Goal: Transaction & Acquisition: Purchase product/service

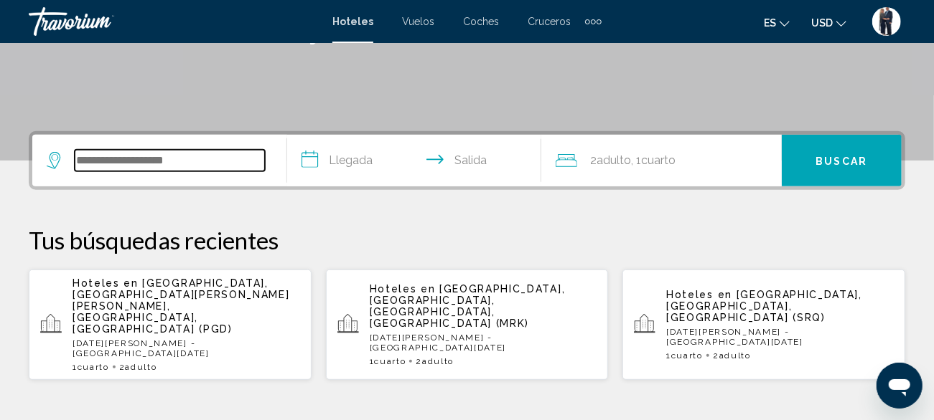
click at [177, 159] on input "Search widget" at bounding box center [170, 161] width 190 height 22
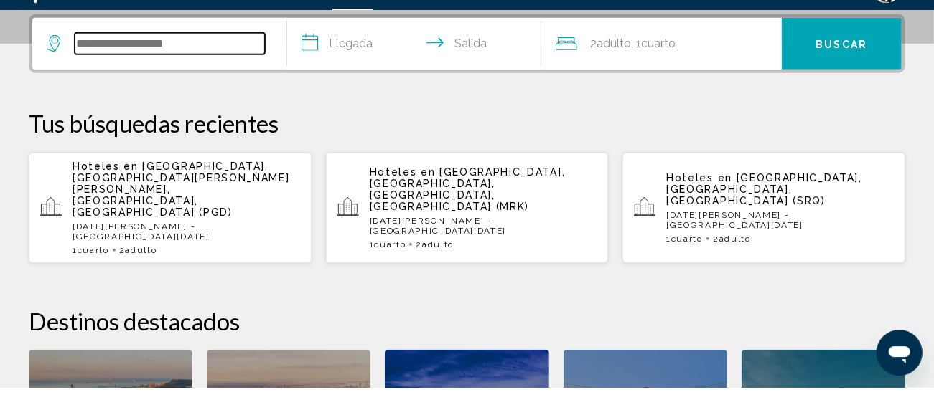
scroll to position [354, 0]
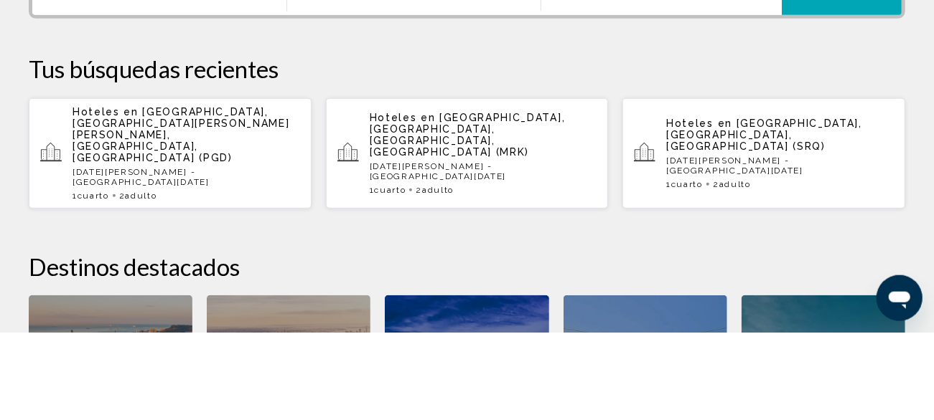
click at [200, 220] on p "Hoteles en [GEOGRAPHIC_DATA], [GEOGRAPHIC_DATA][PERSON_NAME][PERSON_NAME], [GEO…" at bounding box center [185, 222] width 227 height 57
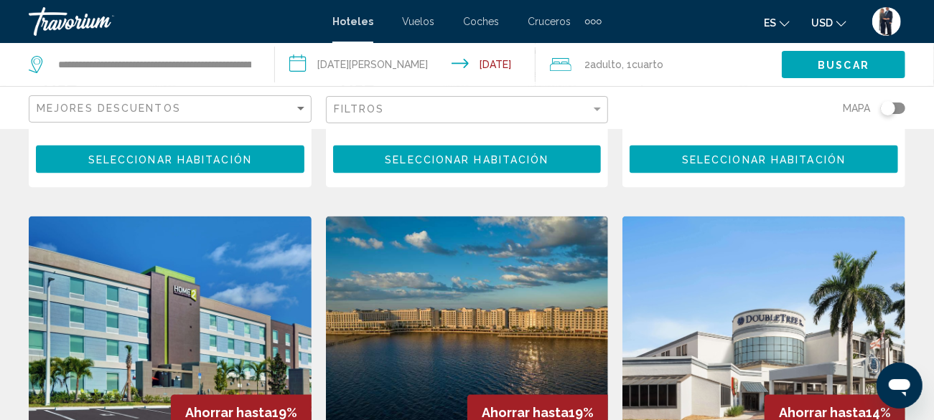
scroll to position [1269, 0]
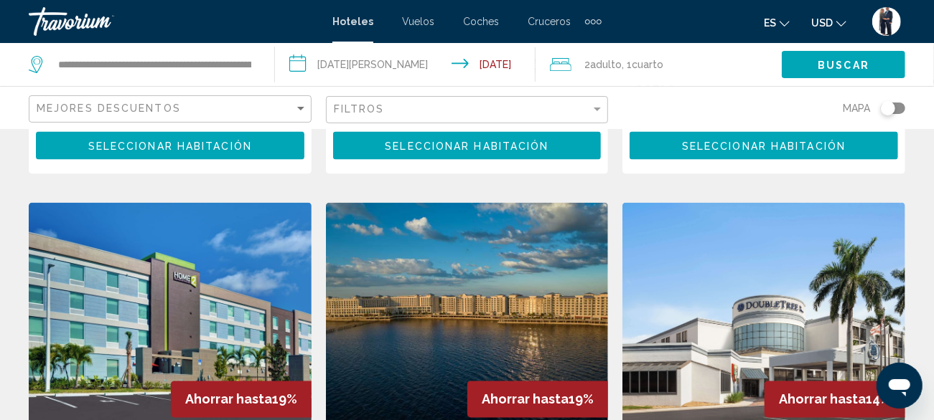
click at [431, 225] on img "Main content" at bounding box center [467, 318] width 283 height 230
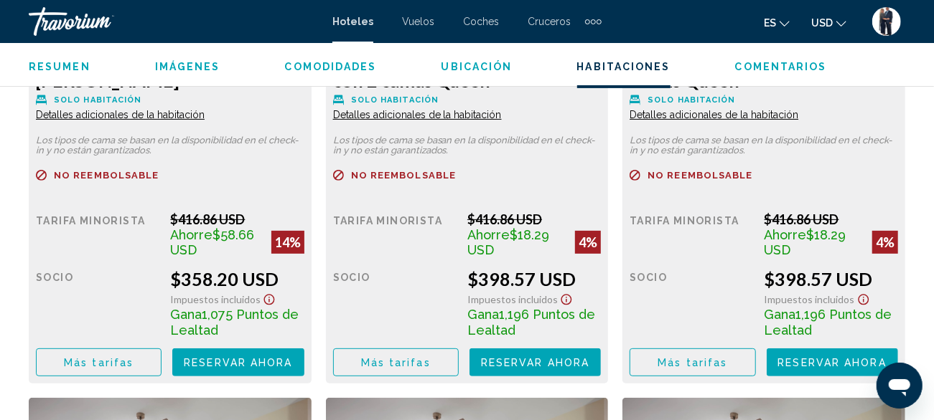
scroll to position [2974, 0]
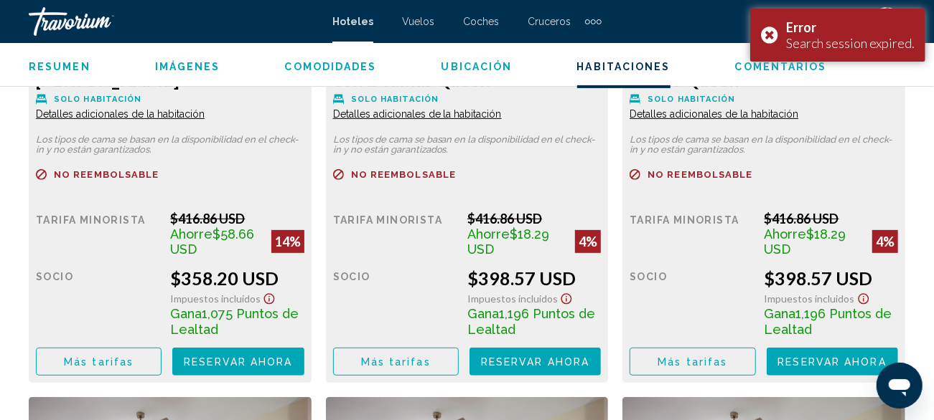
click at [86, 368] on button "Más tarifas" at bounding box center [99, 361] width 126 height 27
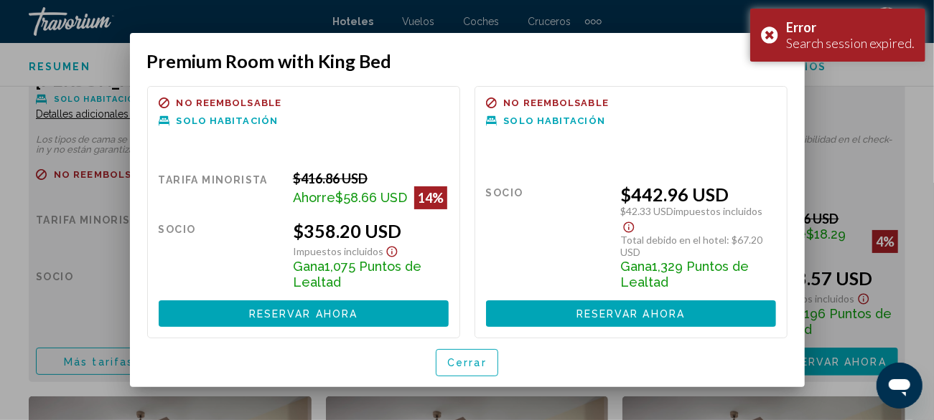
scroll to position [0, 0]
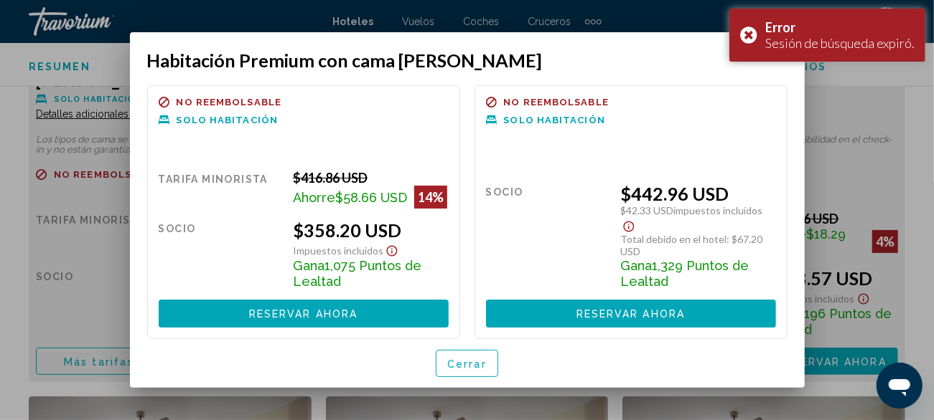
click at [466, 362] on font "Cerrar" at bounding box center [466, 364] width 39 height 11
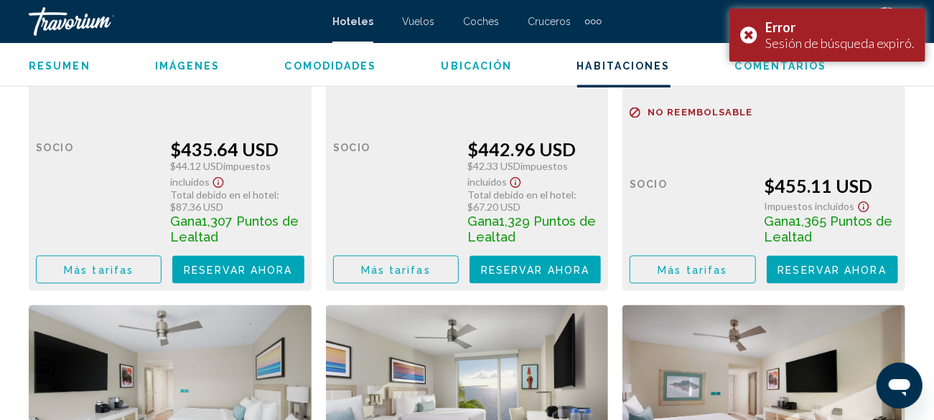
scroll to position [4181, 0]
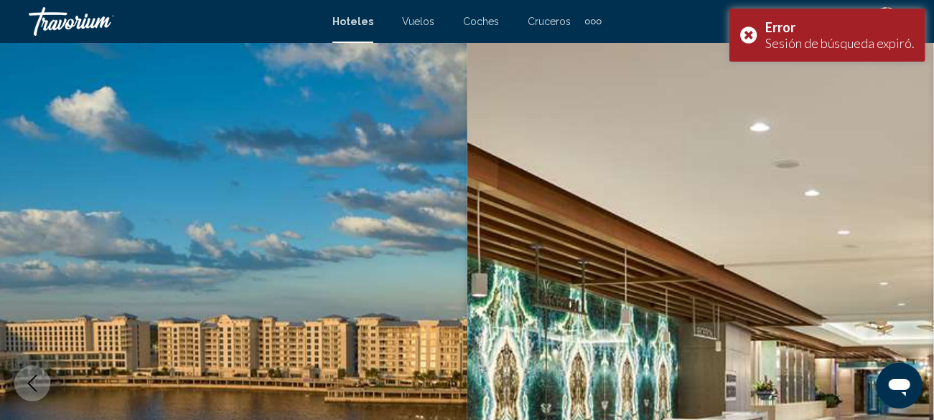
scroll to position [173, 0]
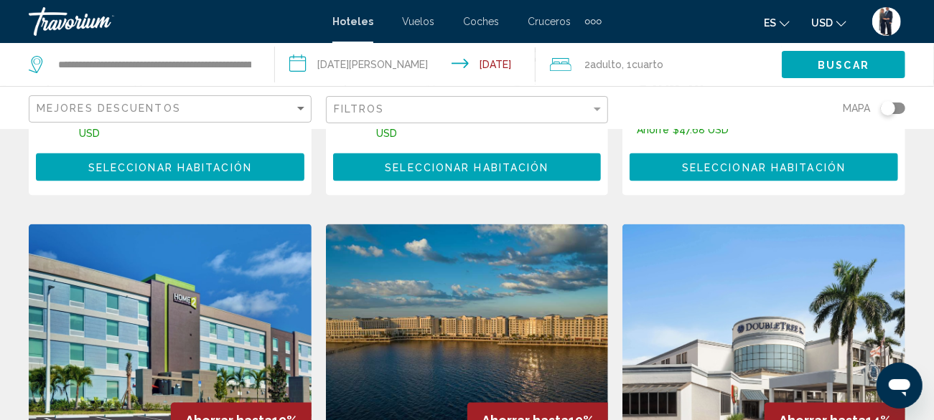
click at [441, 225] on img "Contenido principal" at bounding box center [467, 340] width 283 height 230
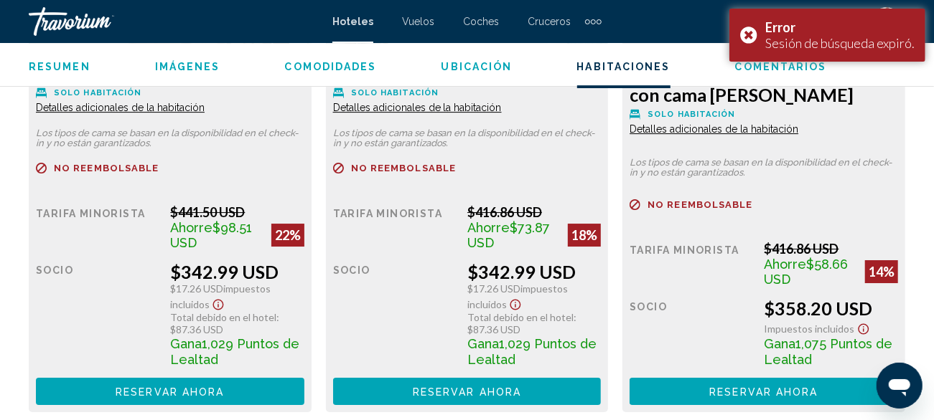
scroll to position [2409, 0]
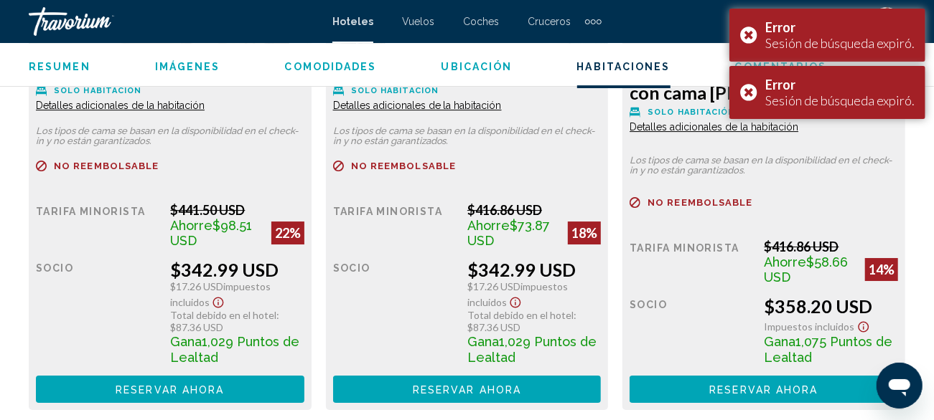
click at [187, 389] on font "Reservar ahora" at bounding box center [170, 390] width 108 height 11
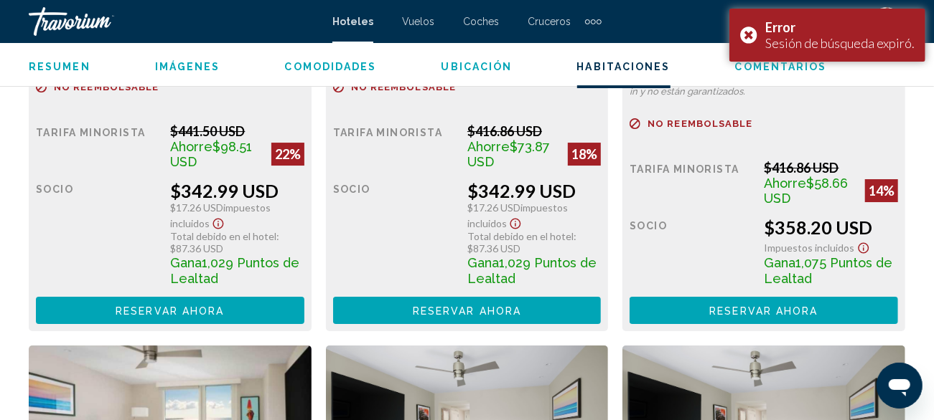
scroll to position [2490, 0]
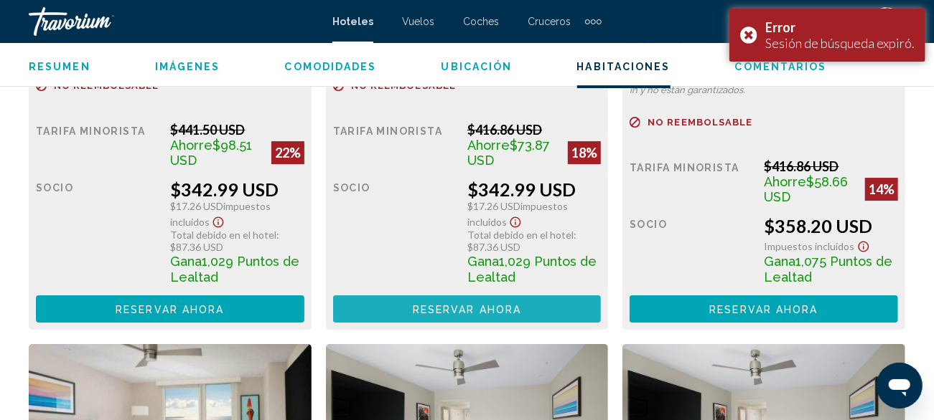
click at [304, 310] on button "Reservar ahora Ya no está disponible" at bounding box center [170, 309] width 268 height 27
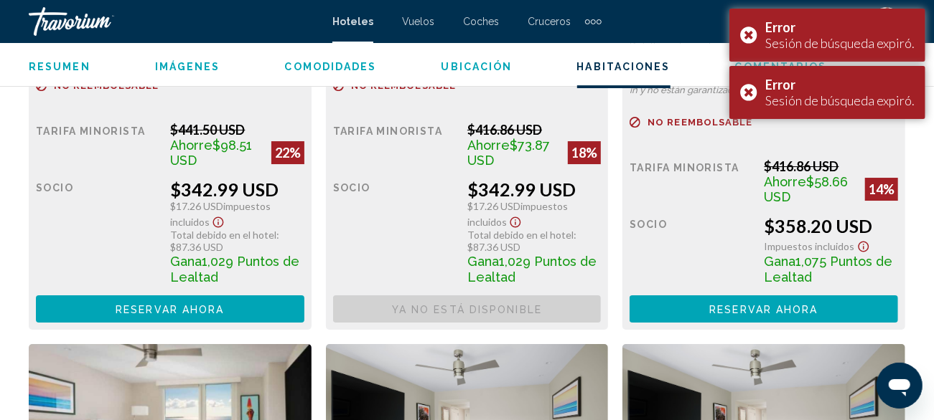
click at [224, 306] on font "Reservar ahora" at bounding box center [170, 309] width 108 height 11
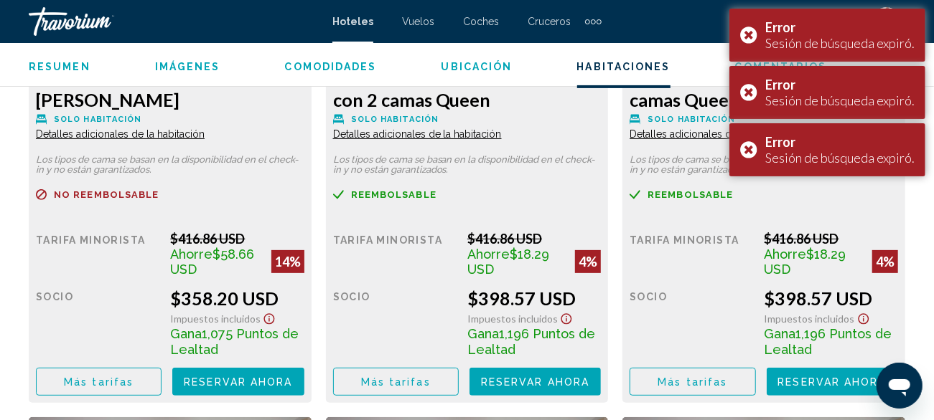
scroll to position [2956, 0]
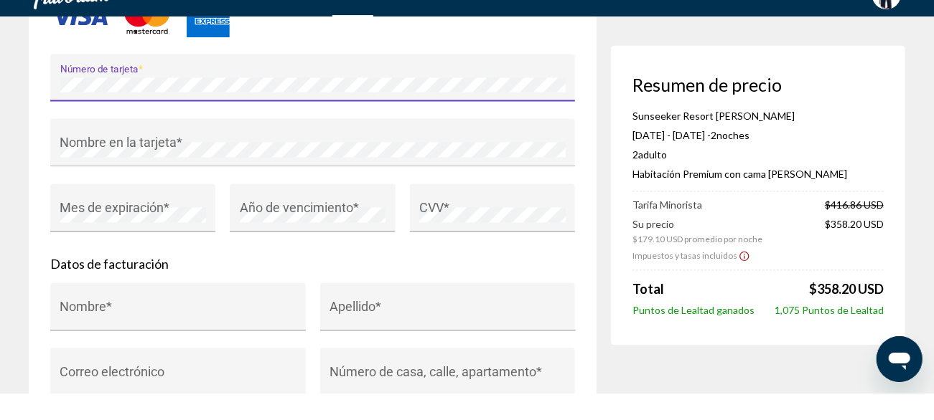
scroll to position [1384, 0]
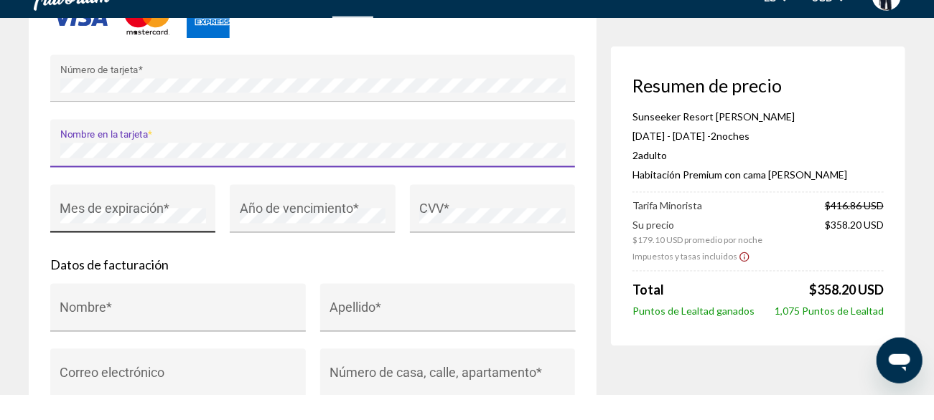
click at [150, 243] on div "Mes de expiración *" at bounding box center [133, 239] width 146 height 38
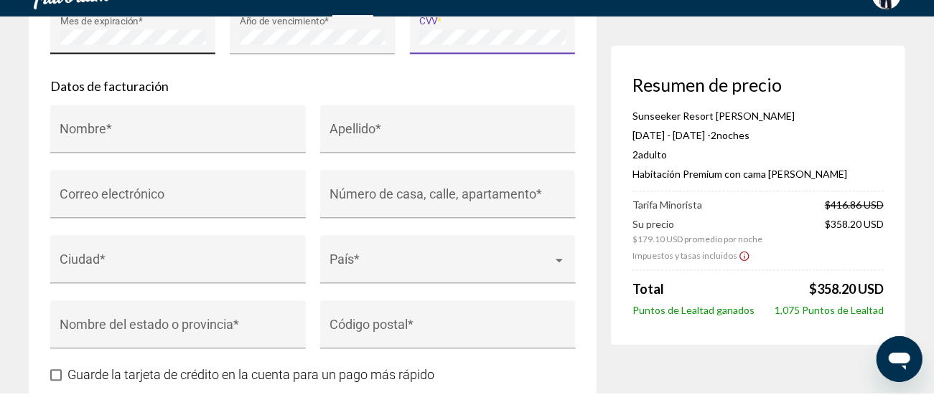
scroll to position [1563, 0]
click at [159, 169] on input "Nombre *" at bounding box center [178, 161] width 236 height 14
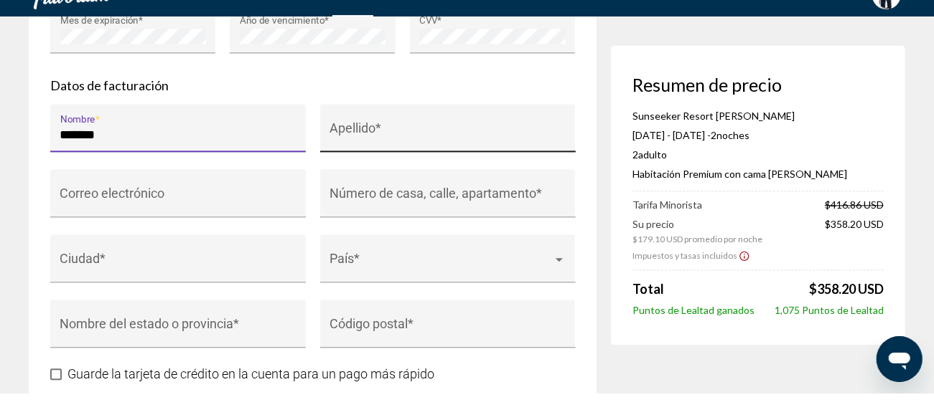
type input "******"
click at [413, 169] on input "Apellido *" at bounding box center [447, 161] width 236 height 14
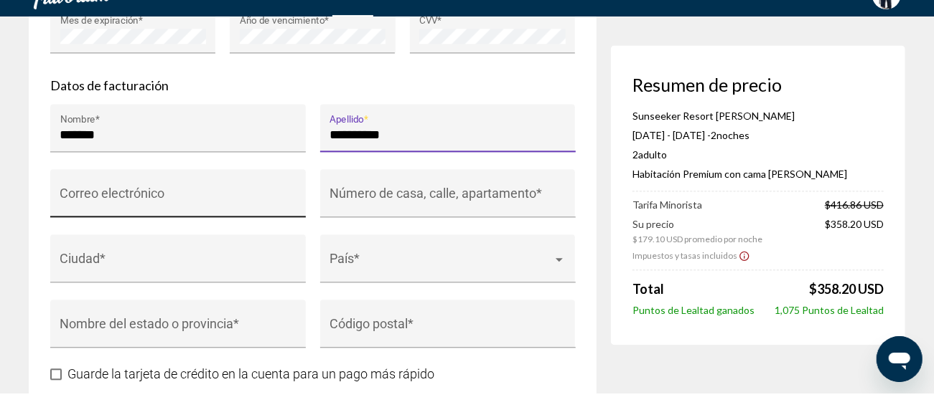
type input "*********"
click at [133, 234] on input "Correo electrónico" at bounding box center [178, 227] width 236 height 14
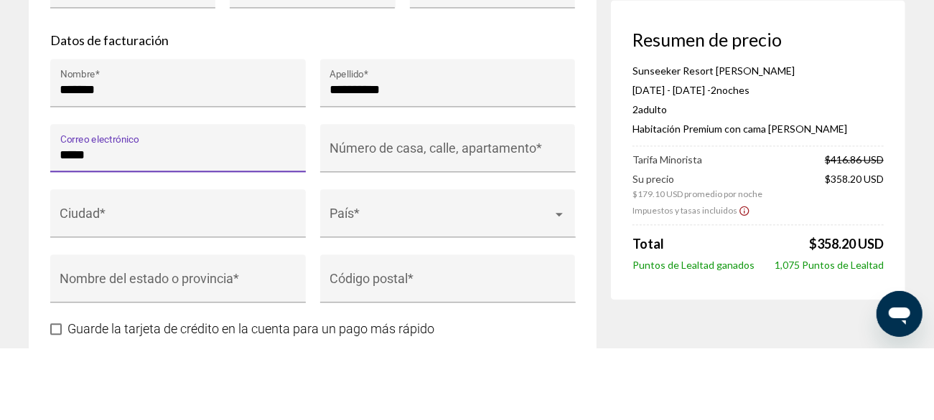
type input "****"
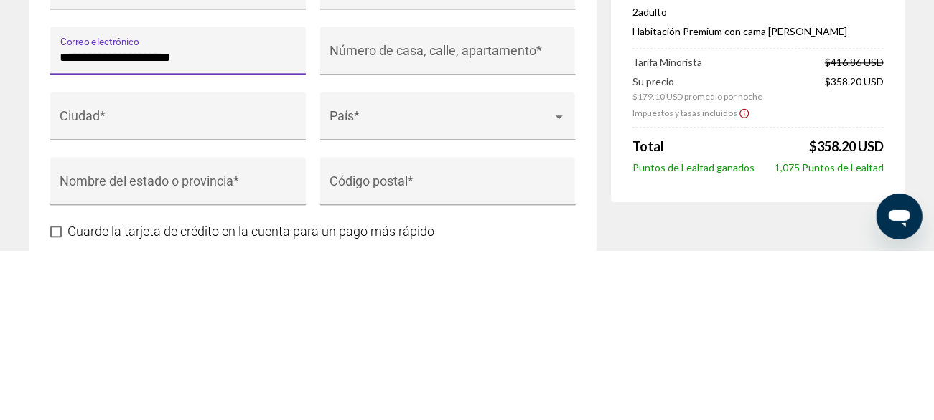
type input "**********"
click at [383, 234] on input "Número de casa, calle, apartamento *" at bounding box center [447, 227] width 236 height 14
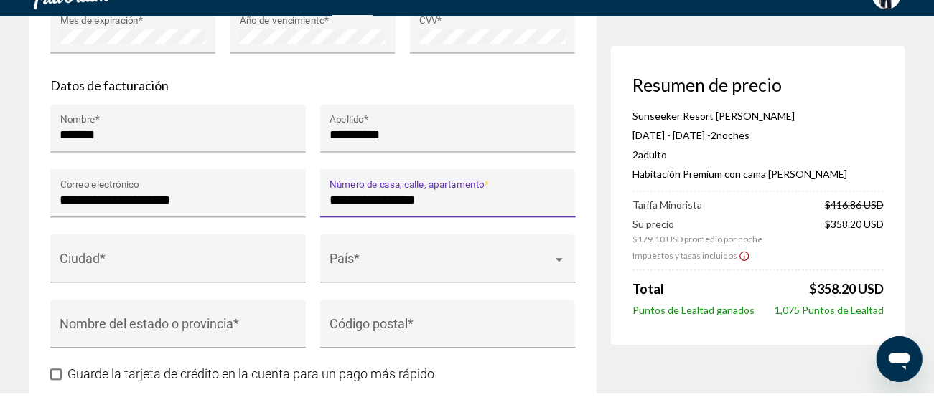
type input "**********"
click at [113, 299] on input "Ciudad *" at bounding box center [178, 292] width 236 height 14
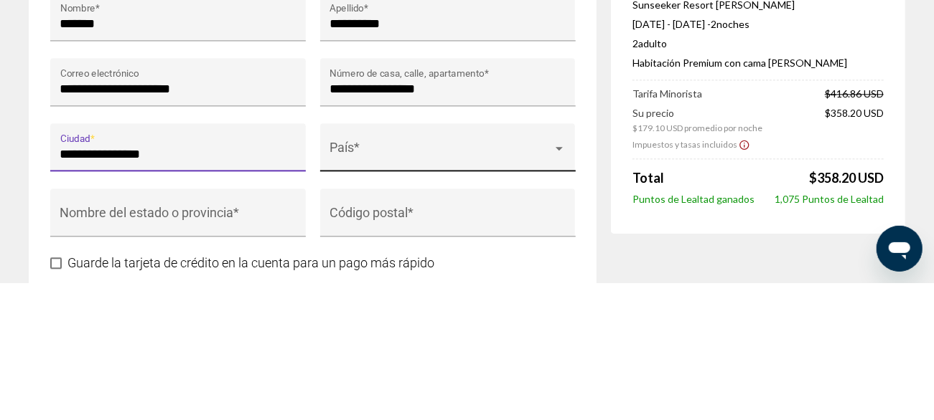
type input "**********"
click at [380, 299] on span "Contenido principal" at bounding box center [440, 292] width 223 height 14
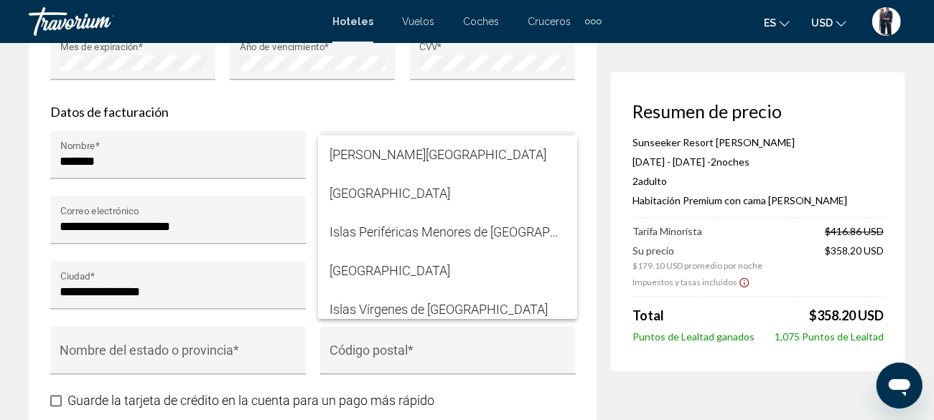
scroll to position [9339, 0]
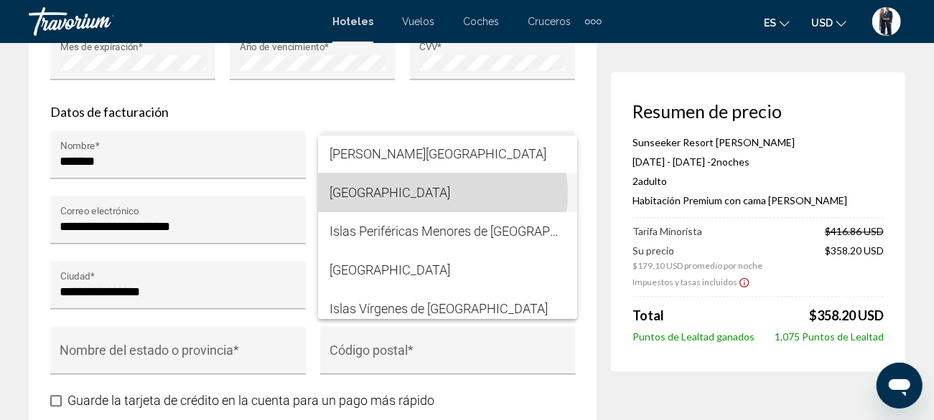
click at [428, 193] on font "[GEOGRAPHIC_DATA]" at bounding box center [389, 192] width 121 height 15
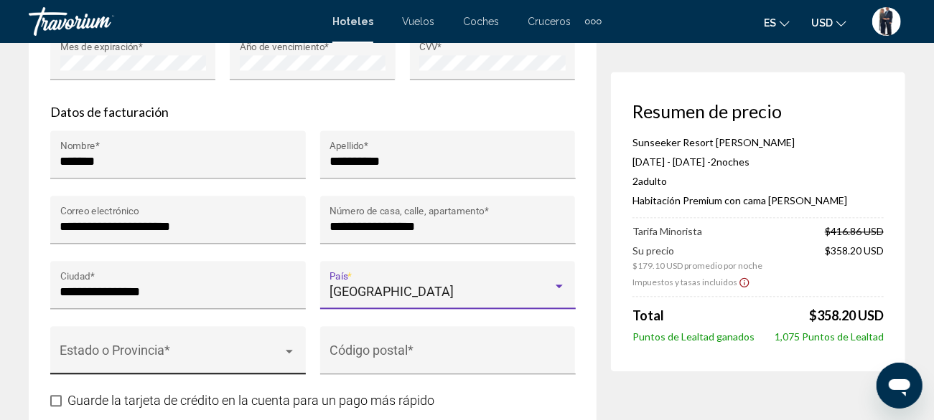
click at [188, 362] on div "Estado o Provincia *" at bounding box center [178, 356] width 236 height 38
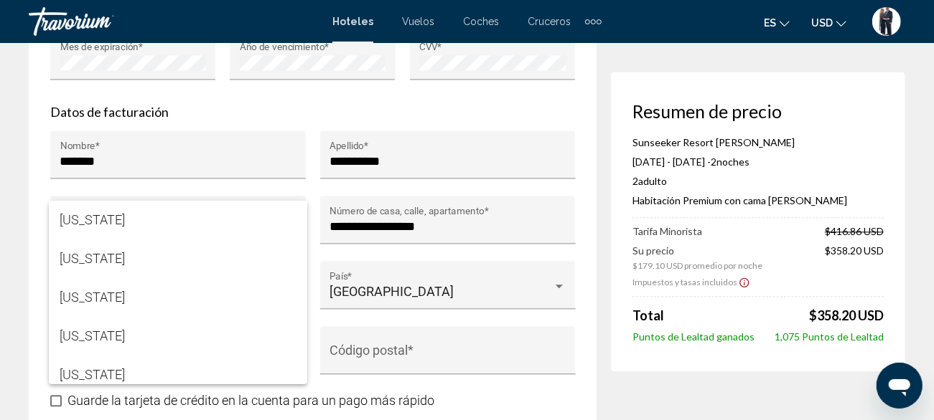
scroll to position [204, 0]
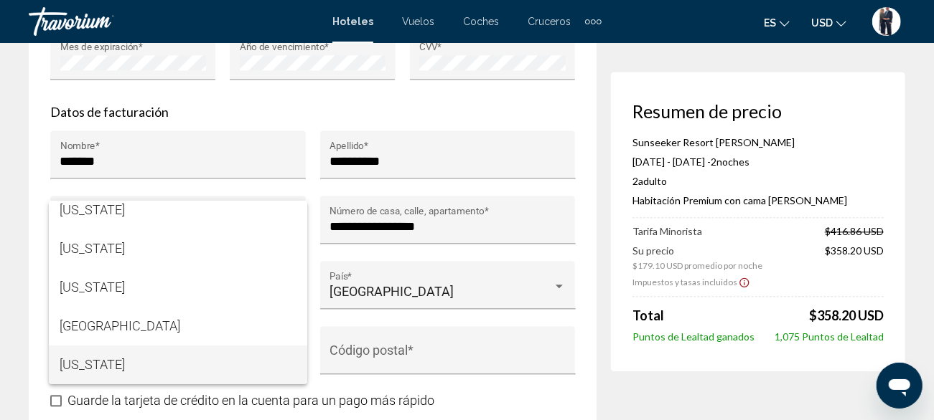
click at [134, 367] on span "[US_STATE]" at bounding box center [178, 365] width 236 height 39
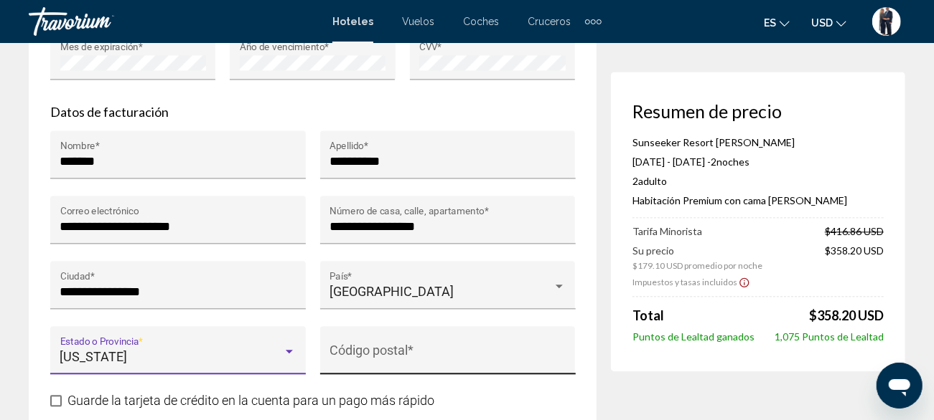
click at [402, 365] on input "Código postal *" at bounding box center [447, 357] width 236 height 14
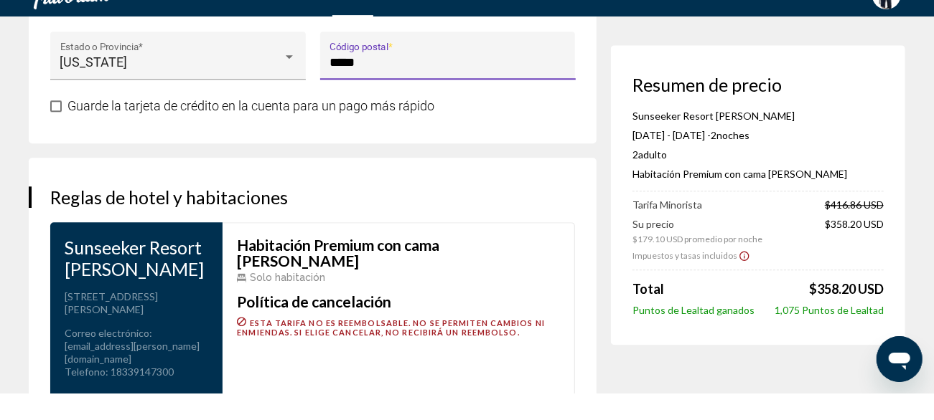
scroll to position [1831, 0]
type input "*****"
click at [60, 138] on span "Contenido principal" at bounding box center [55, 132] width 11 height 11
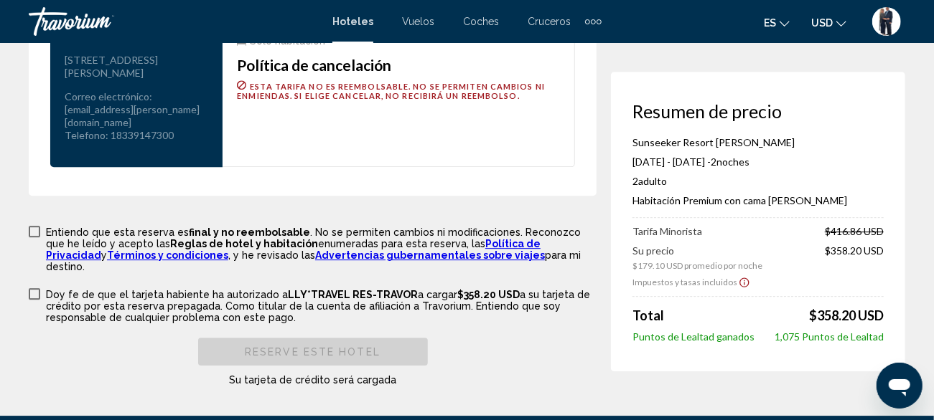
scroll to position [2097, 0]
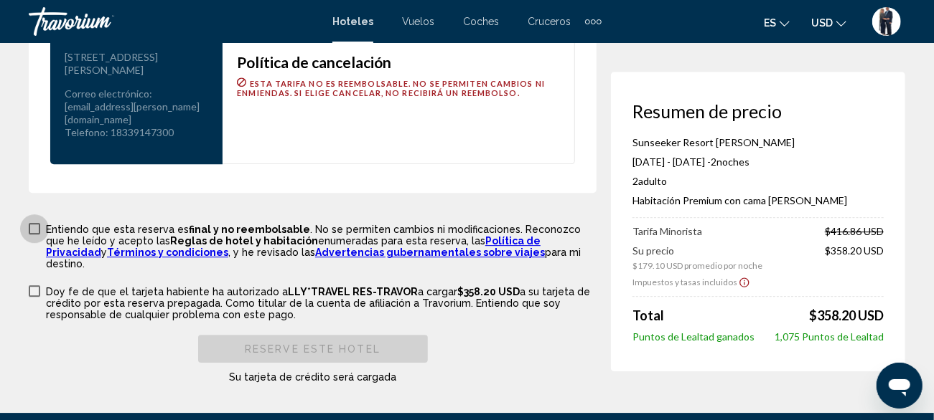
click at [38, 235] on span "Contenido principal" at bounding box center [34, 228] width 11 height 11
click at [39, 297] on span "Contenido principal" at bounding box center [34, 291] width 11 height 11
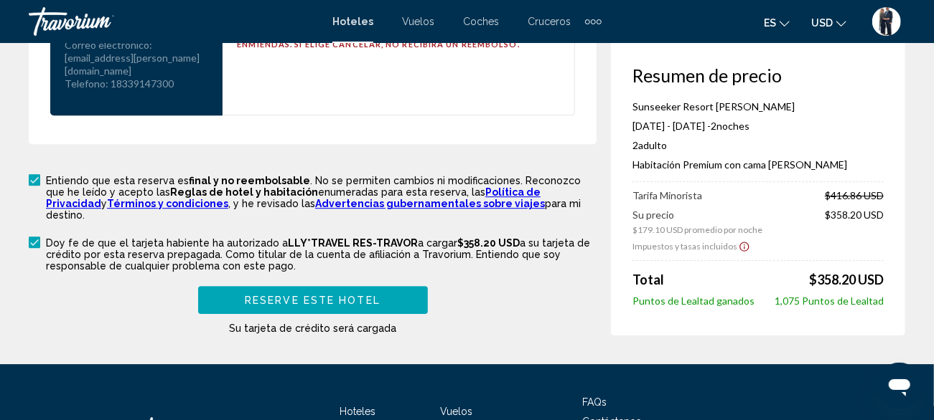
scroll to position [2145, 0]
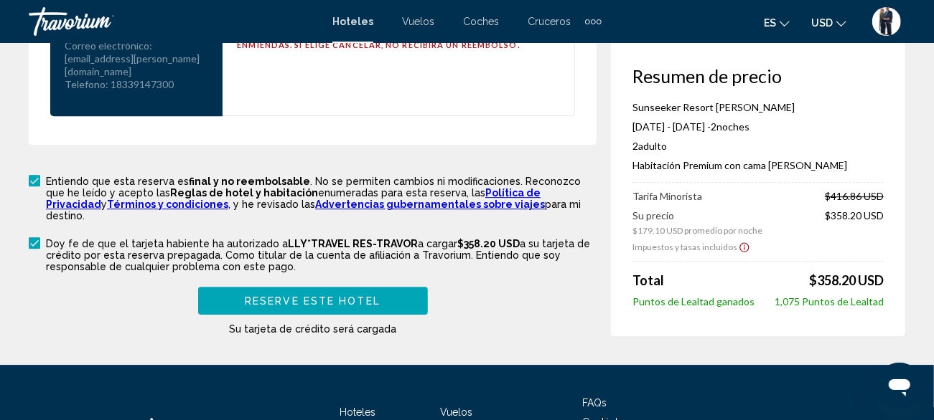
click at [743, 254] on icon "Mostrar impuestos y tarifas descargo de responsabilidad" at bounding box center [743, 247] width 11 height 13
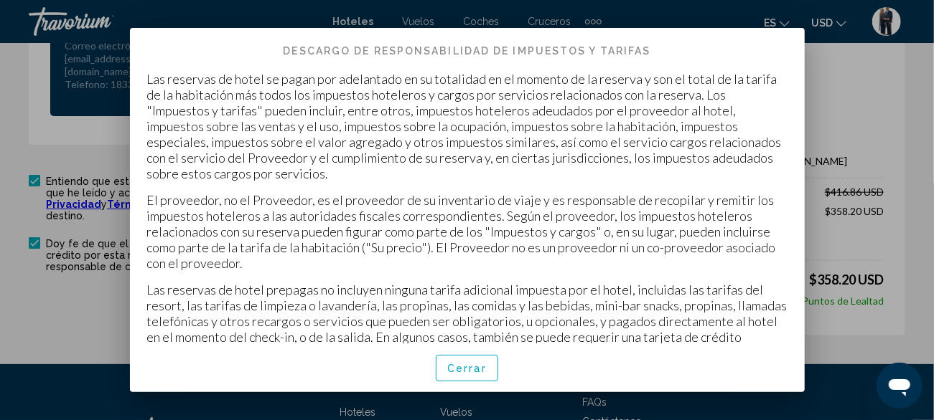
scroll to position [0, 0]
click at [461, 375] on font "Cerrar" at bounding box center [466, 369] width 39 height 11
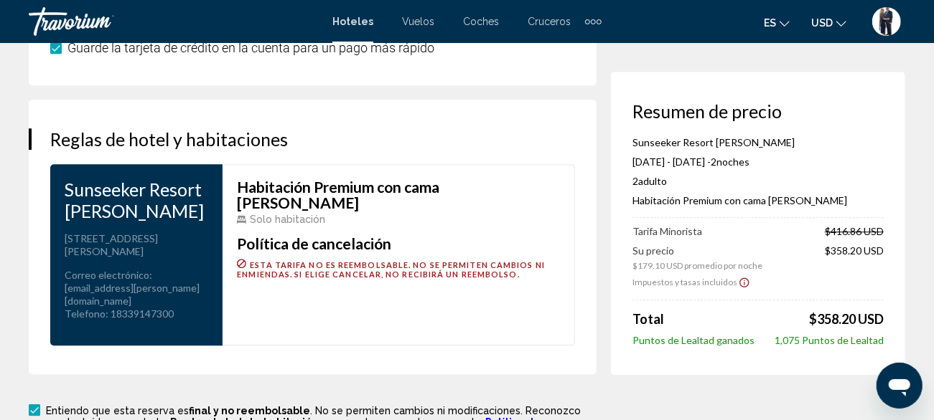
scroll to position [1886, 0]
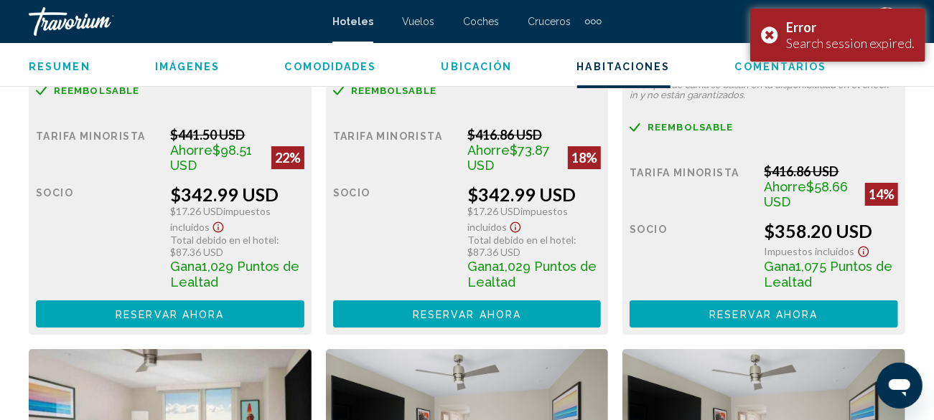
scroll to position [2486, 0]
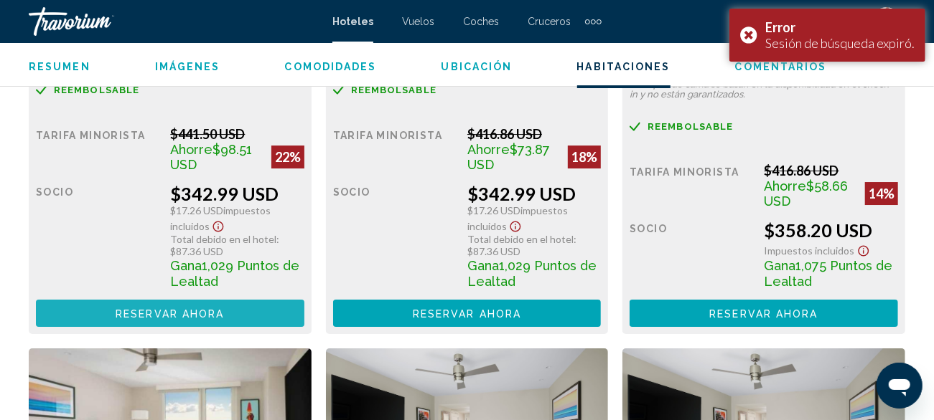
click at [205, 310] on font "Reservar ahora" at bounding box center [170, 314] width 108 height 11
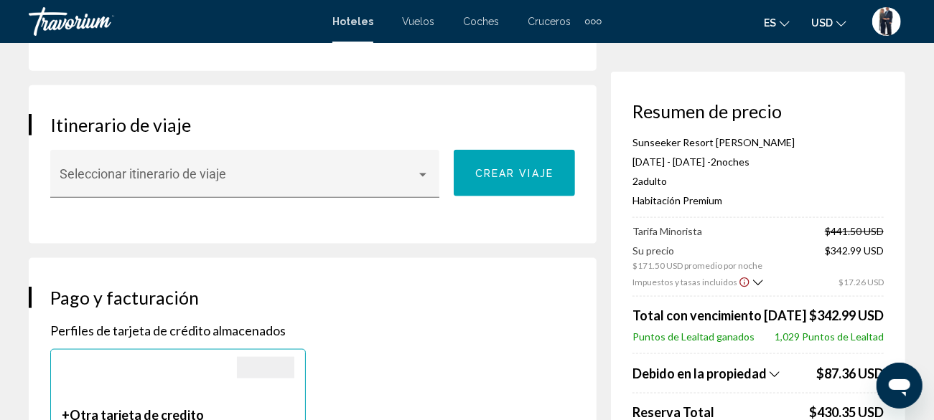
scroll to position [895, 0]
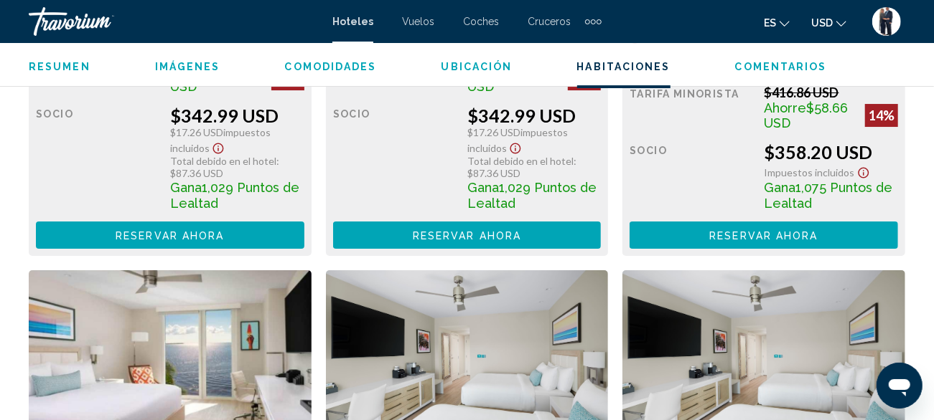
scroll to position [2564, 0]
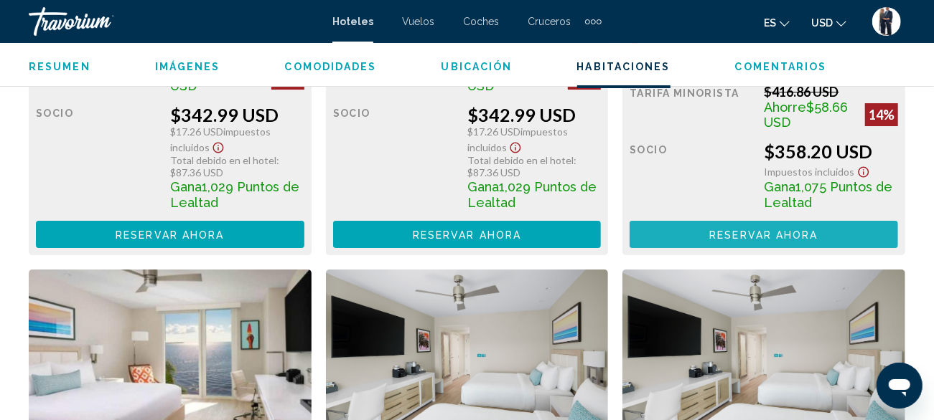
click at [224, 236] on font "Reservar ahora" at bounding box center [170, 235] width 108 height 11
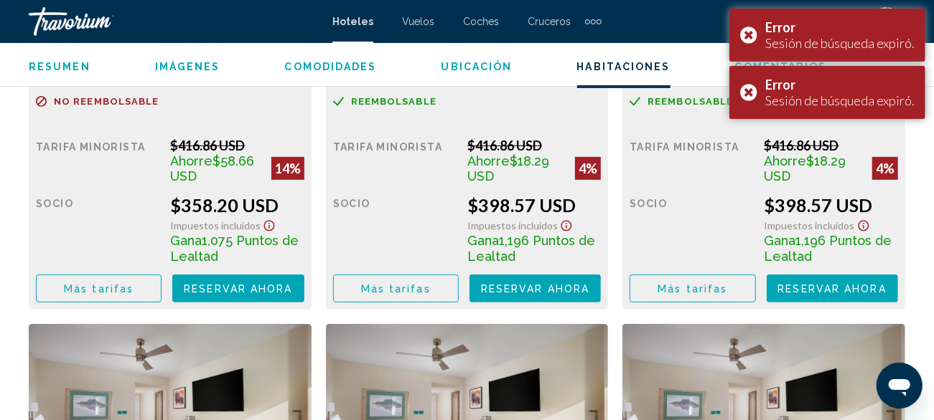
scroll to position [3047, 0]
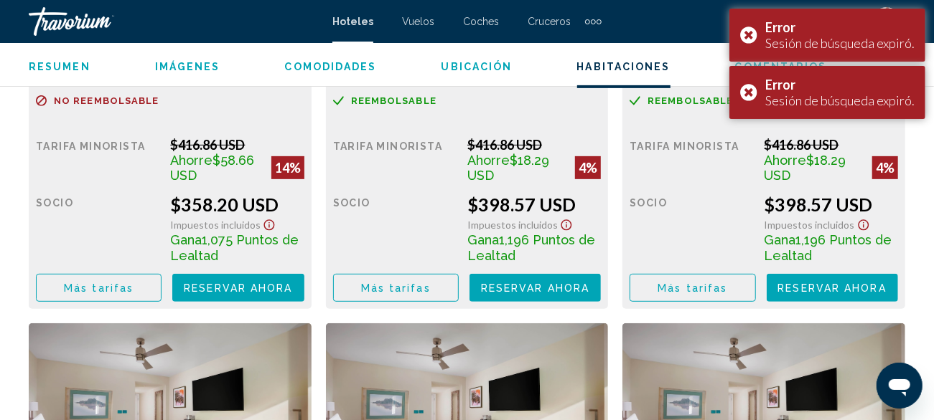
click at [96, 286] on font "Más tarifas" at bounding box center [99, 288] width 70 height 11
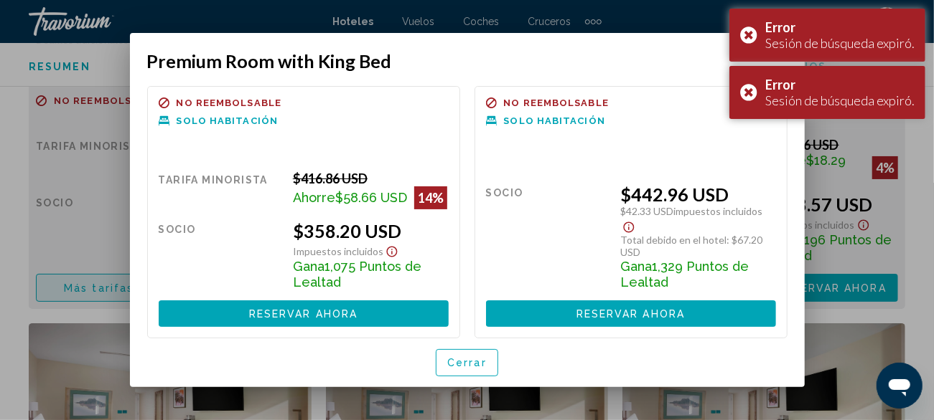
scroll to position [0, 0]
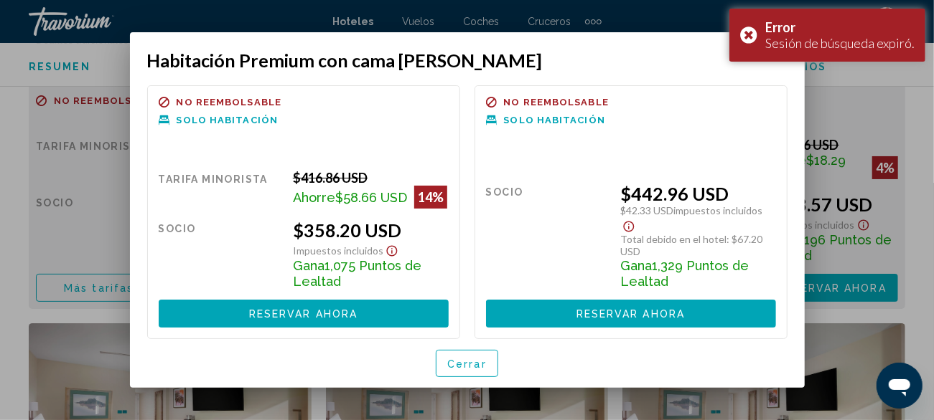
click at [462, 365] on font "Cerrar" at bounding box center [466, 364] width 39 height 11
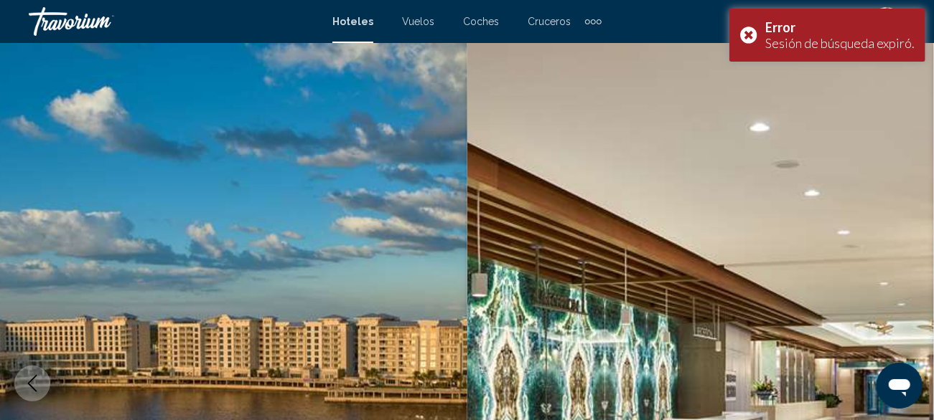
scroll to position [3047, 0]
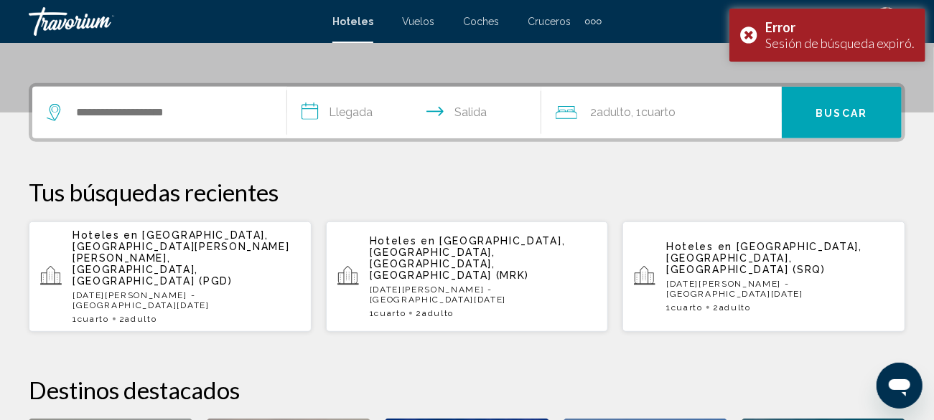
scroll to position [319, 0]
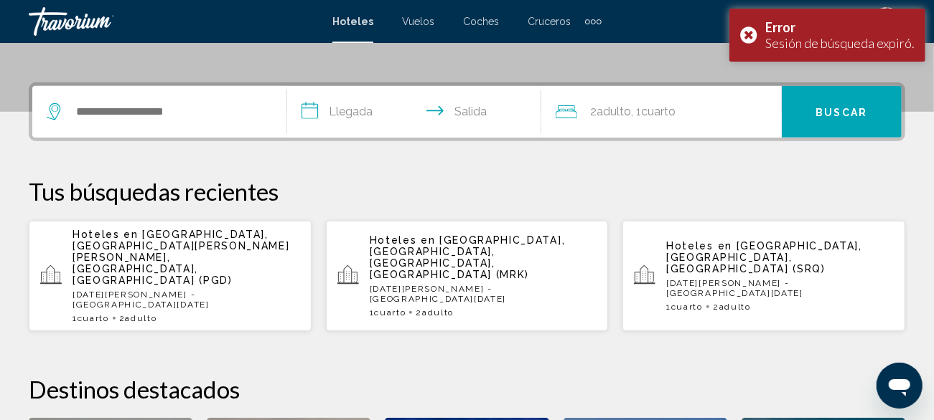
click at [151, 263] on div "Hoteles en [GEOGRAPHIC_DATA], [GEOGRAPHIC_DATA][PERSON_NAME][PERSON_NAME], [GEO…" at bounding box center [185, 276] width 227 height 95
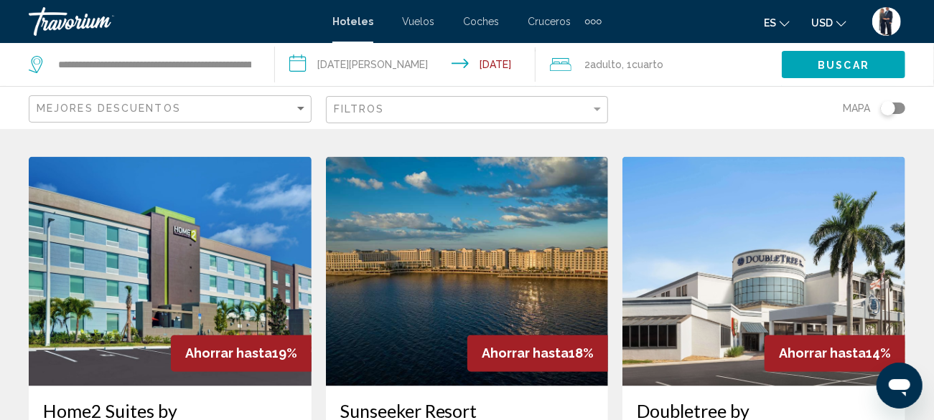
scroll to position [1316, 0]
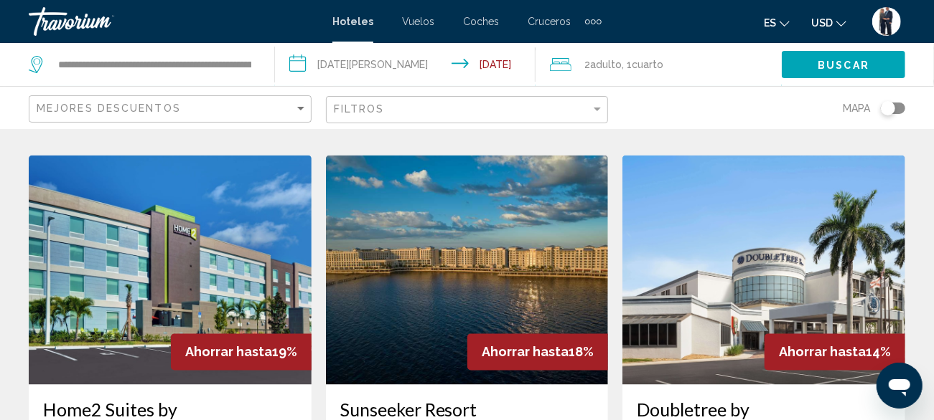
click at [414, 189] on img "Contenido principal" at bounding box center [467, 271] width 283 height 230
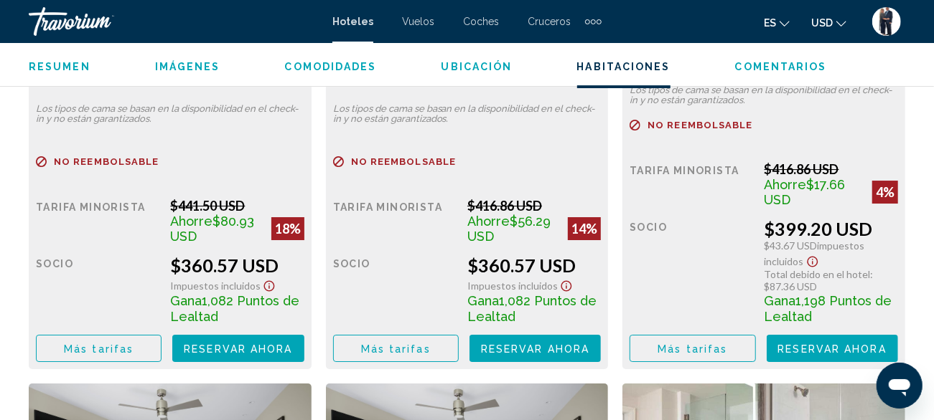
scroll to position [2500, 0]
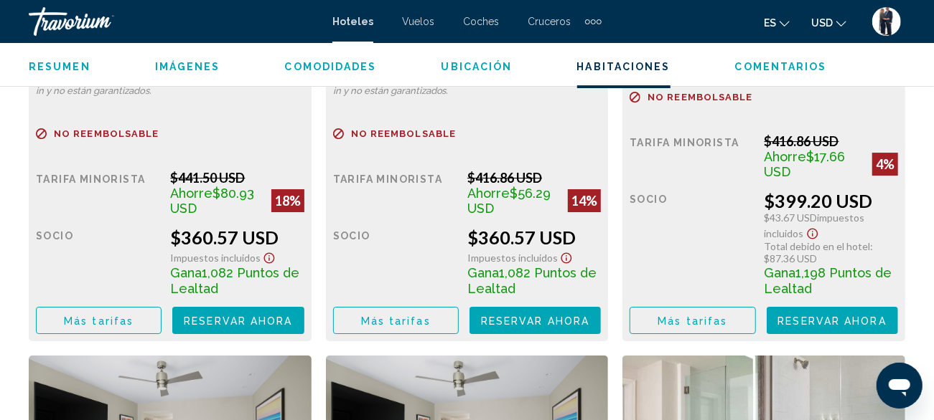
click at [221, 322] on font "Reservar ahora" at bounding box center [238, 321] width 108 height 11
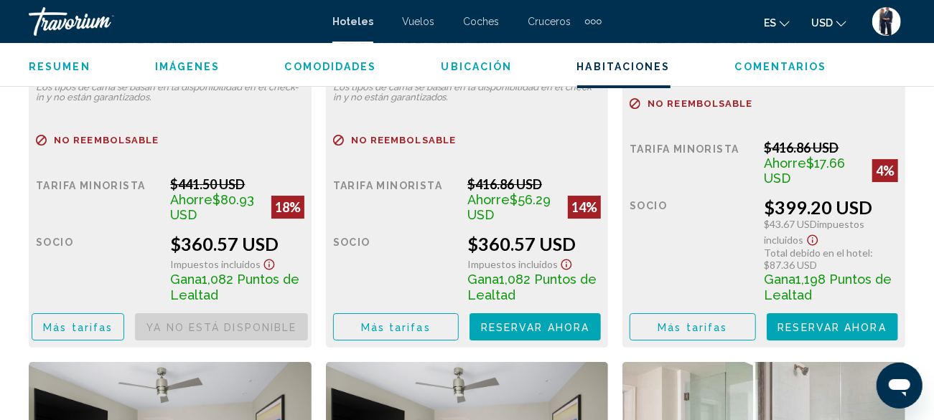
scroll to position [2493, 0]
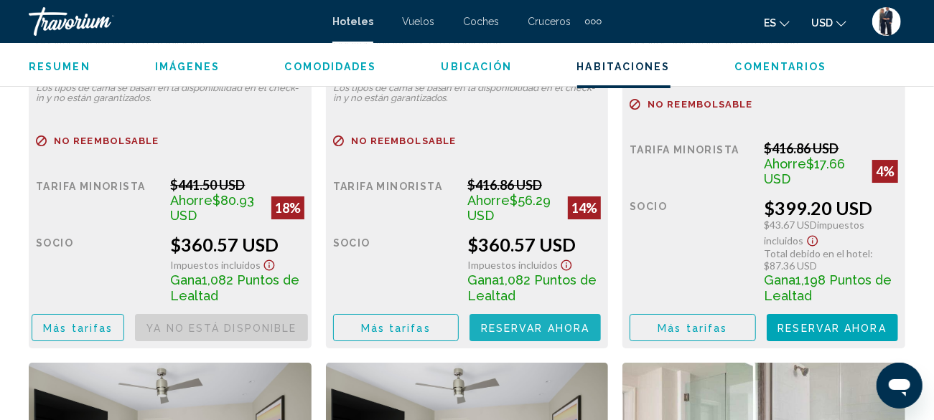
click at [554, 332] on font "Reservar ahora" at bounding box center [535, 328] width 108 height 11
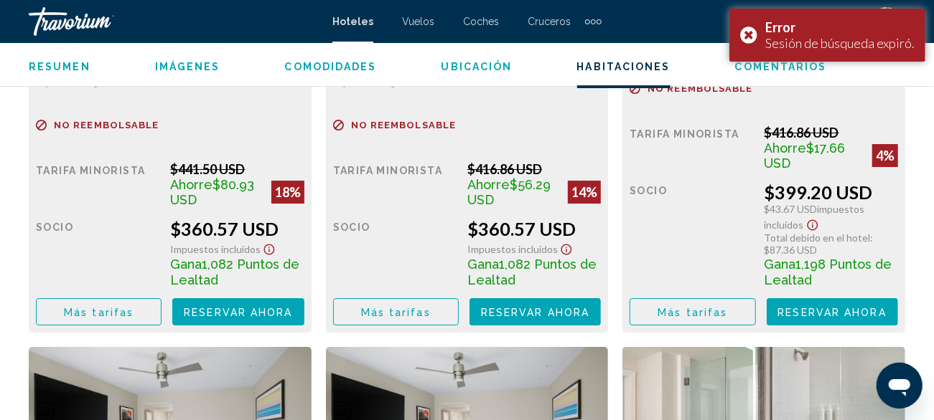
scroll to position [2509, 0]
click at [231, 313] on font "Reservar ahora" at bounding box center [238, 312] width 108 height 11
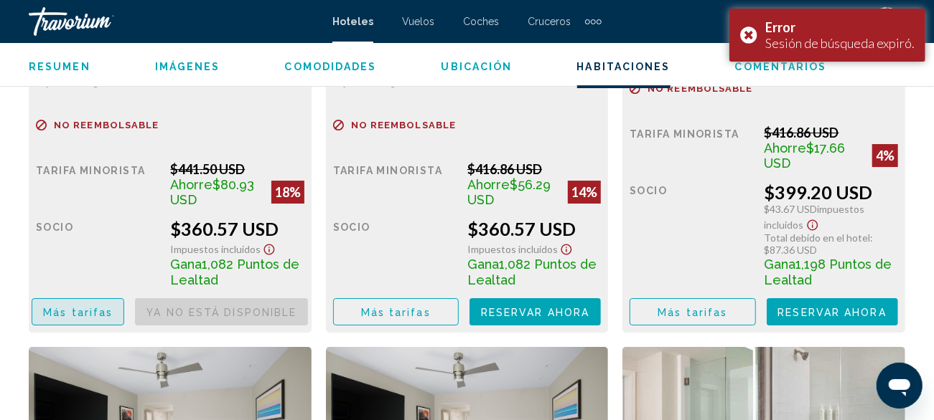
click at [69, 320] on button "Más tarifas" at bounding box center [78, 311] width 93 height 27
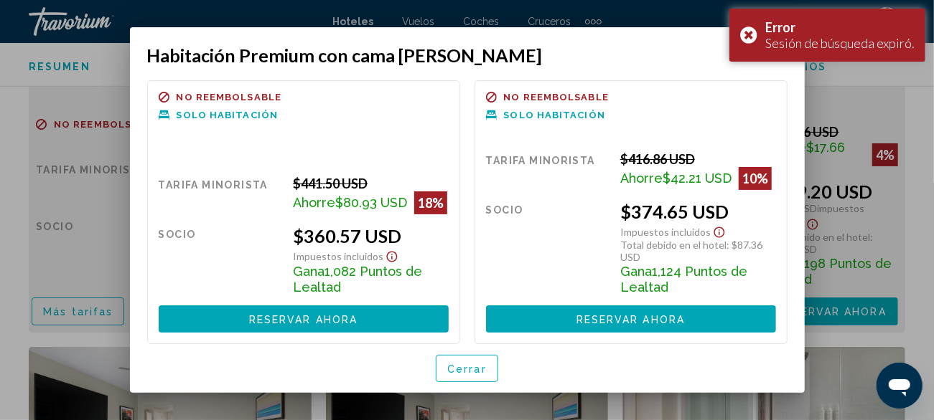
click at [844, 164] on div at bounding box center [467, 210] width 934 height 420
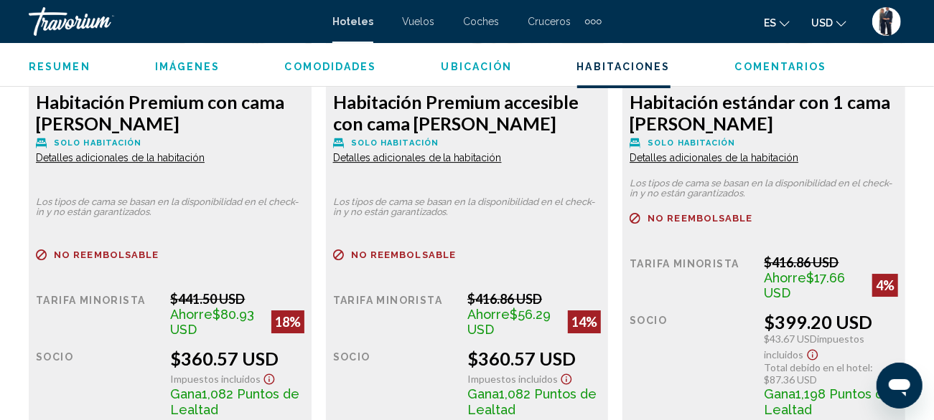
scroll to position [2377, 0]
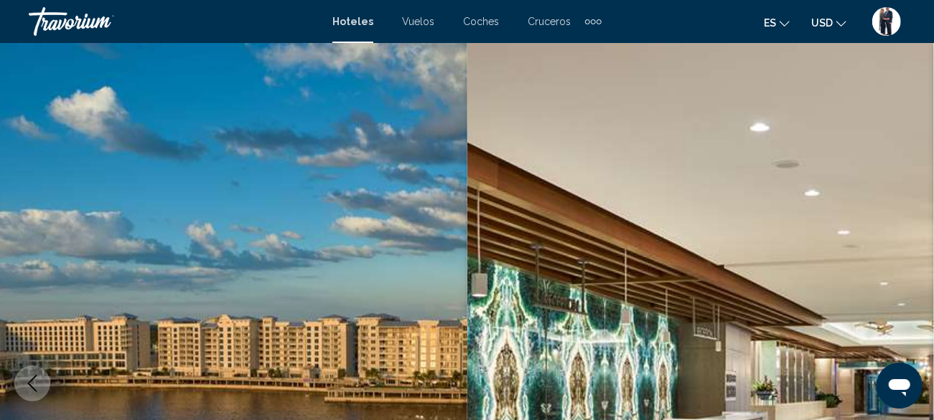
scroll to position [173, 0]
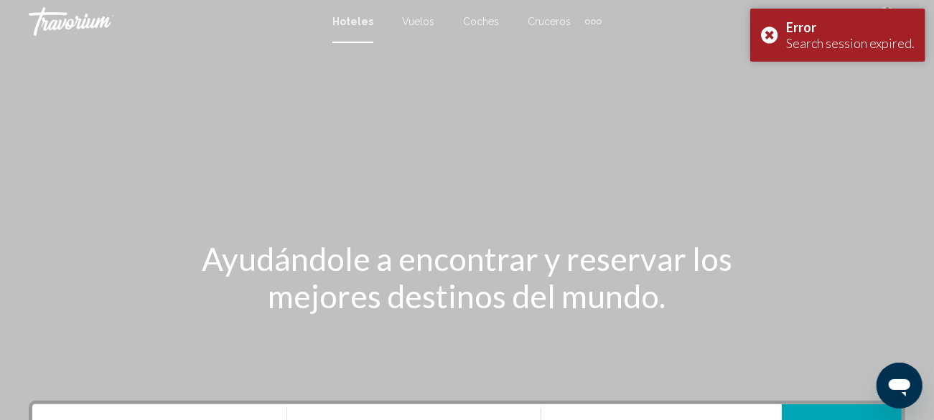
scroll to position [741, 0]
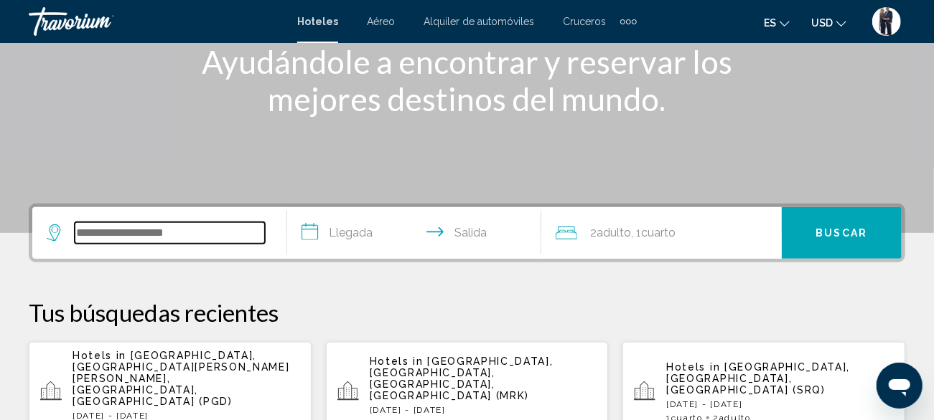
click at [146, 225] on input "Search widget" at bounding box center [170, 233] width 190 height 22
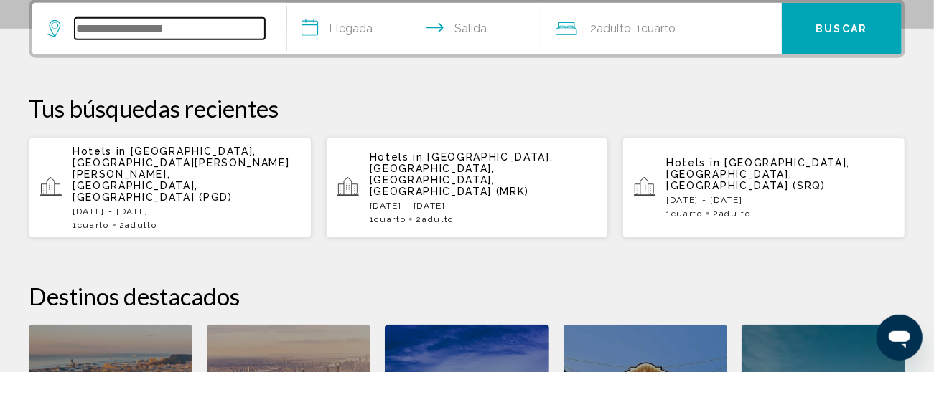
scroll to position [354, 0]
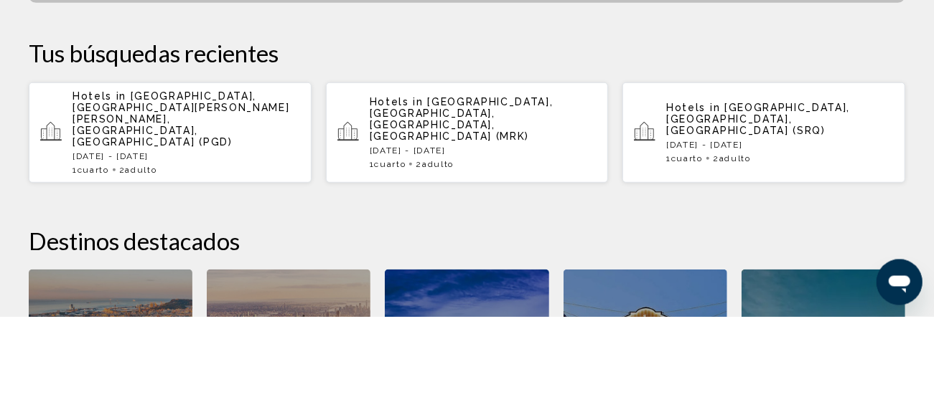
click at [223, 216] on p "Hotels in Punta Gorda, Port Charlotte - Charlotte Harbor, FL, United States (PG…" at bounding box center [185, 222] width 227 height 57
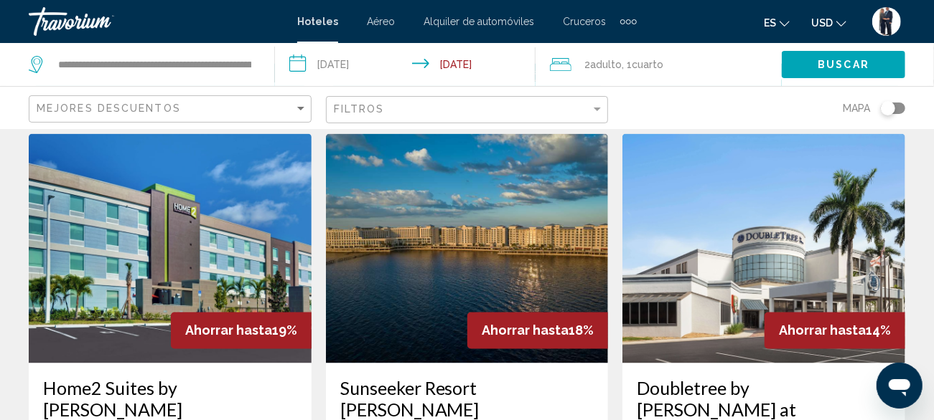
scroll to position [1275, 0]
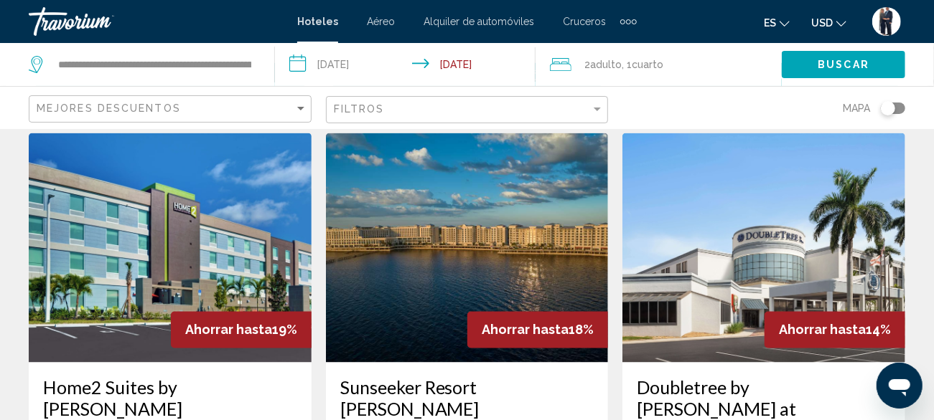
click at [395, 192] on img "Main content" at bounding box center [467, 248] width 283 height 230
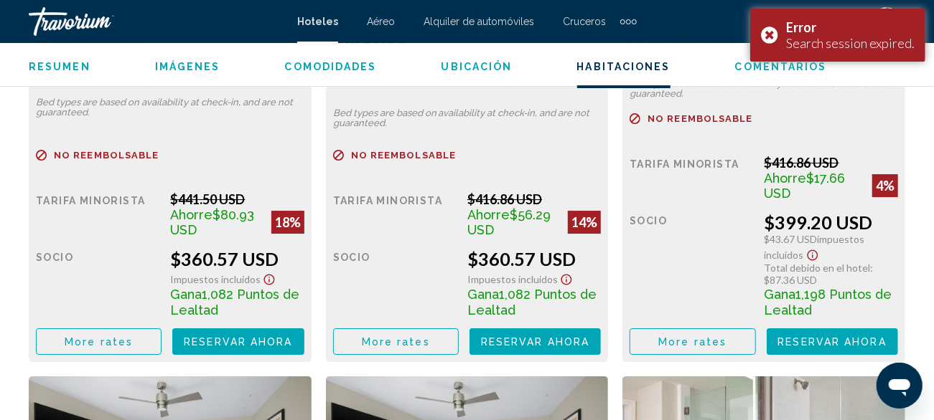
scroll to position [2473, 0]
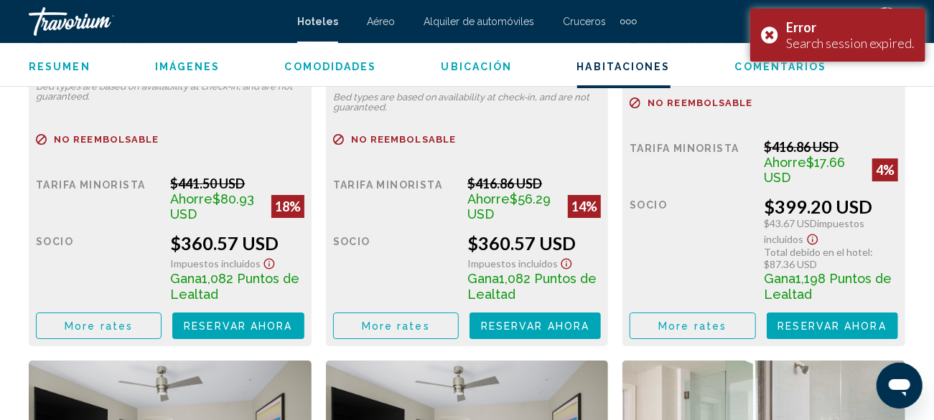
click at [247, 326] on span "Reservar ahora" at bounding box center [238, 326] width 108 height 11
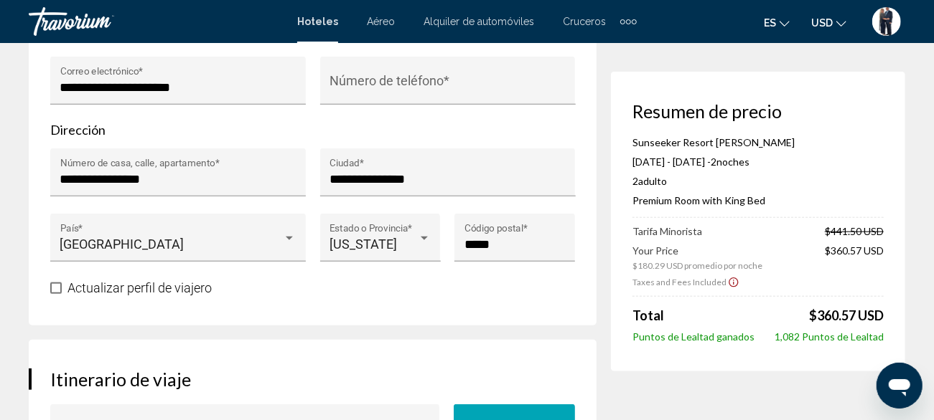
scroll to position [625, 0]
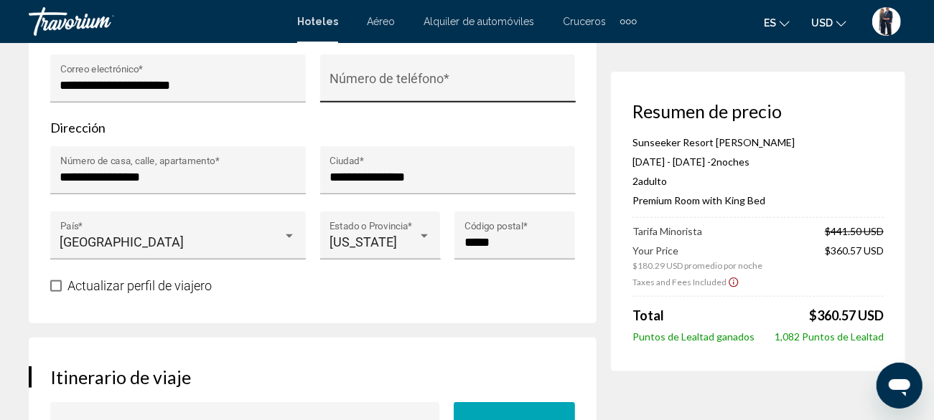
click at [364, 85] on input "Número de teléfono *" at bounding box center [447, 85] width 236 height 14
type input "*"
click at [369, 85] on input "Número de teléfono *" at bounding box center [447, 85] width 236 height 14
type input "***"
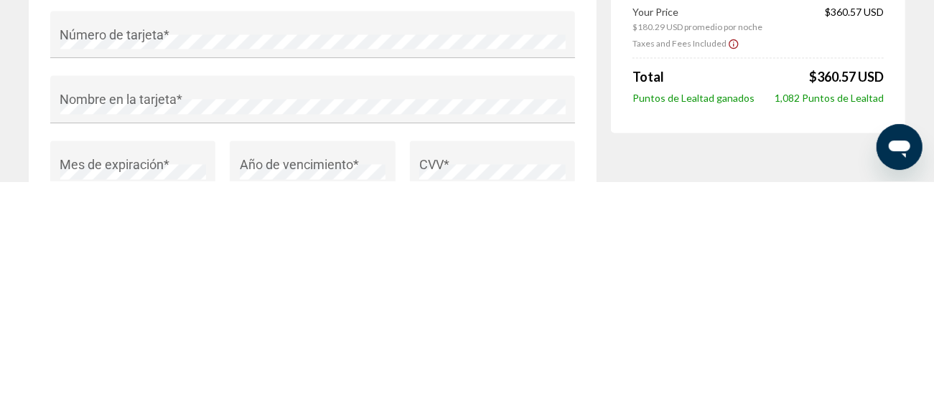
scroll to position [1200, 0]
type input "**********"
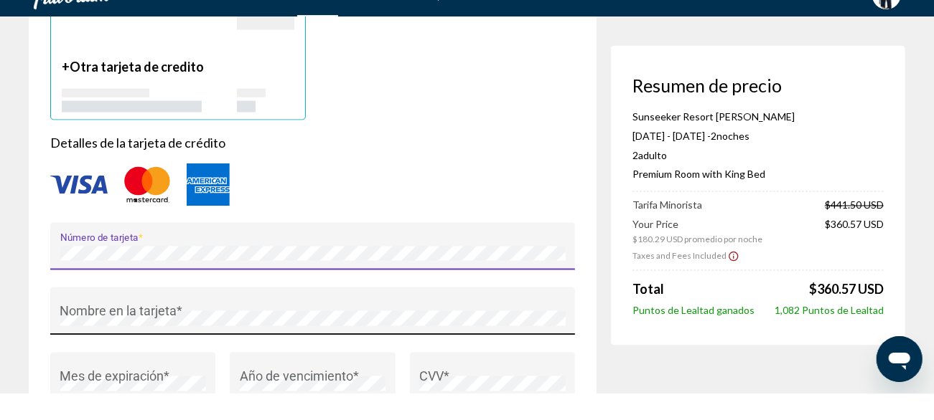
click at [126, 334] on div "Nombre en la tarjeta *" at bounding box center [312, 343] width 505 height 38
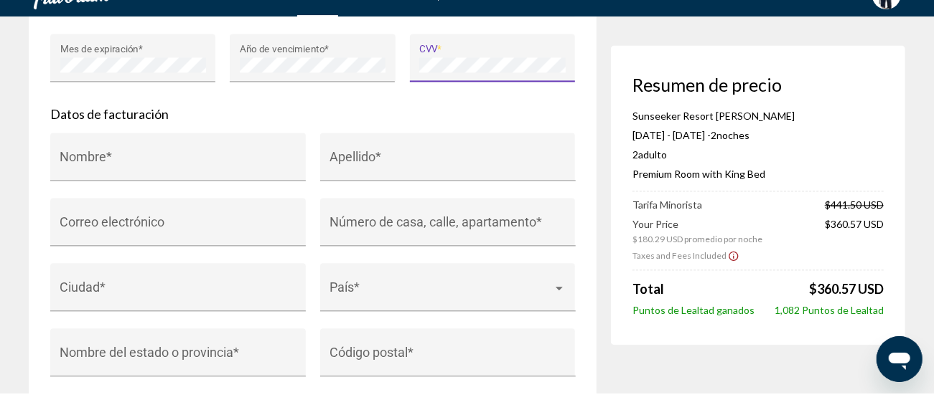
scroll to position [1520, 0]
click at [144, 189] on input "Nombre *" at bounding box center [178, 189] width 236 height 14
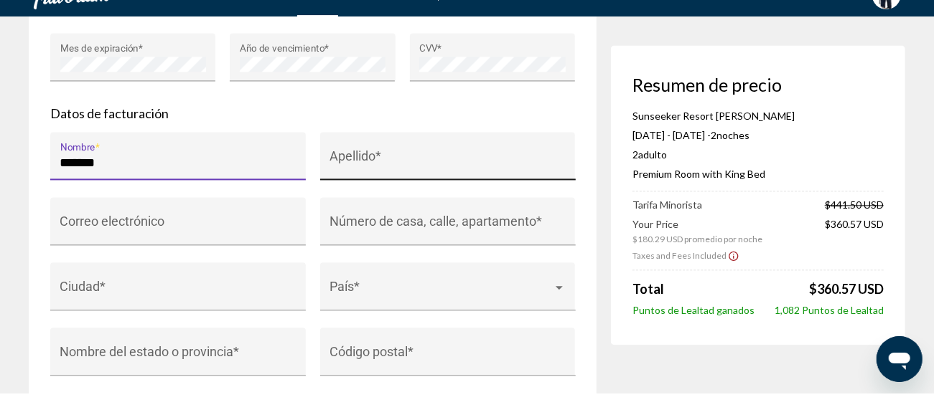
type input "******"
click at [396, 177] on div "Apellido *" at bounding box center [447, 188] width 236 height 38
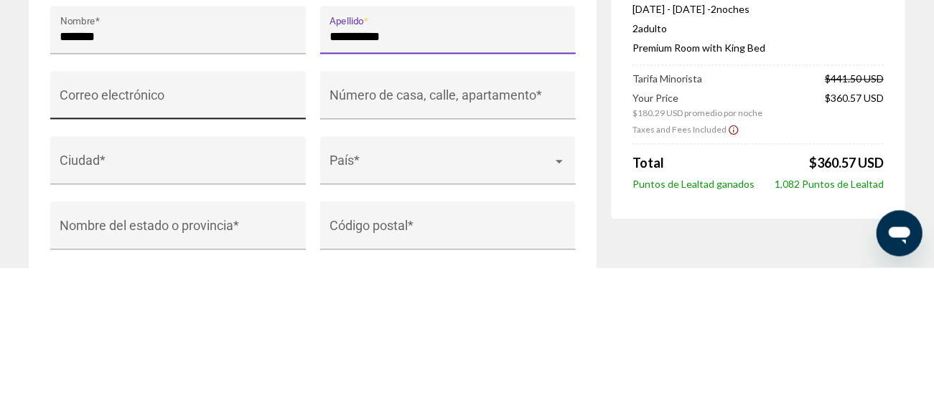
type input "*********"
click at [123, 253] on input "Correo electrónico" at bounding box center [178, 255] width 236 height 14
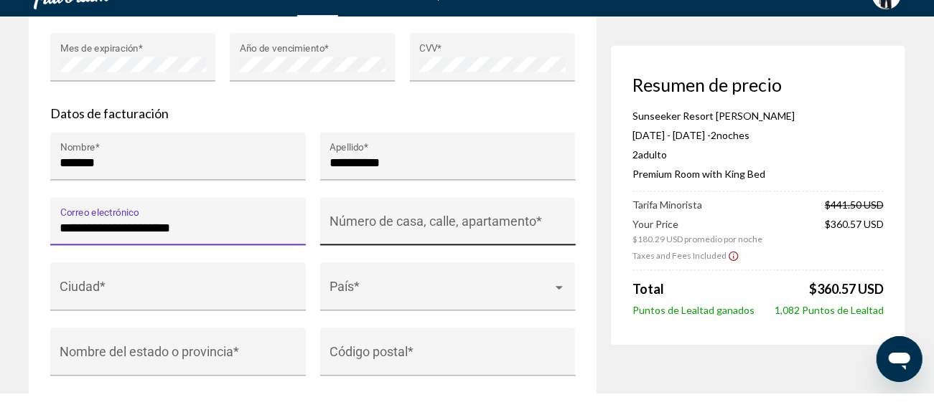
type input "**********"
click at [372, 252] on input "Número de casa, calle, apartamento *" at bounding box center [447, 255] width 236 height 14
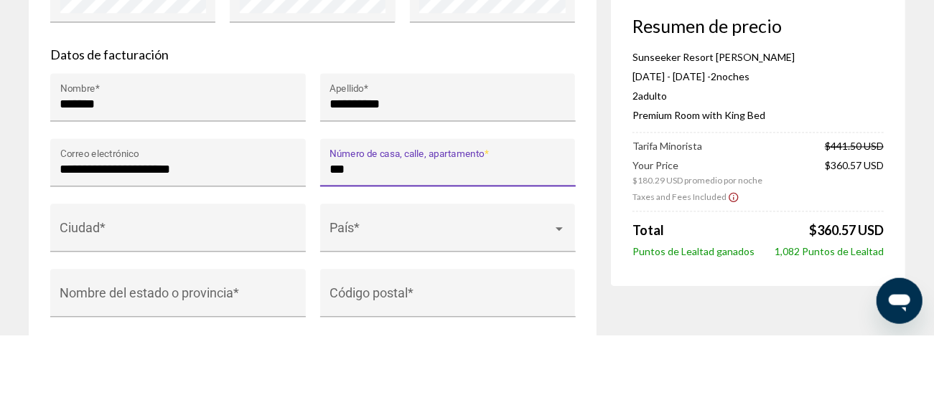
type input "****"
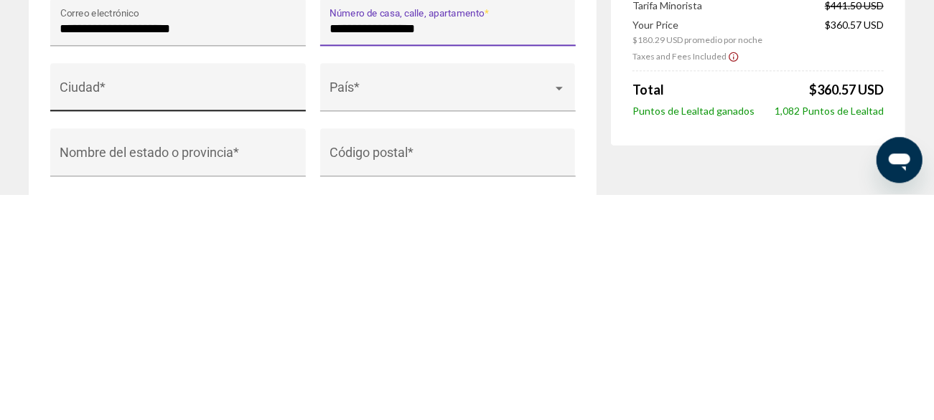
type input "**********"
click at [137, 319] on input "Ciudad *" at bounding box center [178, 320] width 236 height 14
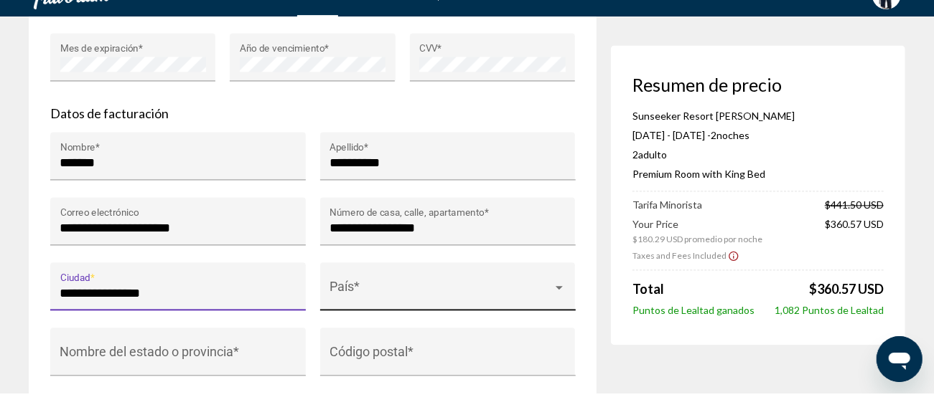
type input "**********"
click at [376, 319] on span "Main content" at bounding box center [440, 320] width 223 height 14
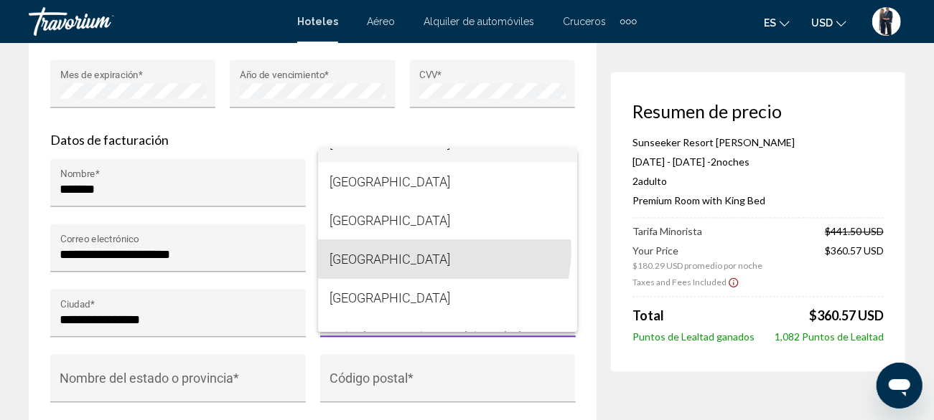
scroll to position [9261, 0]
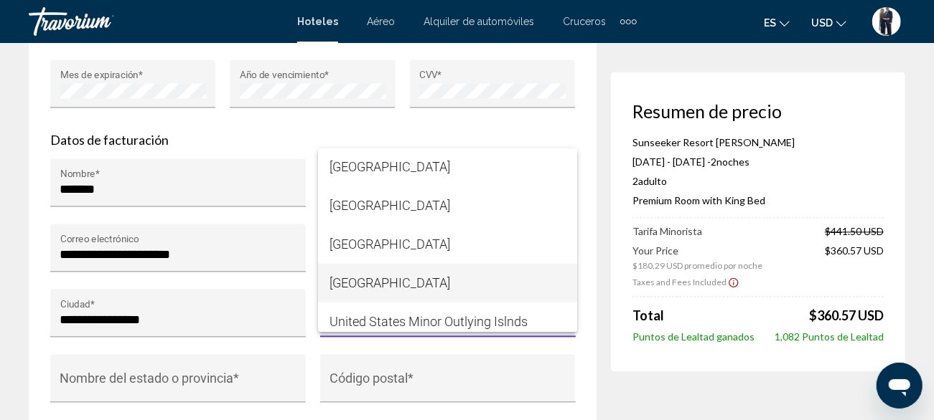
click at [442, 284] on span "[GEOGRAPHIC_DATA]" at bounding box center [447, 283] width 236 height 39
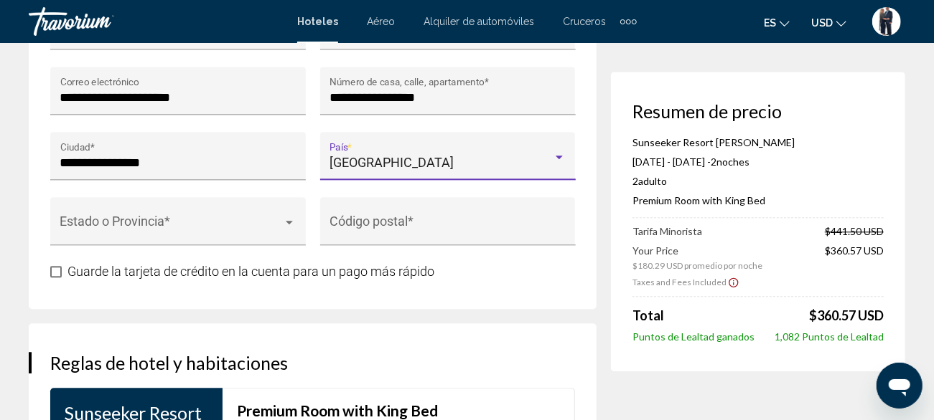
scroll to position [1680, 0]
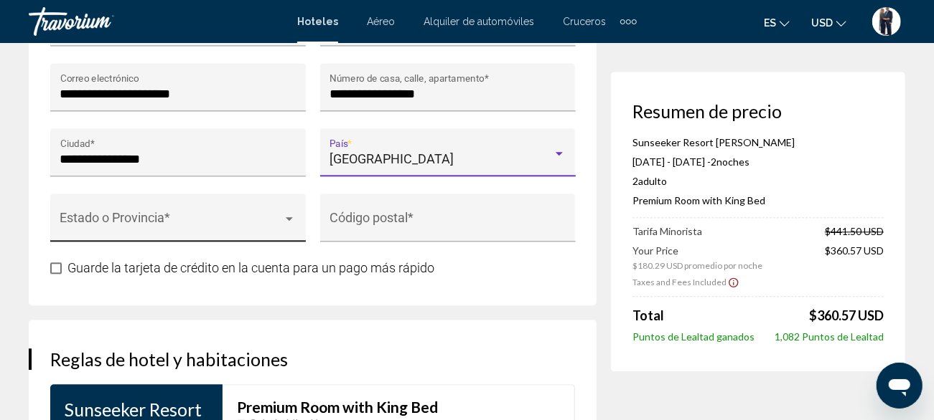
click at [166, 224] on span "Main content" at bounding box center [171, 224] width 223 height 14
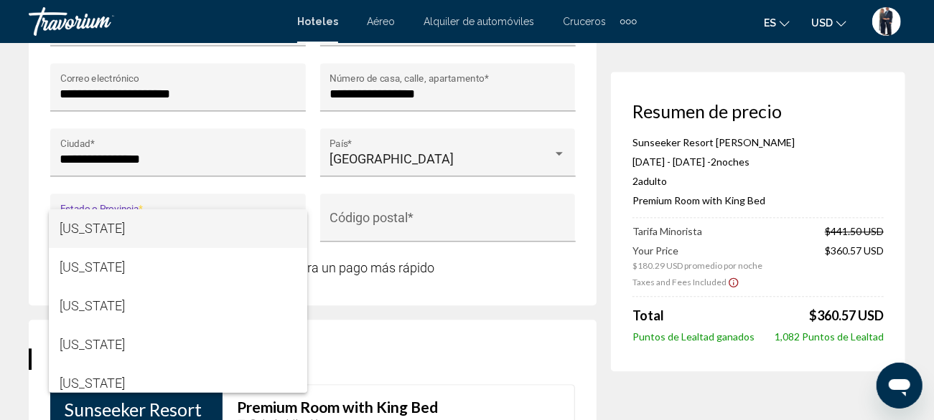
scroll to position [204, 0]
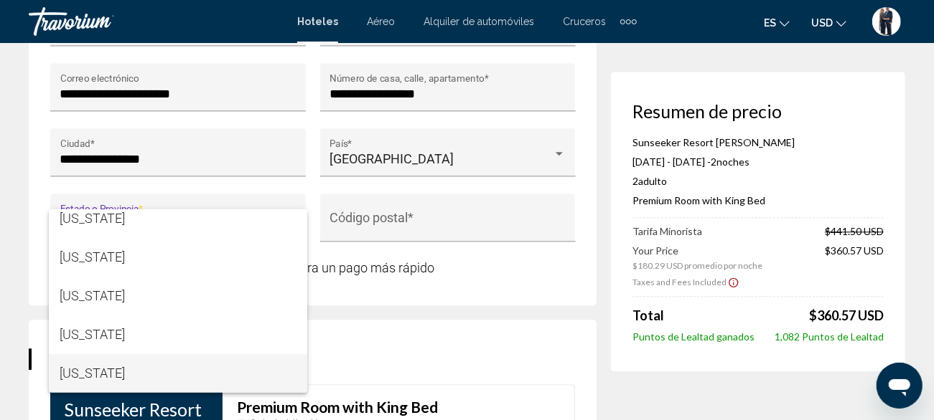
click at [114, 370] on span "[US_STATE]" at bounding box center [178, 373] width 236 height 39
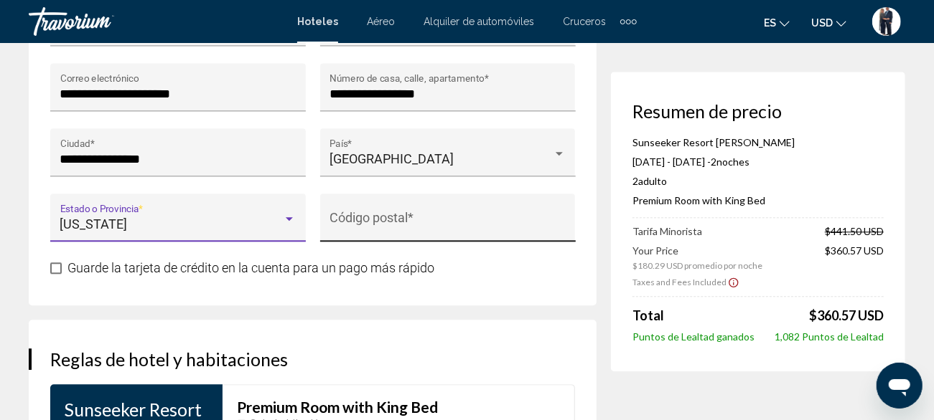
click at [387, 222] on input "Código postal *" at bounding box center [447, 224] width 236 height 14
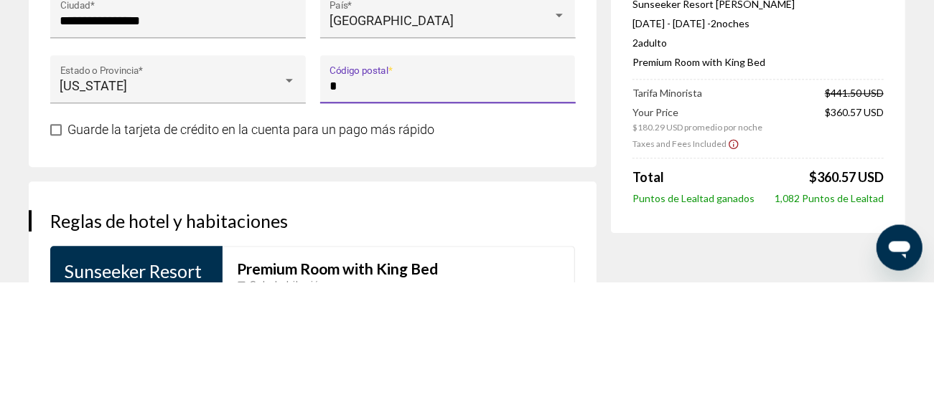
scroll to position [1680, 0]
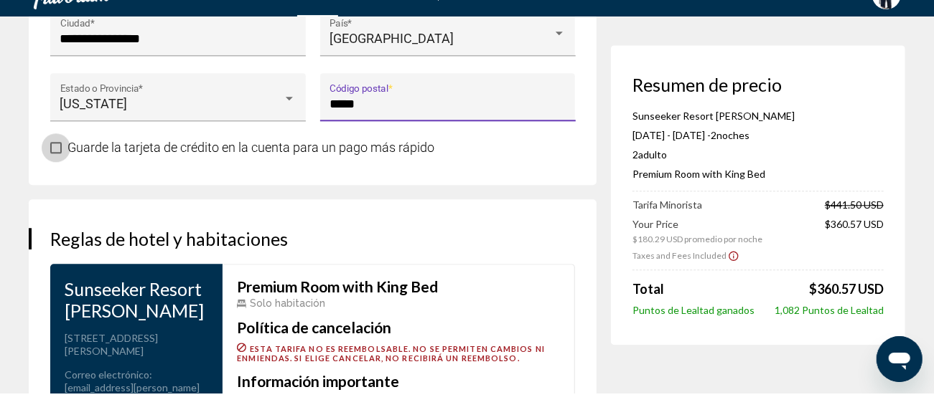
type input "*****"
click at [57, 175] on span "Main content" at bounding box center [55, 174] width 11 height 11
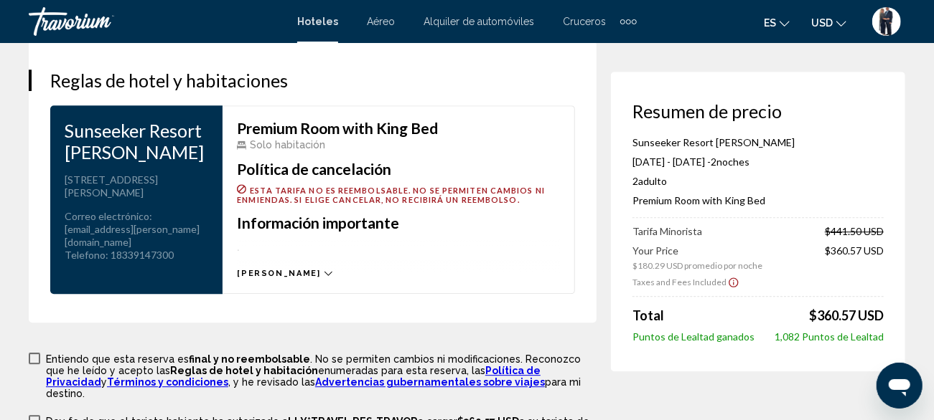
scroll to position [1960, 0]
click at [324, 273] on icon "Main content" at bounding box center [328, 273] width 8 height 8
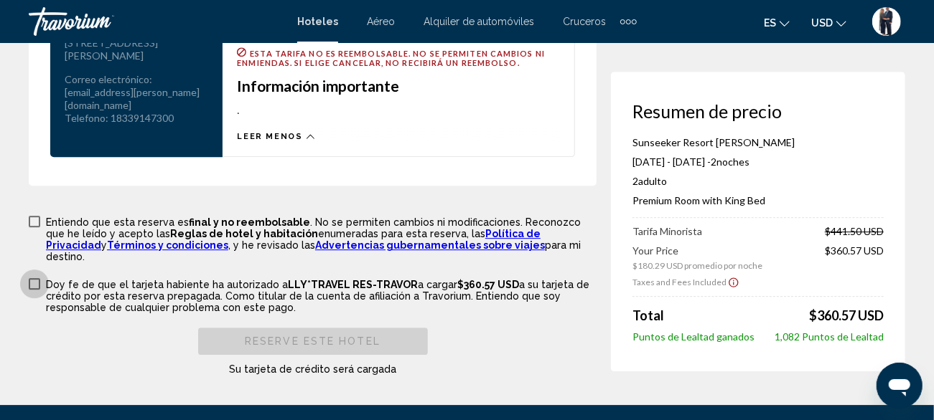
scroll to position [2127, 0]
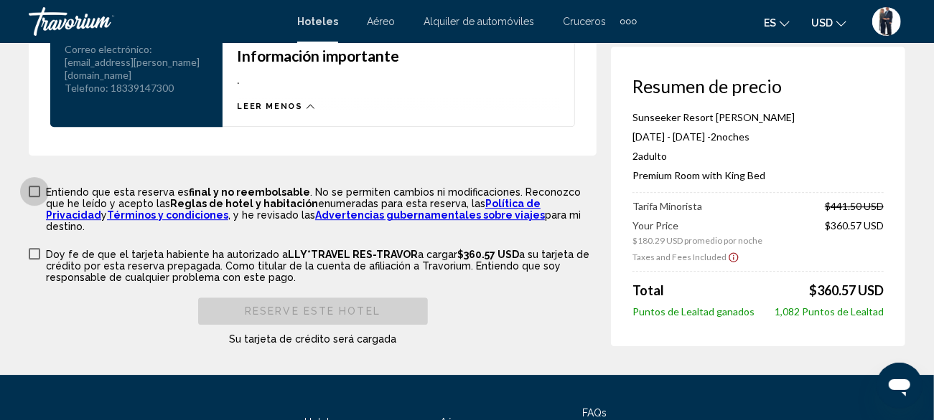
click at [38, 194] on span "Main content" at bounding box center [34, 191] width 11 height 11
click at [36, 248] on span "Main content" at bounding box center [34, 253] width 11 height 11
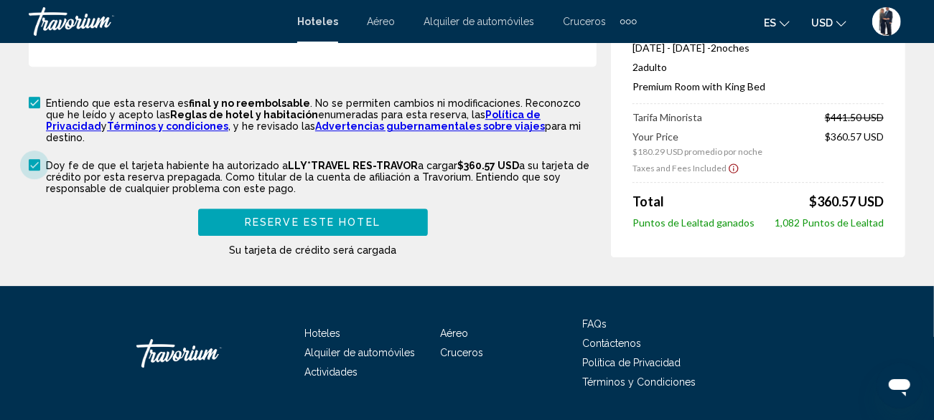
scroll to position [2219, 0]
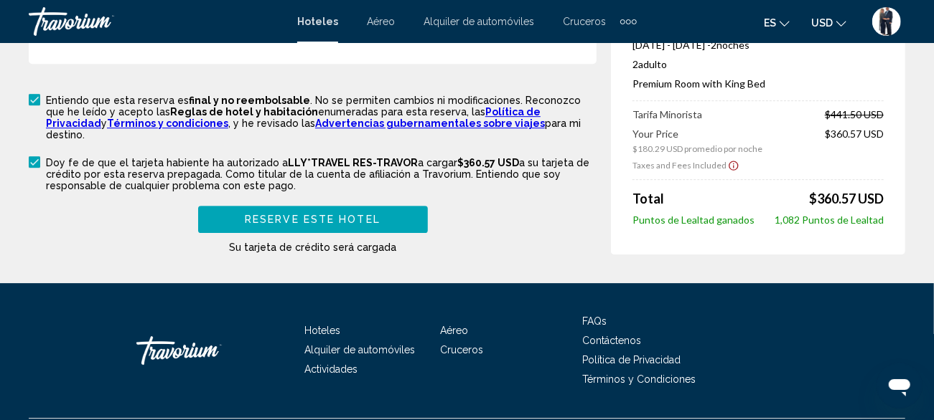
click at [350, 206] on button "Reserve este hotel" at bounding box center [313, 219] width 230 height 27
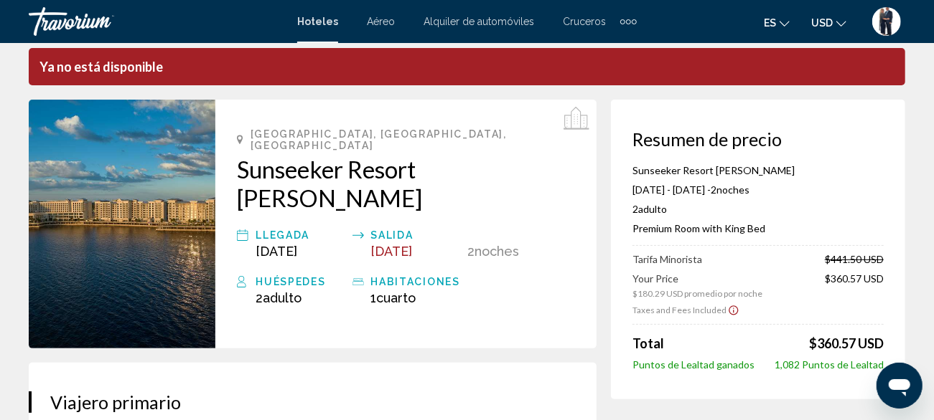
scroll to position [0, 0]
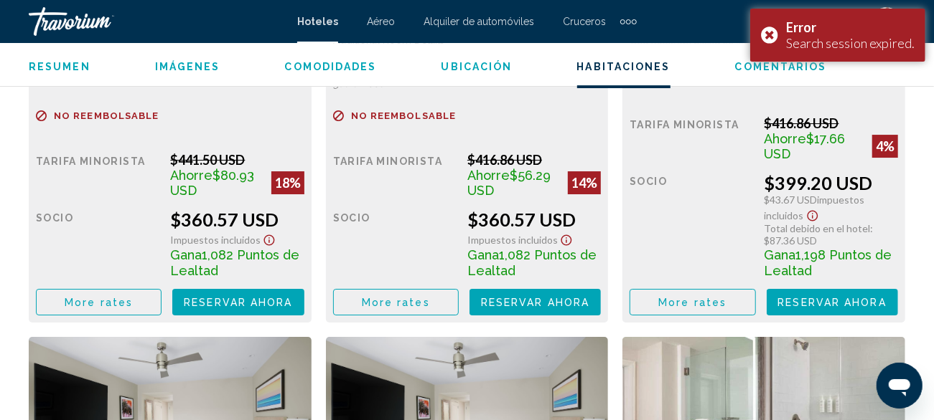
scroll to position [2498, 0]
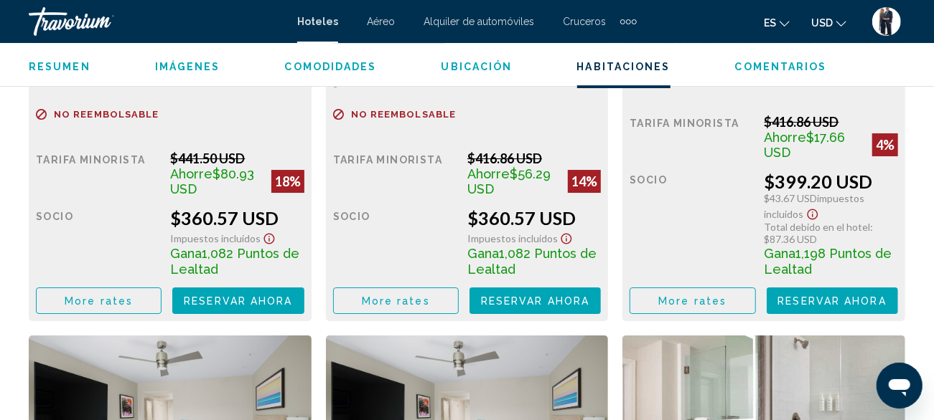
click at [292, 301] on span "Reservar ahora" at bounding box center [238, 301] width 108 height 11
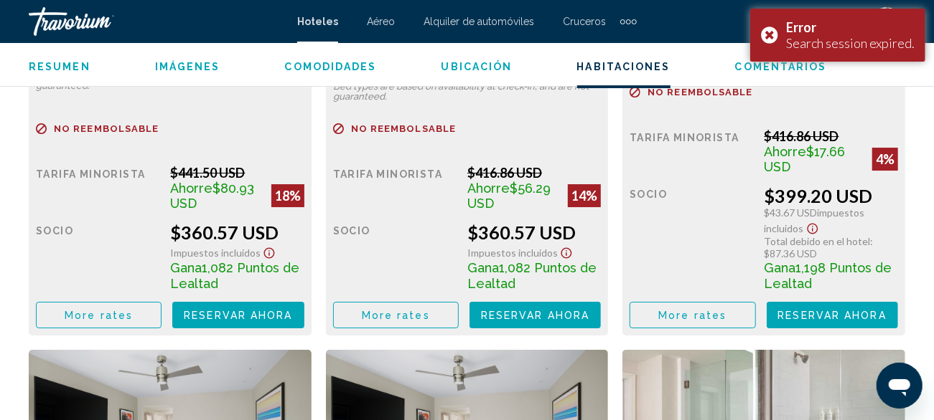
scroll to position [2485, 0]
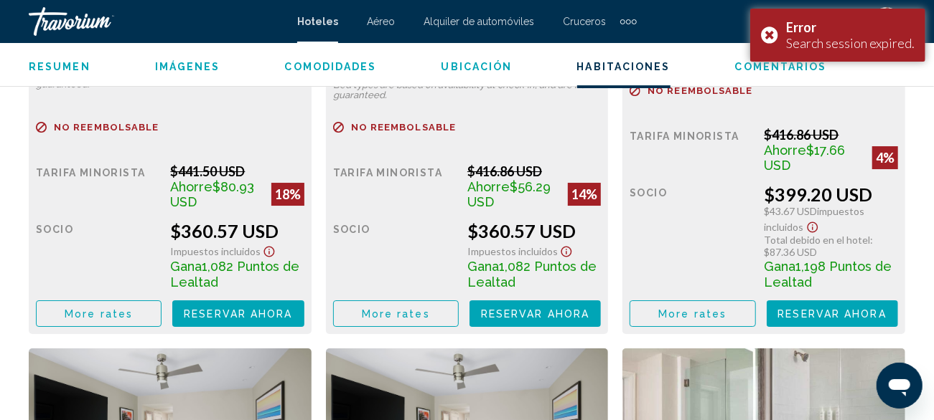
click at [238, 312] on span "Reservar ahora" at bounding box center [238, 314] width 108 height 11
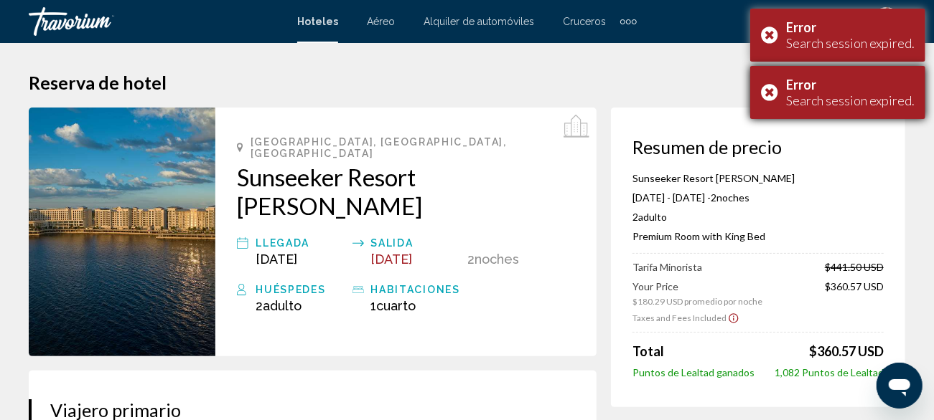
click at [766, 91] on div "Error Search session expired." at bounding box center [837, 92] width 175 height 53
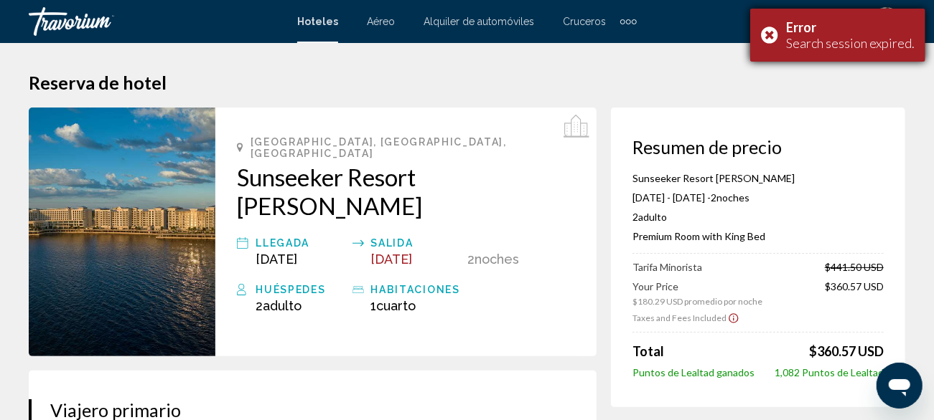
click at [768, 50] on div "Error Search session expired." at bounding box center [837, 35] width 175 height 53
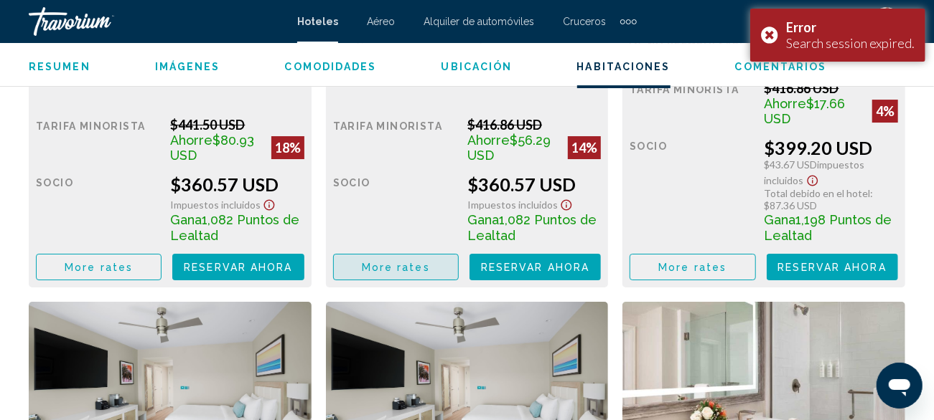
scroll to position [2540, 0]
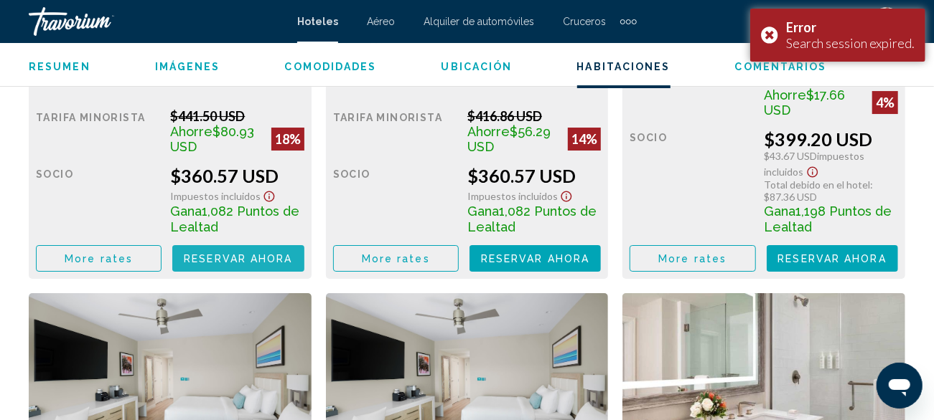
click at [239, 258] on span "Reservar ahora" at bounding box center [238, 258] width 108 height 11
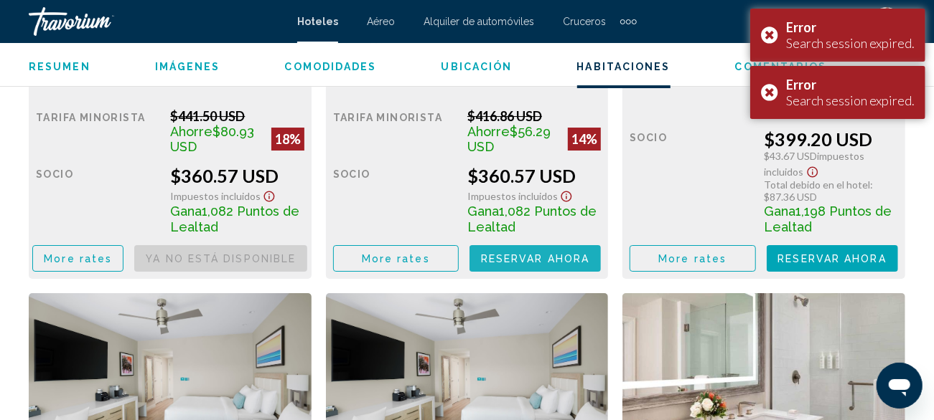
click at [0, 0] on span "Reservar ahora" at bounding box center [0, 0] width 0 height 0
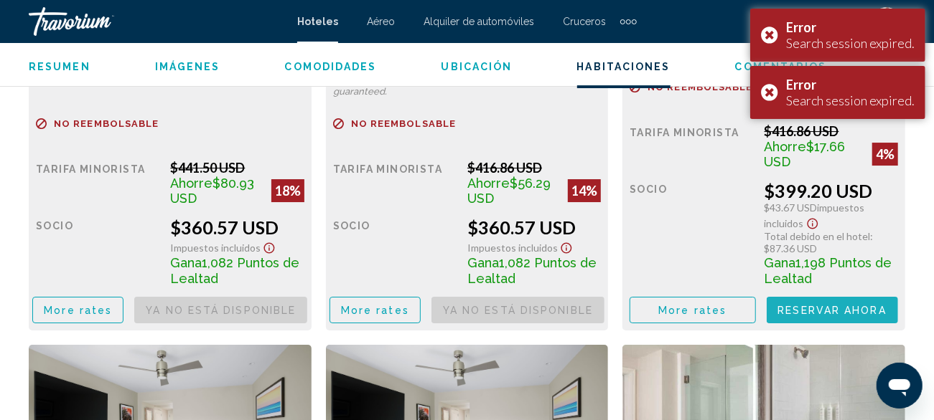
scroll to position [2483, 0]
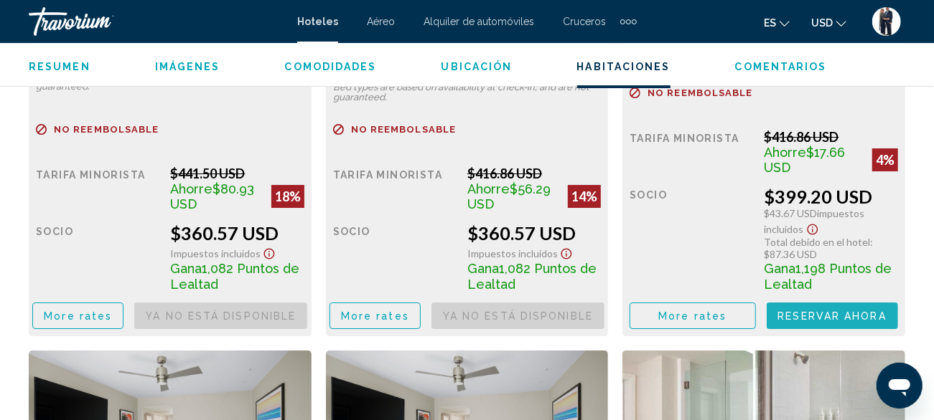
click at [0, 0] on span "Reservar ahora" at bounding box center [0, 0] width 0 height 0
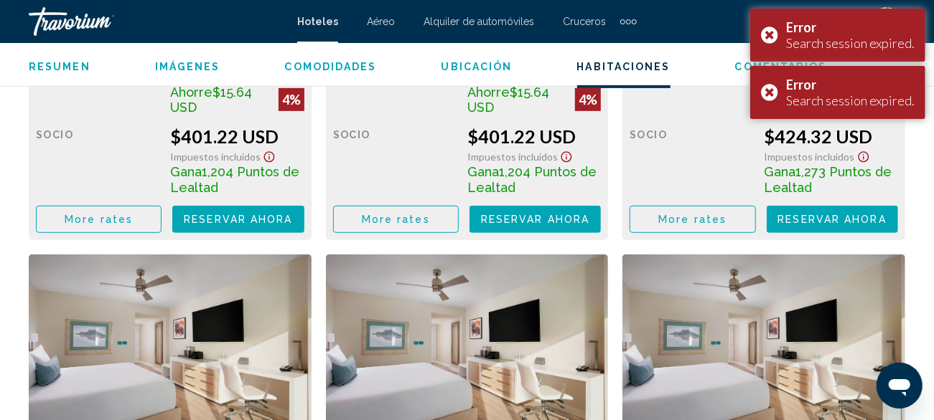
scroll to position [3134, 0]
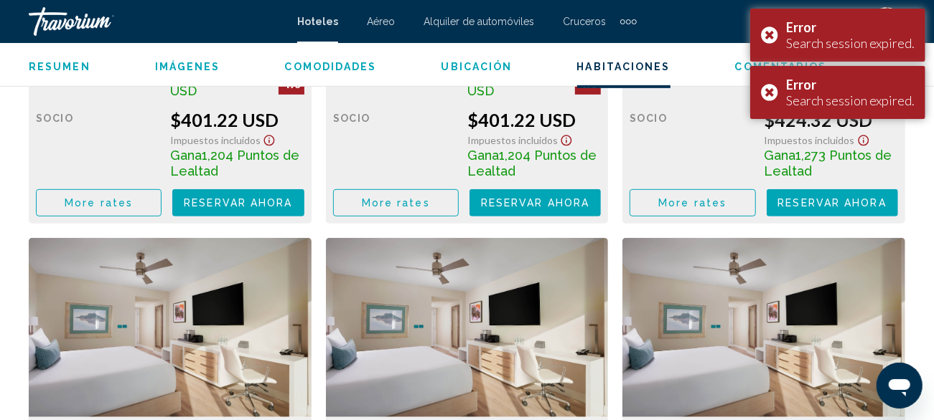
click at [0, 0] on span "Reservar ahora" at bounding box center [0, 0] width 0 height 0
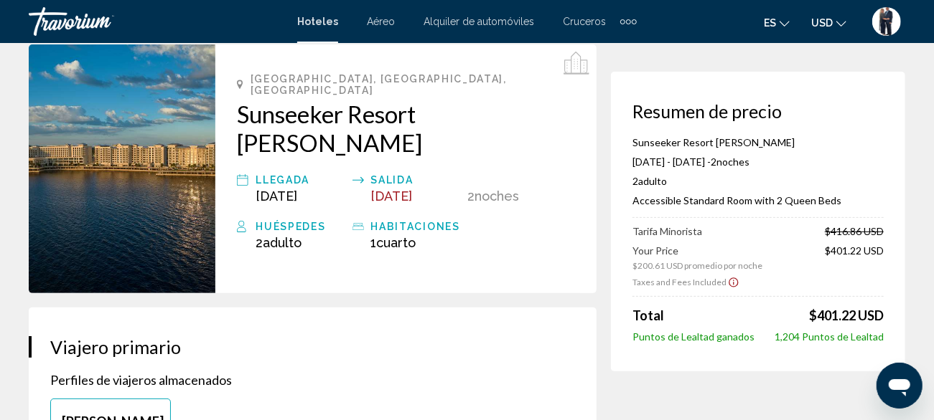
scroll to position [64, 0]
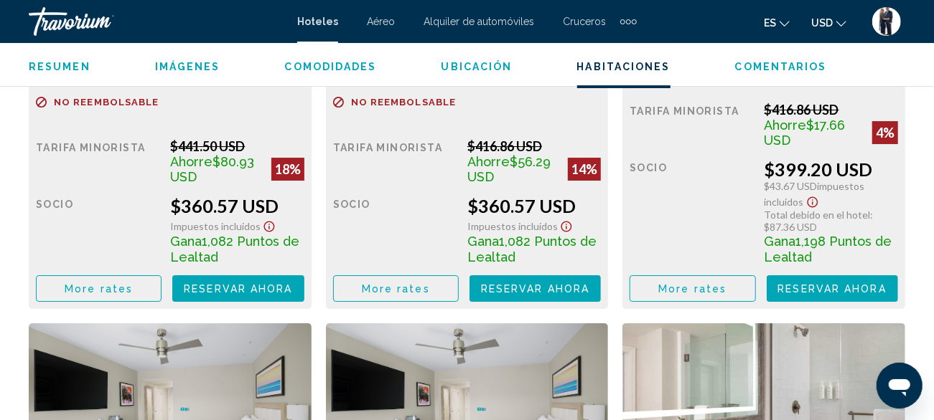
scroll to position [2503, 0]
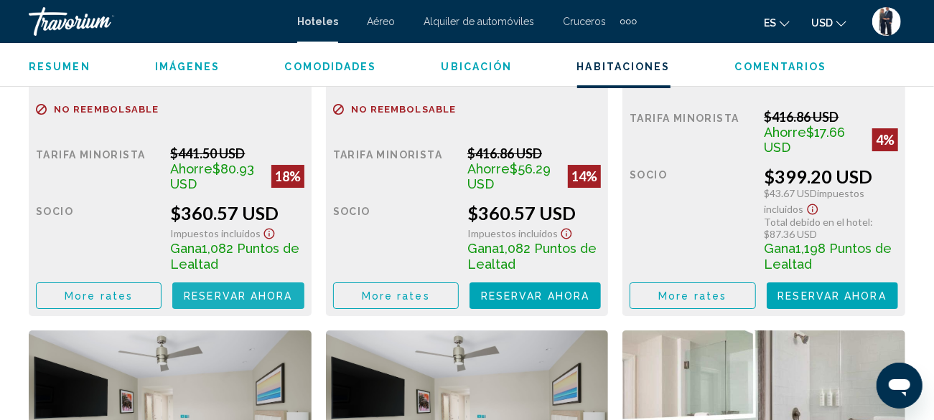
click at [255, 296] on span "Reservar ahora" at bounding box center [238, 296] width 108 height 11
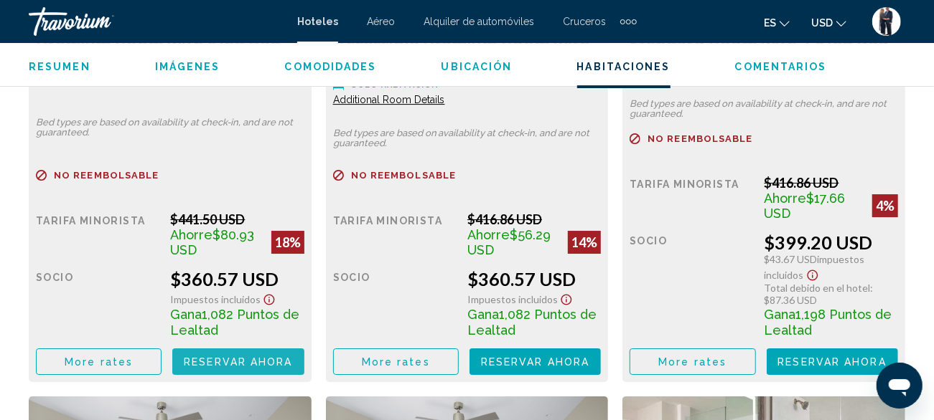
scroll to position [2531, 0]
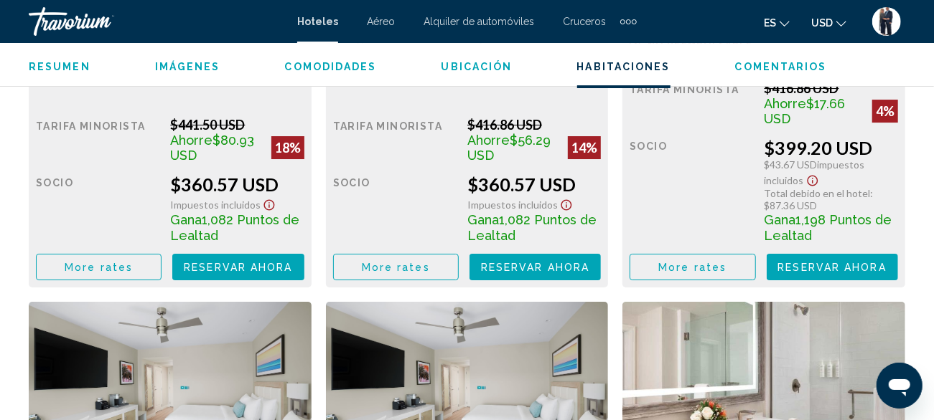
click at [240, 269] on span "Reservar ahora" at bounding box center [238, 267] width 108 height 11
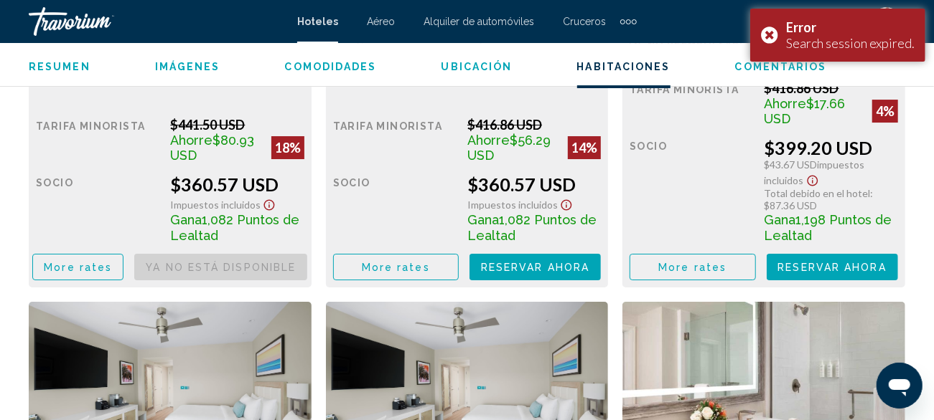
click at [0, 0] on span "Reservar ahora" at bounding box center [0, 0] width 0 height 0
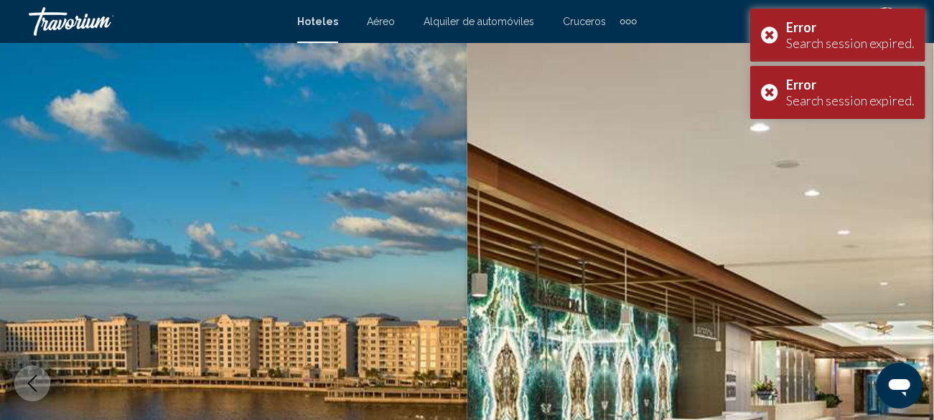
scroll to position [173, 0]
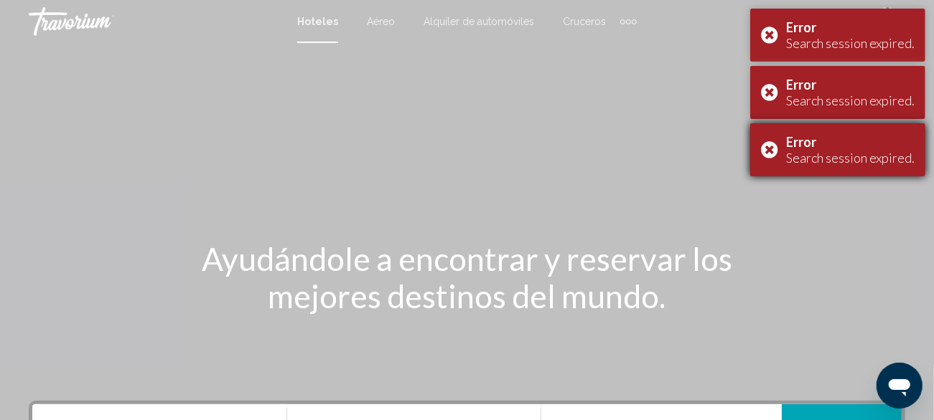
click at [772, 154] on div "Error Search session expired." at bounding box center [837, 149] width 175 height 53
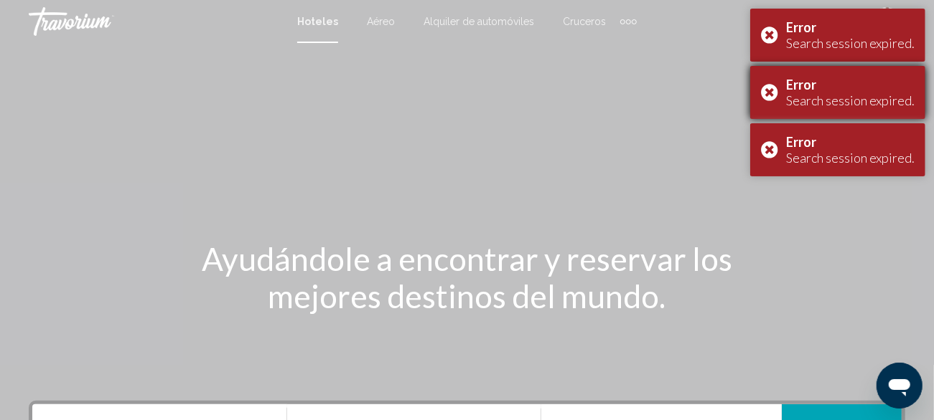
click at [766, 100] on div "Error Search session expired." at bounding box center [837, 92] width 175 height 53
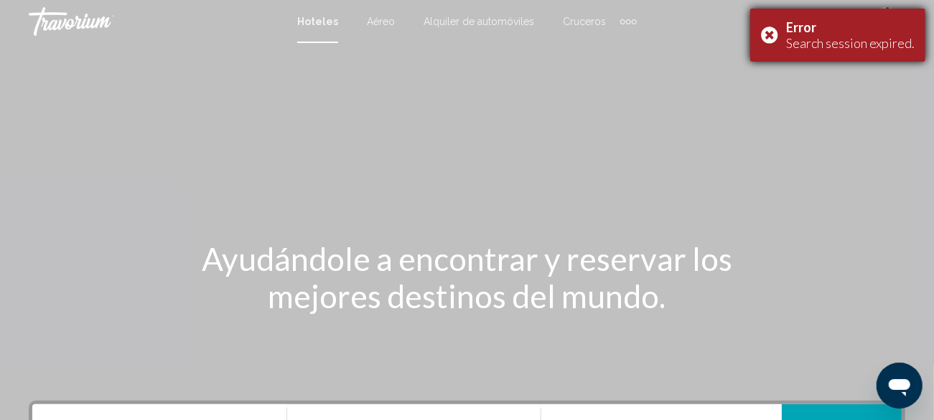
click at [776, 54] on div "Error Search session expired." at bounding box center [837, 35] width 175 height 53
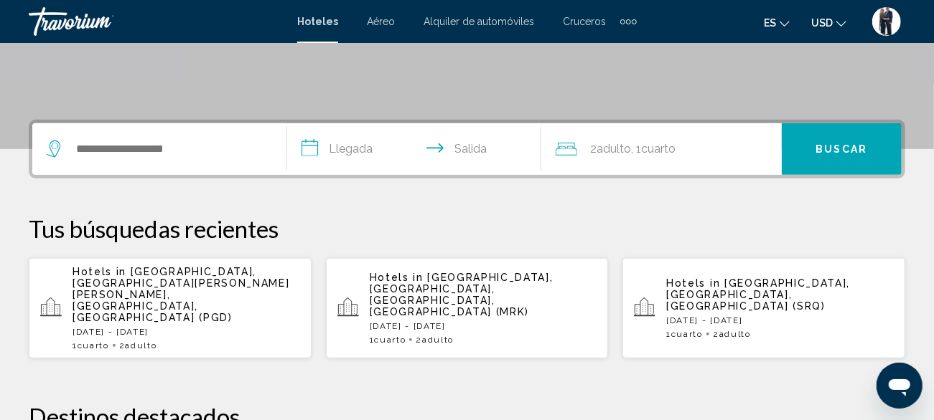
scroll to position [268, 0]
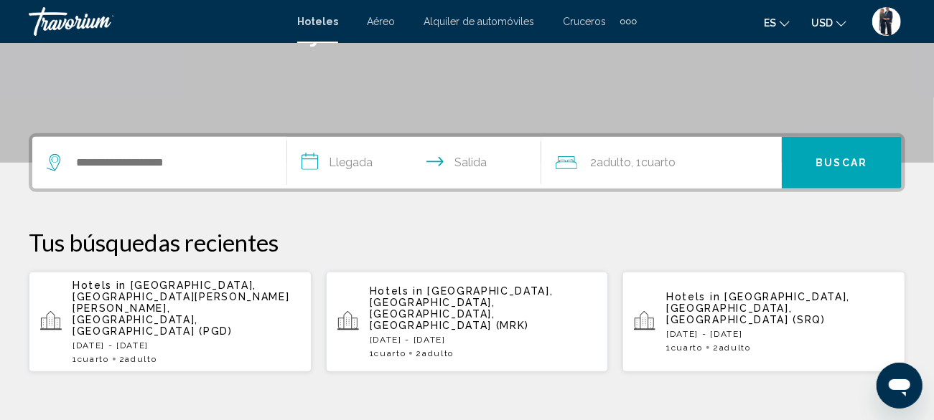
click at [218, 295] on span "[GEOGRAPHIC_DATA], [GEOGRAPHIC_DATA][PERSON_NAME][PERSON_NAME], [GEOGRAPHIC_DAT…" at bounding box center [180, 308] width 217 height 57
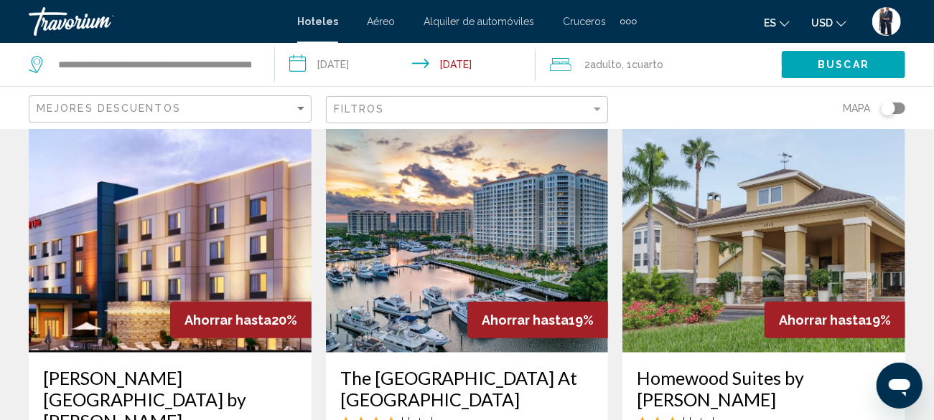
scroll to position [687, 0]
click at [410, 201] on img "Main content" at bounding box center [467, 238] width 283 height 230
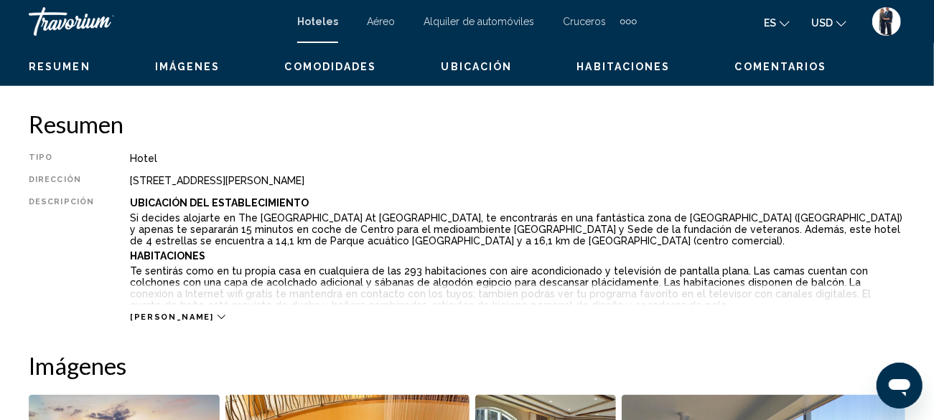
scroll to position [173, 0]
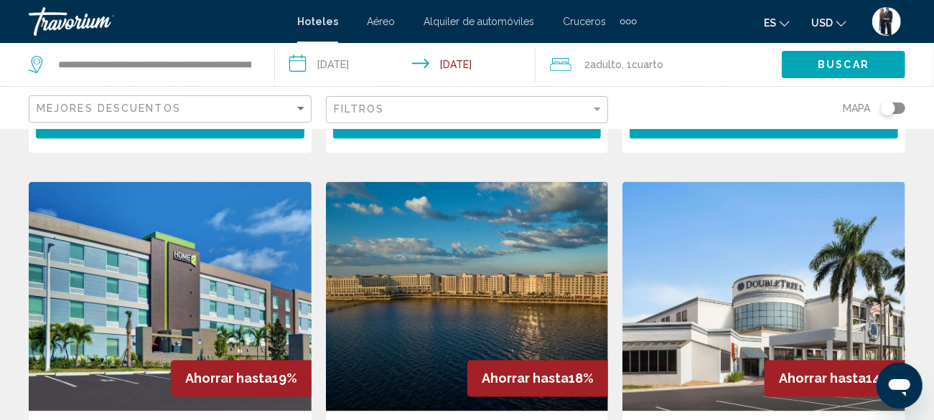
scroll to position [1227, 0]
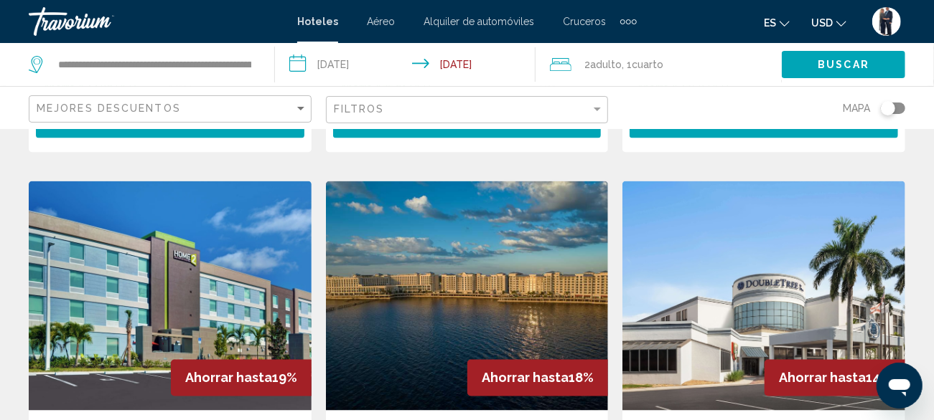
click at [428, 209] on img "Main content" at bounding box center [467, 297] width 283 height 230
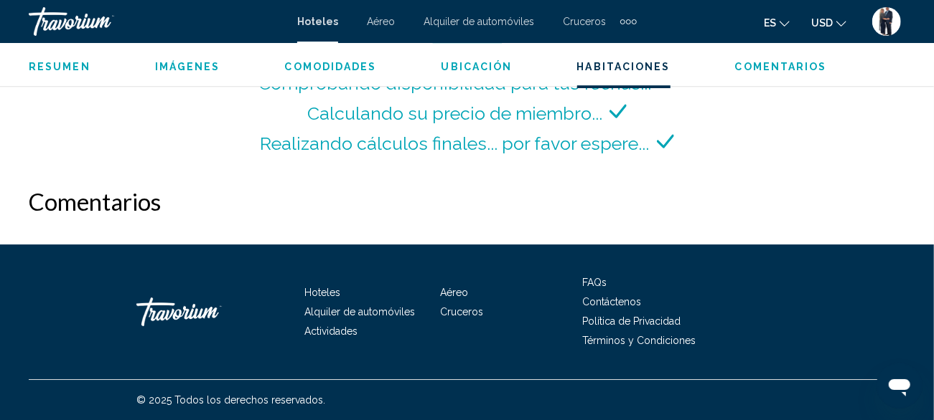
scroll to position [2308, 0]
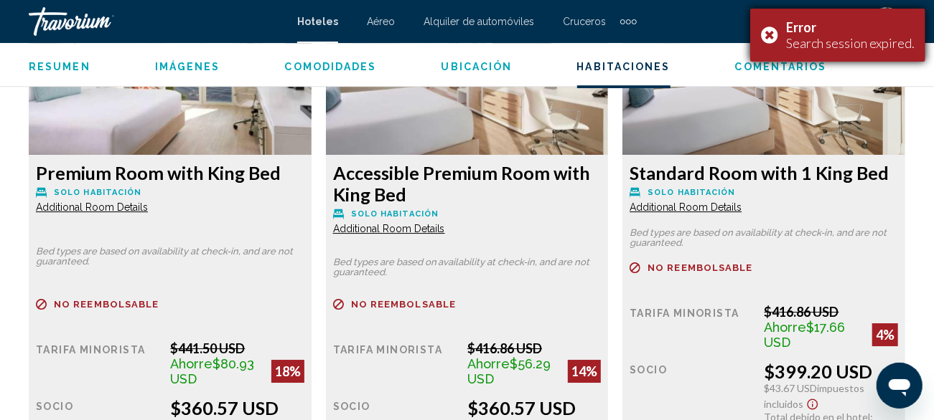
click at [776, 59] on div "Error Search session expired." at bounding box center [837, 35] width 175 height 53
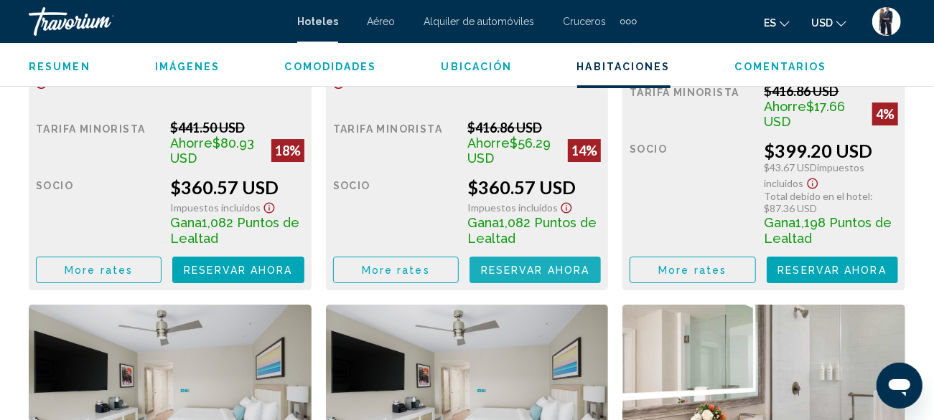
scroll to position [2528, 0]
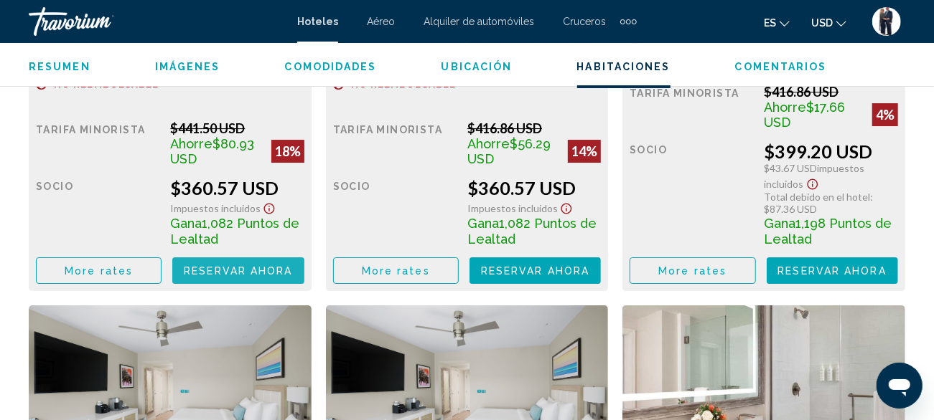
click at [261, 265] on span "Reservar ahora" at bounding box center [238, 270] width 108 height 11
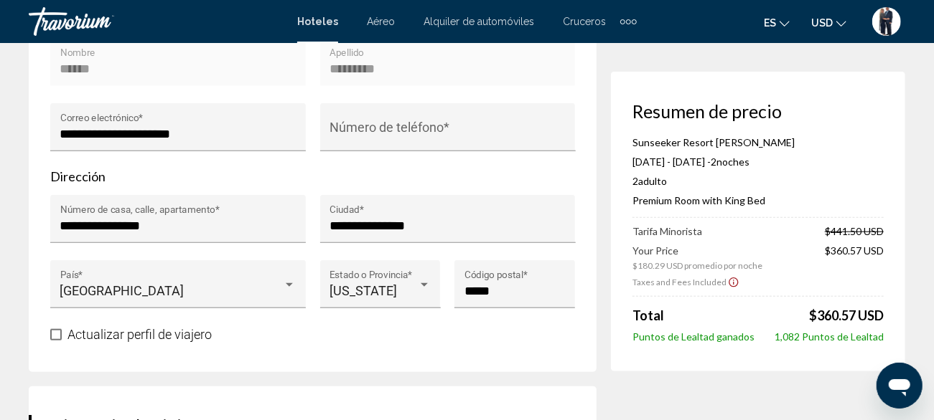
scroll to position [579, 0]
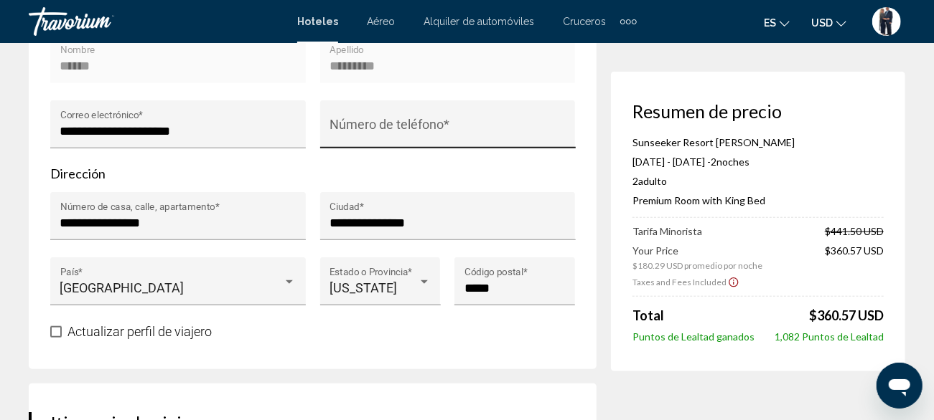
click at [378, 128] on input "Número de teléfono *" at bounding box center [447, 131] width 236 height 14
type input "***"
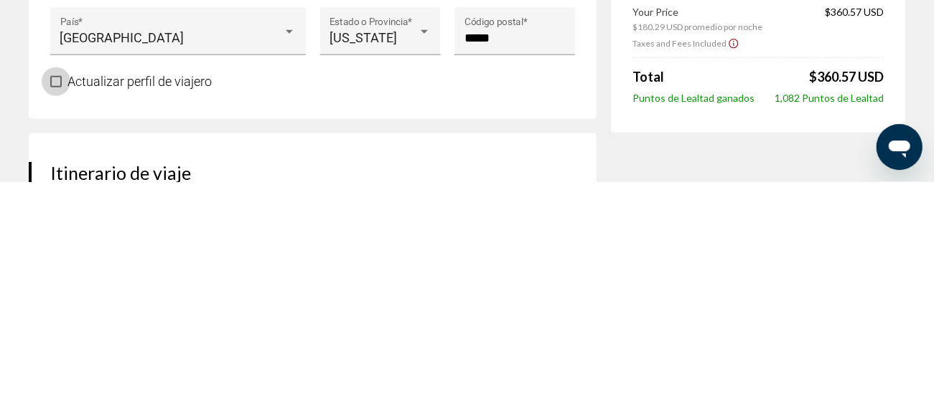
type input "**********"
click at [57, 322] on span "Main content" at bounding box center [55, 320] width 11 height 11
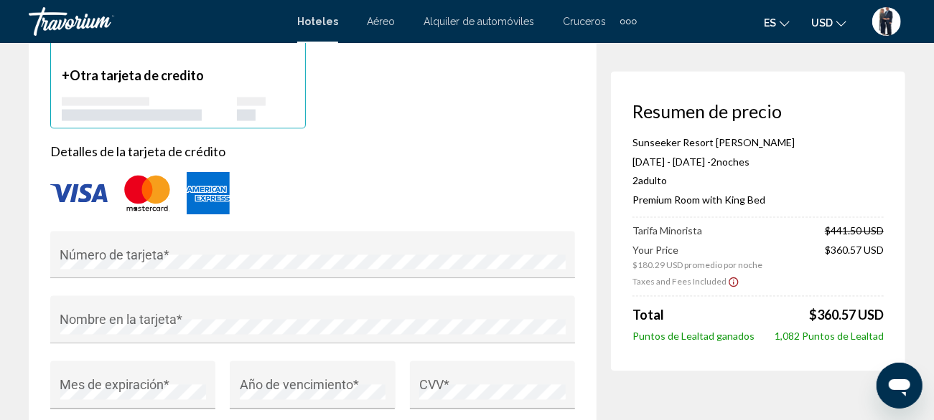
scroll to position [1263, 0]
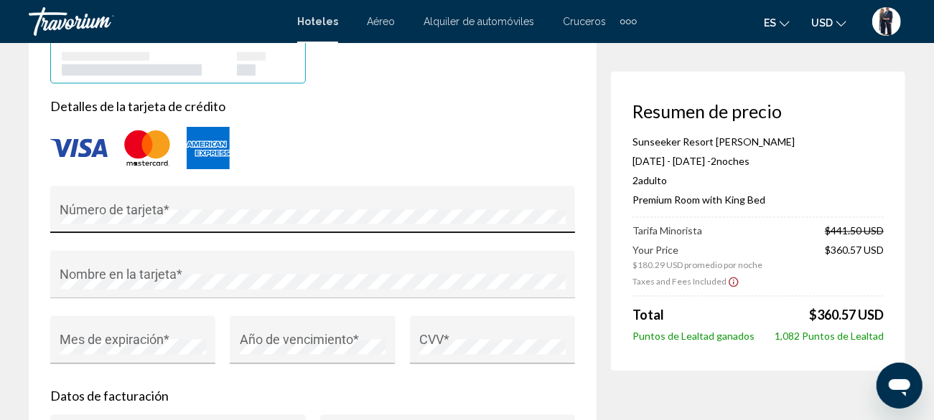
click at [121, 206] on div "Número de tarjeta *" at bounding box center [312, 215] width 505 height 38
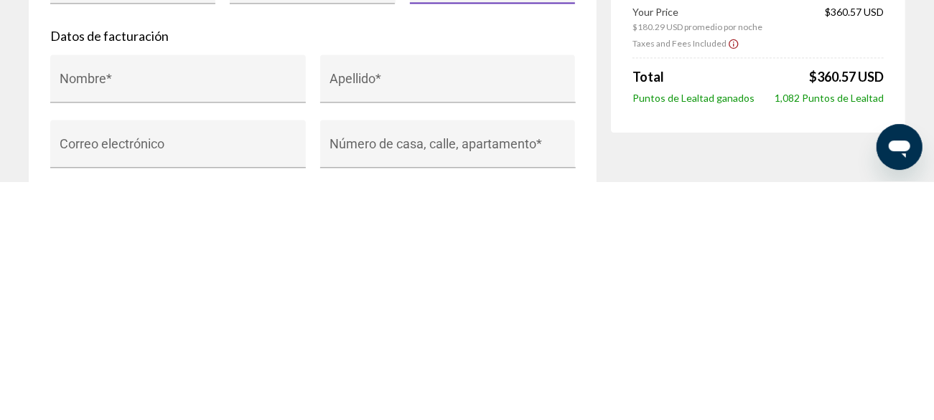
scroll to position [1385, 0]
click at [138, 325] on input "Nombre *" at bounding box center [178, 324] width 236 height 14
type input "******"
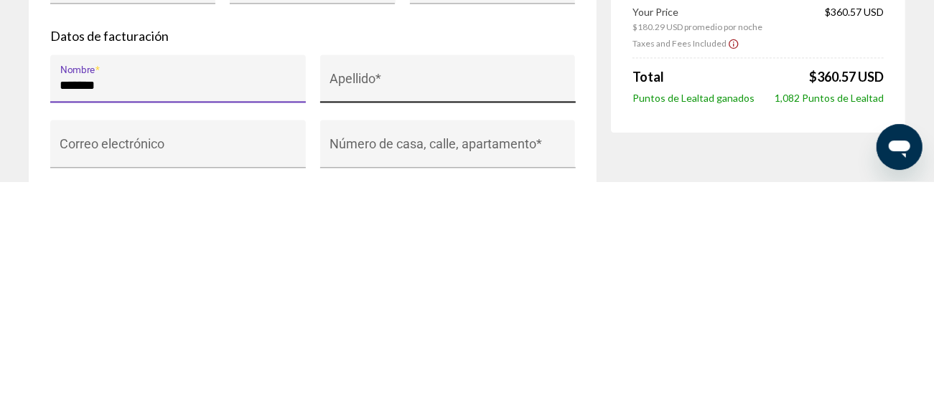
click at [404, 324] on input "Apellido *" at bounding box center [447, 324] width 236 height 14
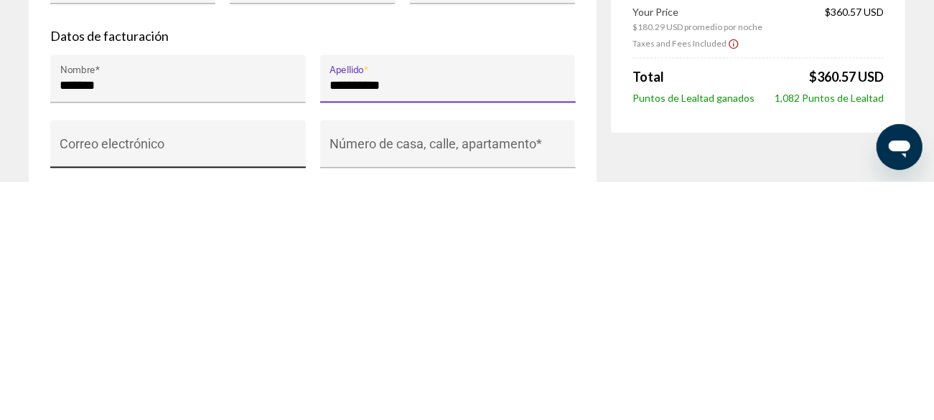
type input "*********"
click at [159, 389] on input "Correo electrónico" at bounding box center [178, 389] width 236 height 14
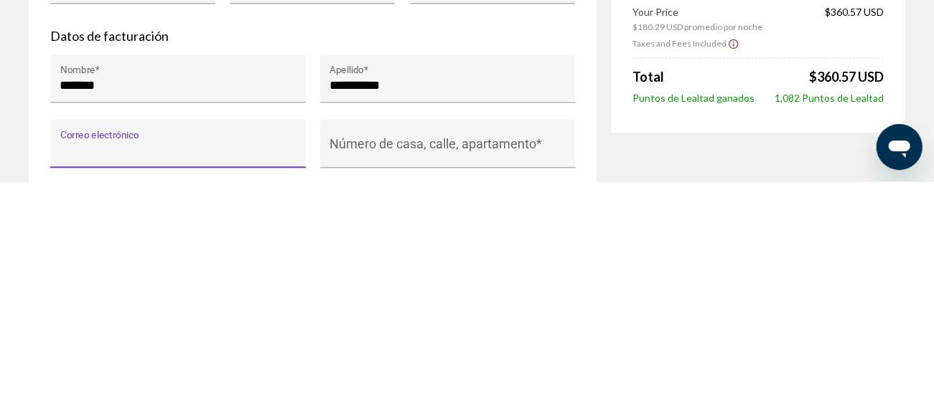
type input "*"
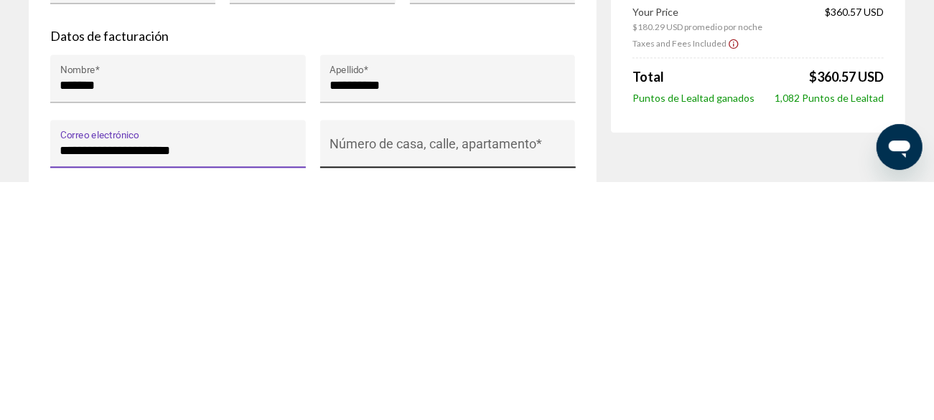
type input "**********"
click at [408, 388] on input "Número de casa, calle, apartamento *" at bounding box center [447, 389] width 236 height 14
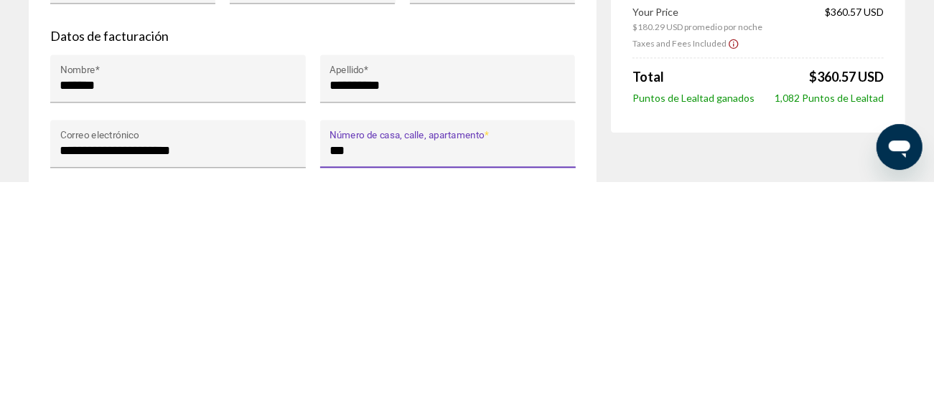
type input "****"
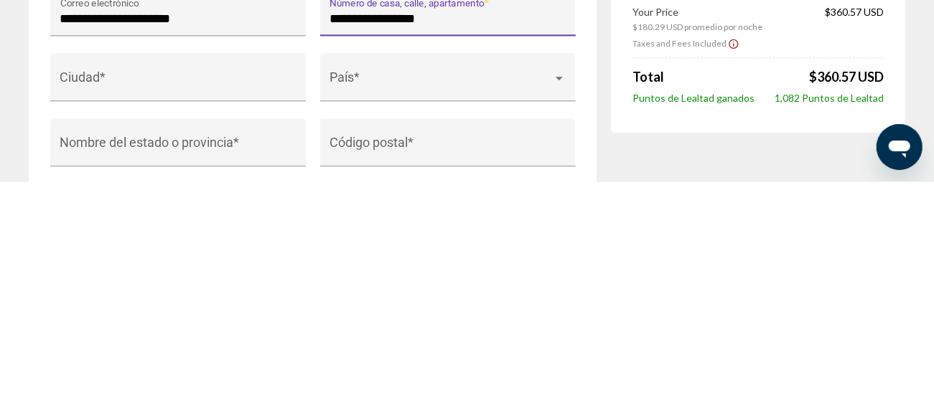
scroll to position [1518, 0]
type input "**********"
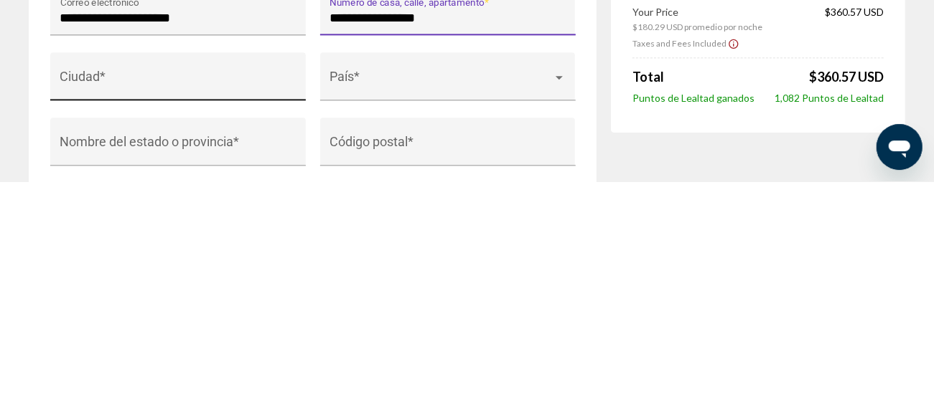
click at [136, 322] on input "Ciudad *" at bounding box center [178, 322] width 236 height 14
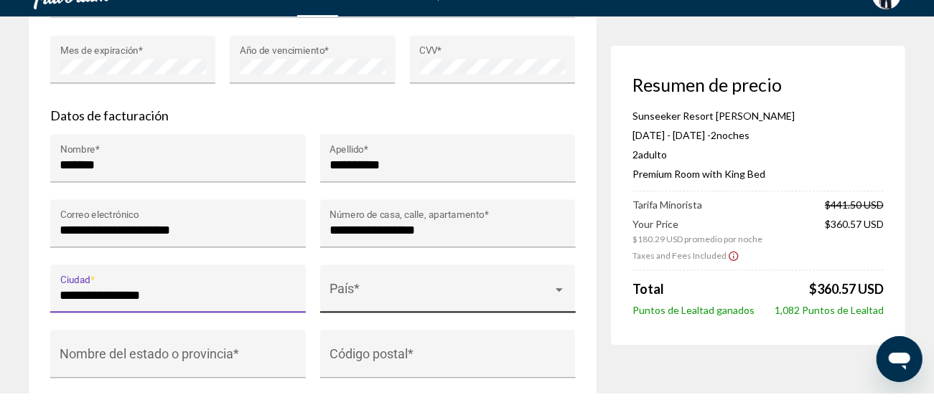
type input "**********"
click at [377, 321] on span "Main content" at bounding box center [440, 322] width 223 height 14
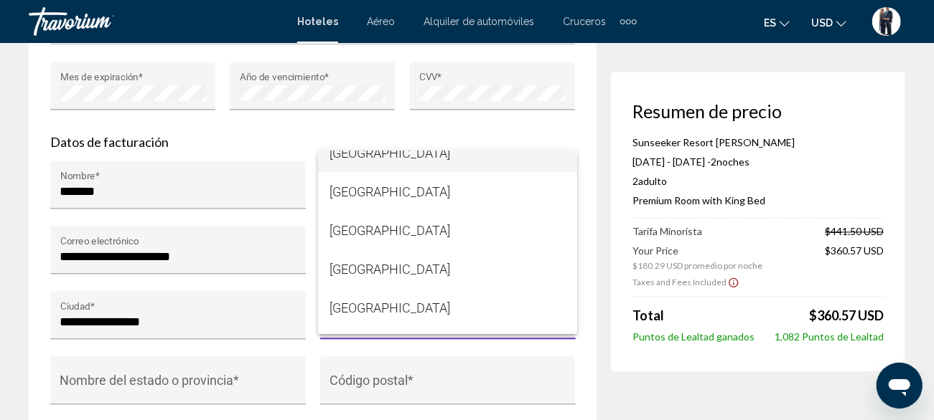
scroll to position [9239, 0]
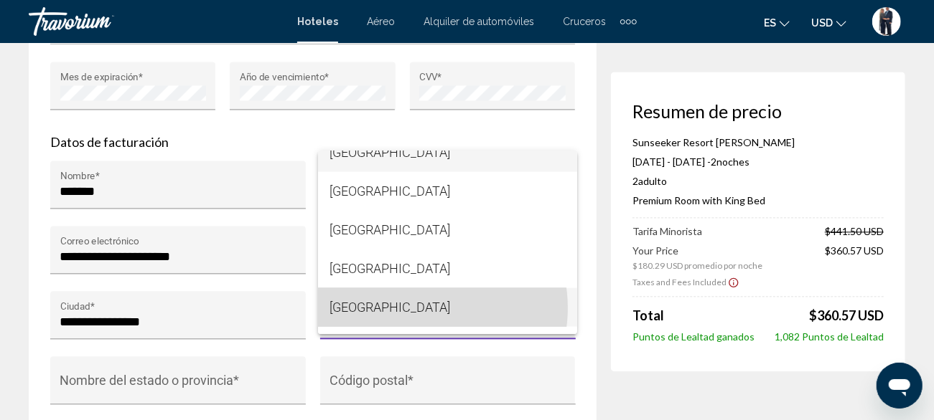
click at [421, 308] on span "[GEOGRAPHIC_DATA]" at bounding box center [447, 307] width 236 height 39
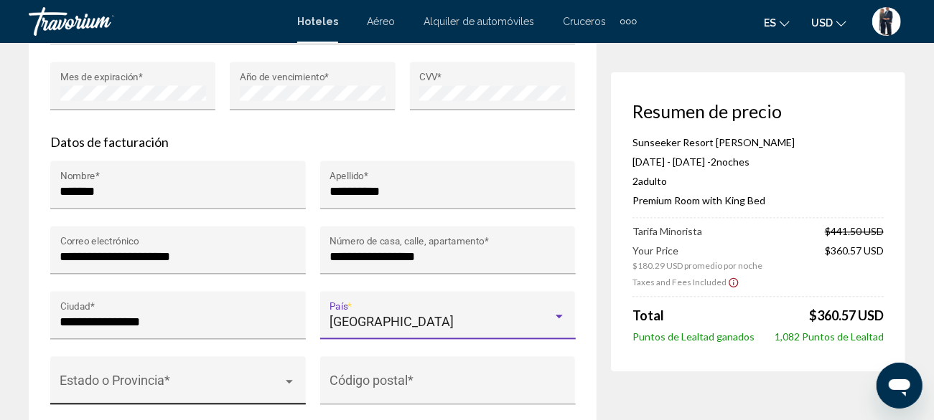
click at [161, 387] on span "Main content" at bounding box center [171, 387] width 223 height 14
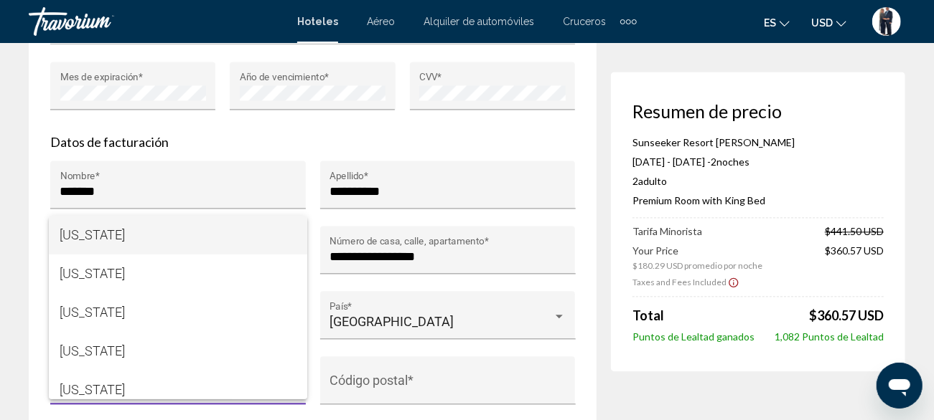
scroll to position [204, 0]
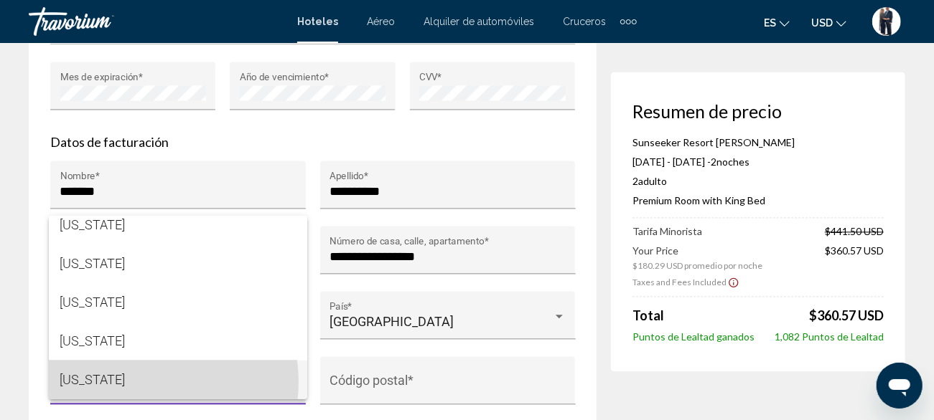
click at [132, 382] on span "[US_STATE]" at bounding box center [178, 380] width 236 height 39
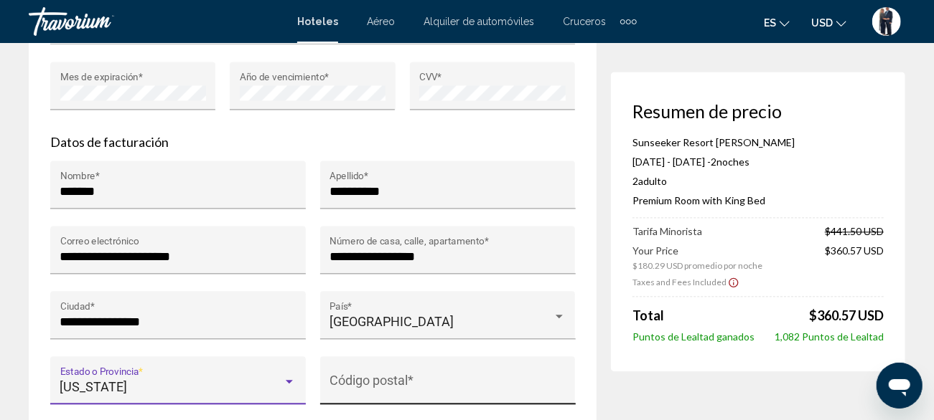
click at [392, 387] on input "Código postal *" at bounding box center [447, 387] width 236 height 14
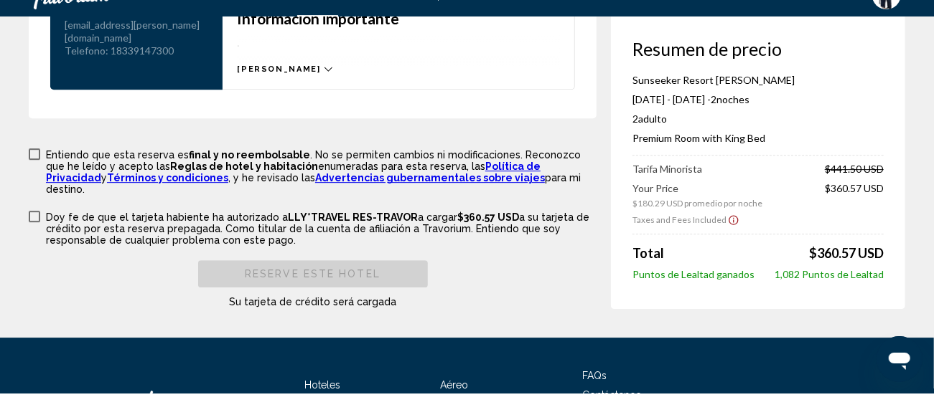
scroll to position [2138, 0]
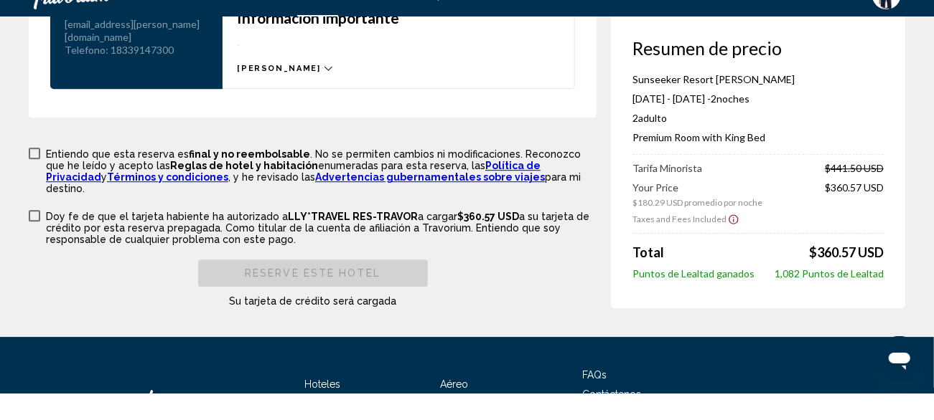
type input "*****"
click at [37, 179] on span "Main content" at bounding box center [34, 179] width 11 height 11
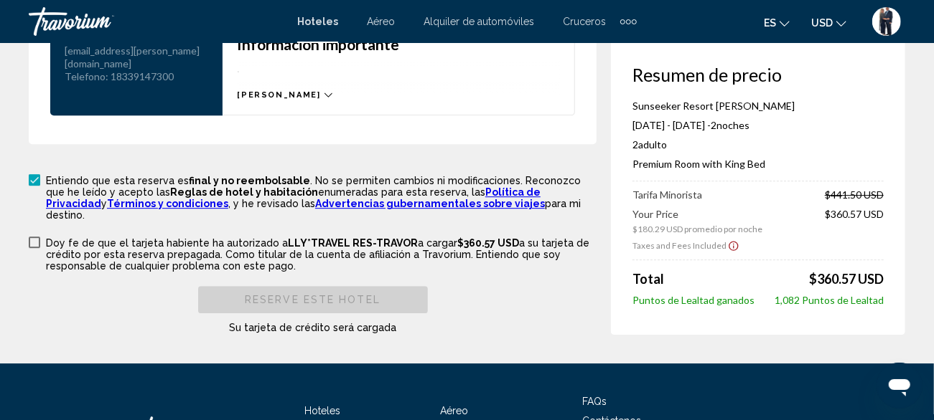
click at [37, 237] on span "Main content" at bounding box center [34, 242] width 11 height 11
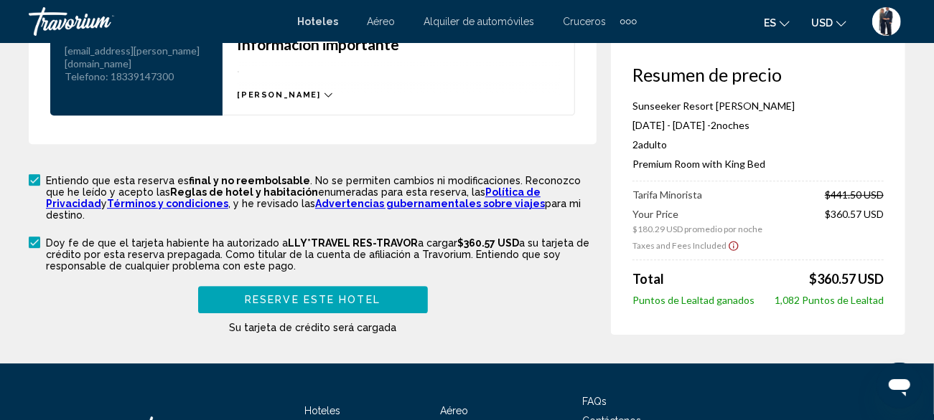
click at [351, 293] on span "Reserve este hotel" at bounding box center [313, 298] width 136 height 11
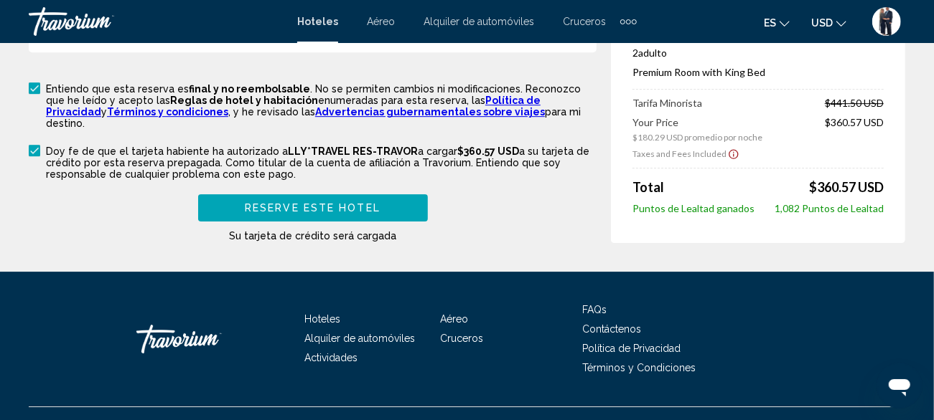
scroll to position [2303, 0]
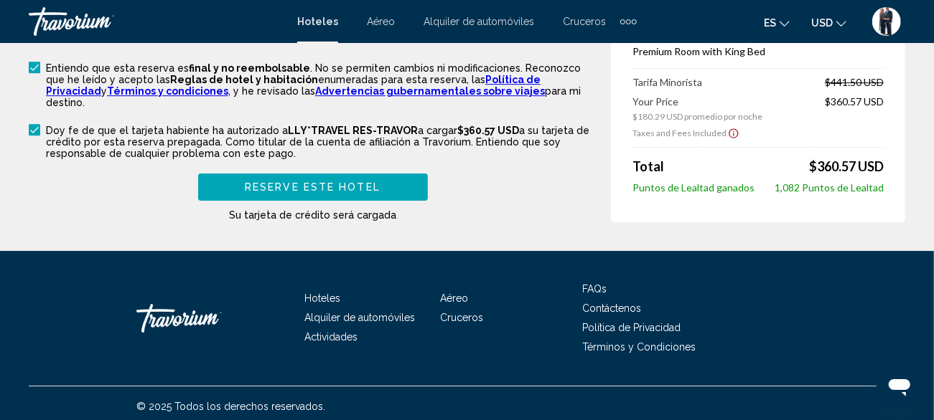
click at [351, 174] on button "Reserve este hotel" at bounding box center [313, 187] width 230 height 27
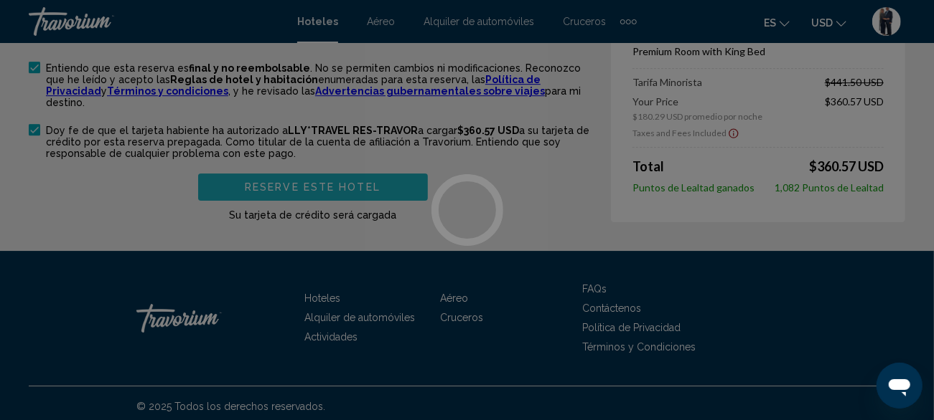
click at [339, 179] on div at bounding box center [467, 210] width 934 height 420
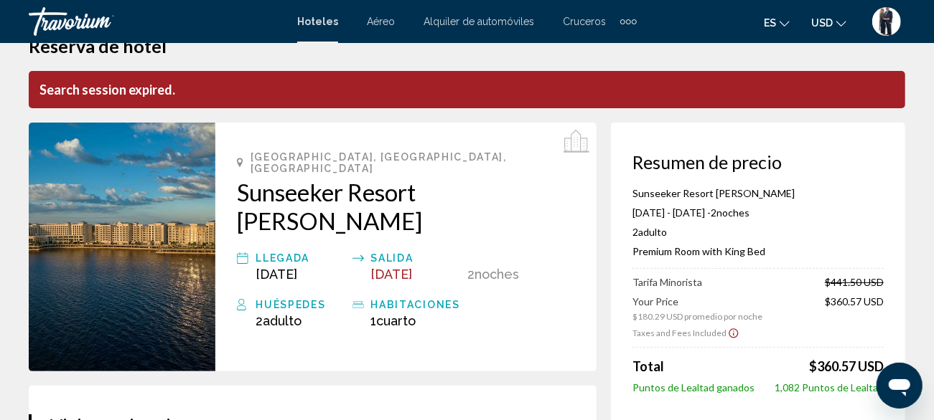
scroll to position [0, 0]
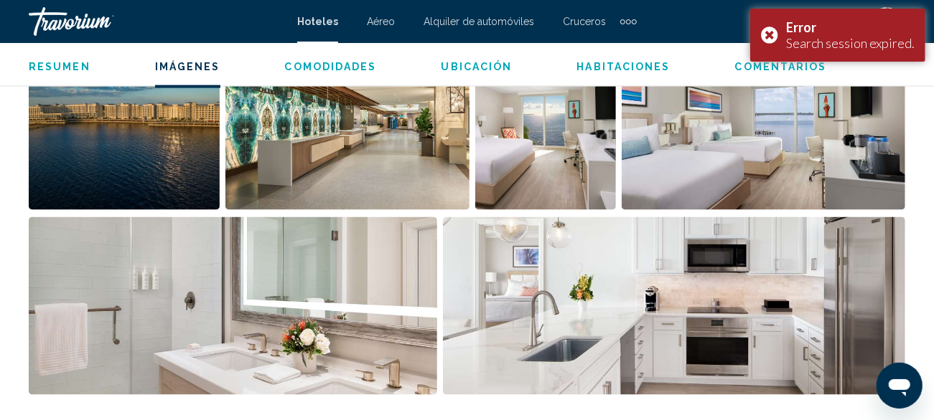
scroll to position [1056, 0]
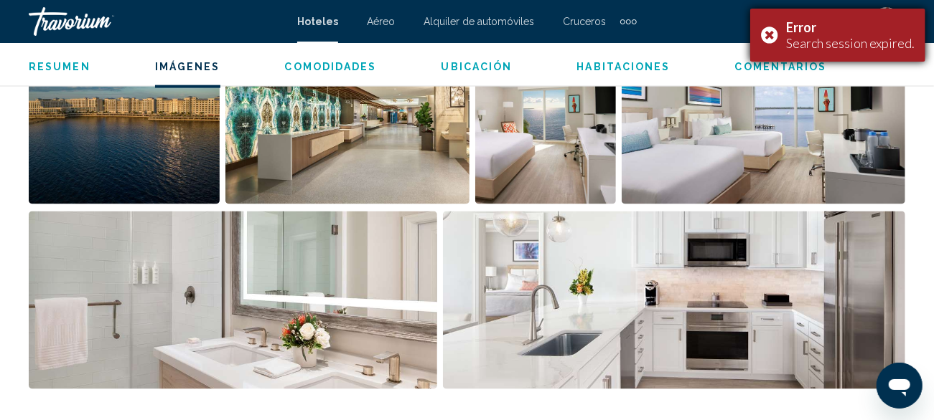
click at [776, 52] on div "Error Search session expired." at bounding box center [837, 35] width 175 height 53
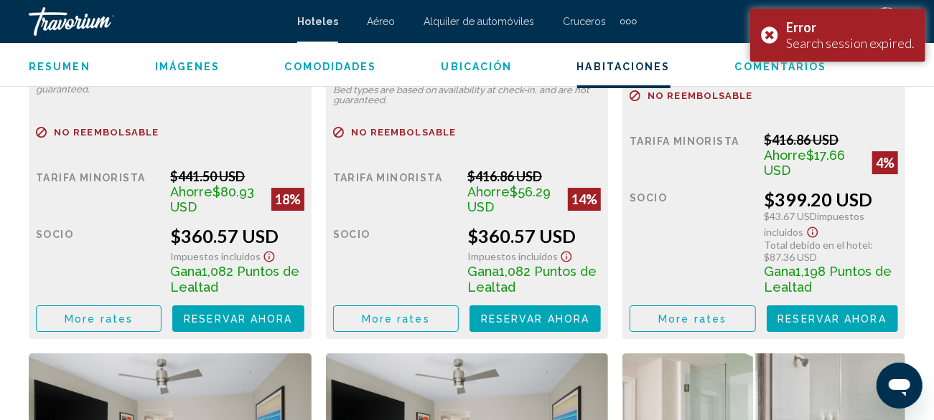
scroll to position [2481, 0]
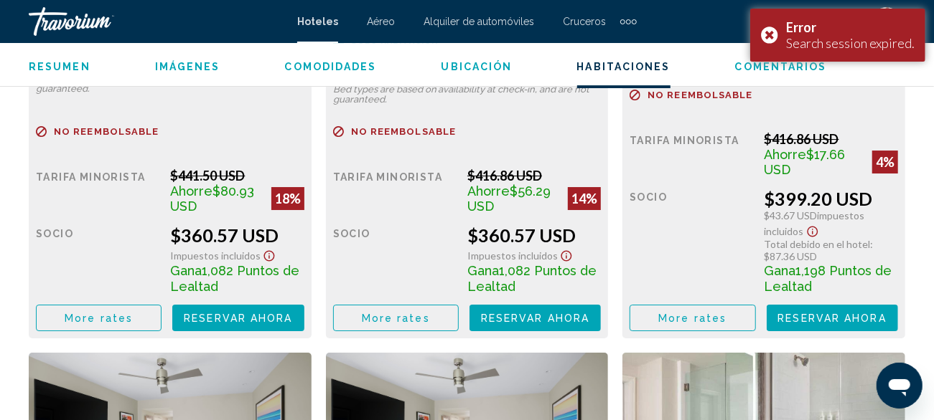
click at [254, 317] on span "Reservar ahora" at bounding box center [238, 318] width 108 height 11
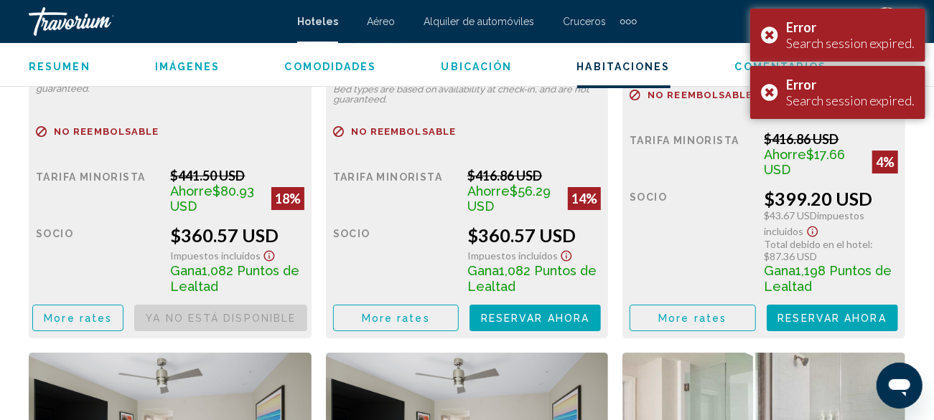
click at [0, 0] on span "Reservar ahora" at bounding box center [0, 0] width 0 height 0
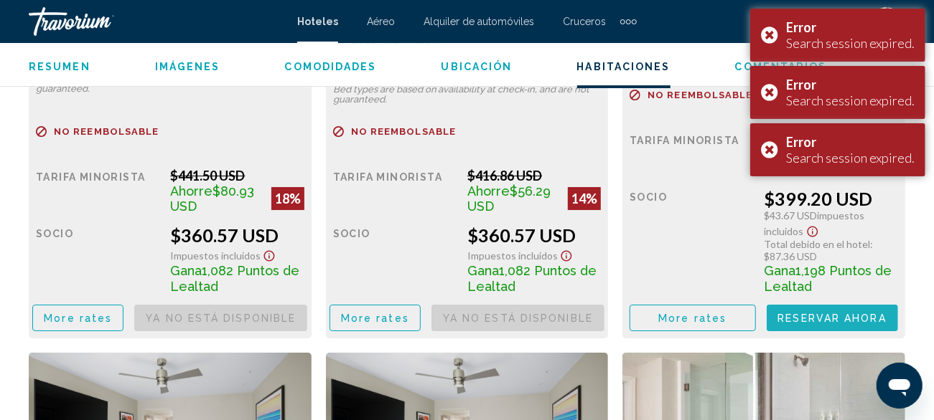
click at [0, 0] on span "Reservar ahora" at bounding box center [0, 0] width 0 height 0
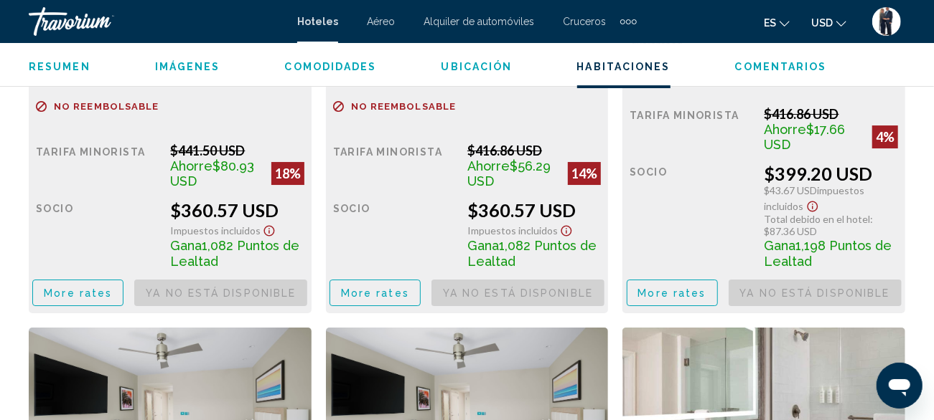
scroll to position [2505, 0]
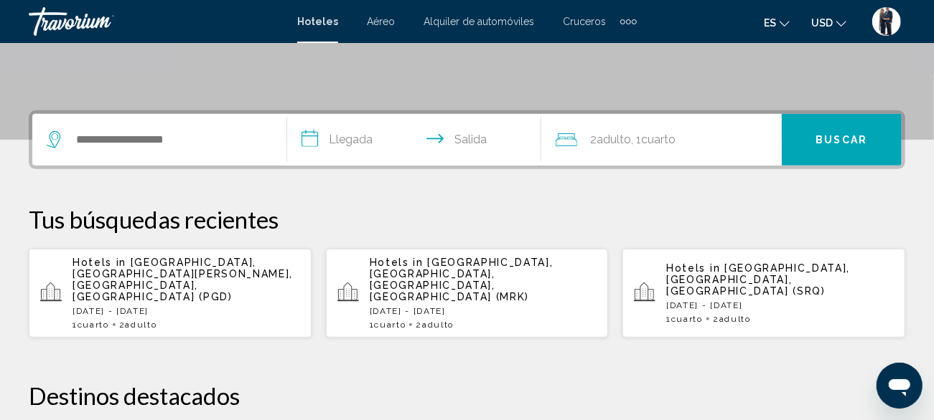
scroll to position [292, 0]
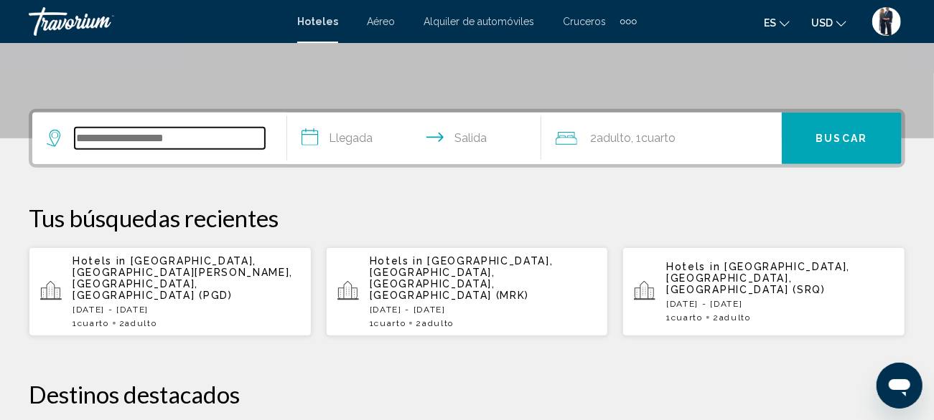
click at [135, 141] on input "Search widget" at bounding box center [170, 139] width 190 height 22
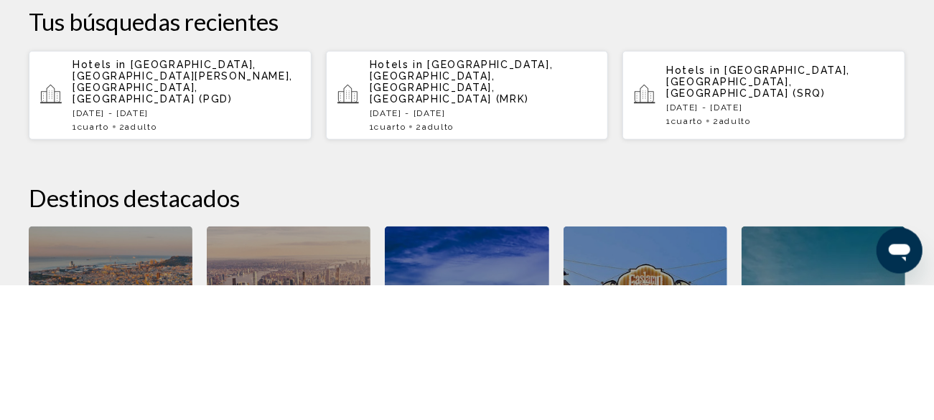
scroll to position [354, 0]
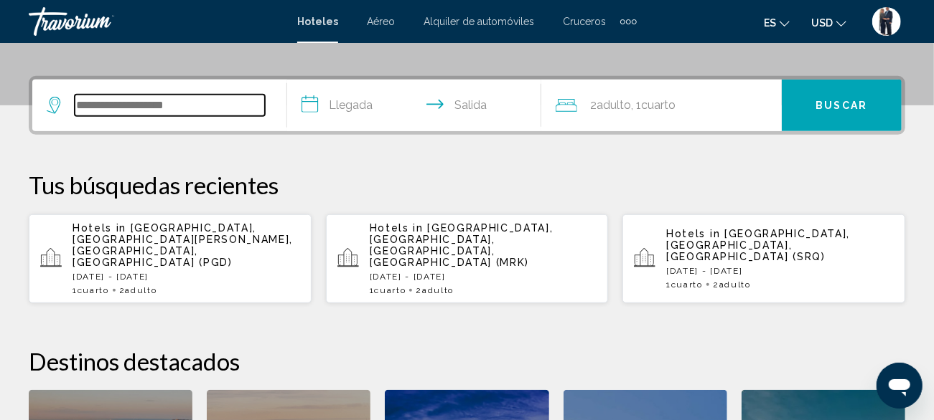
click at [106, 103] on input "Search widget" at bounding box center [170, 106] width 190 height 22
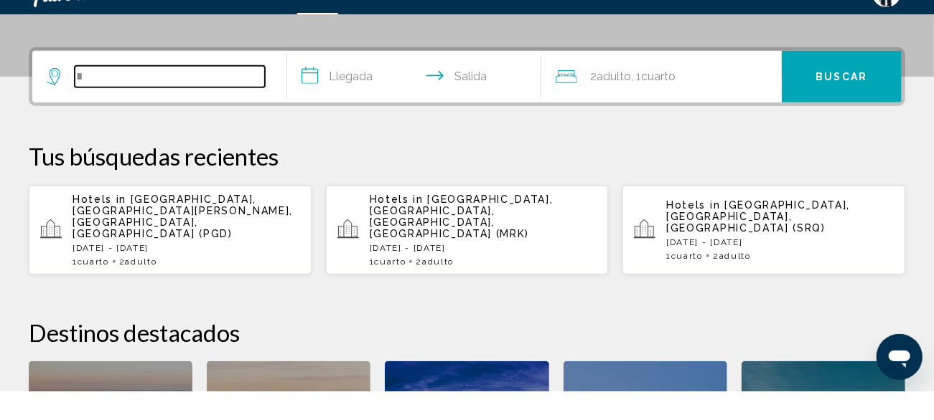
scroll to position [325, 0]
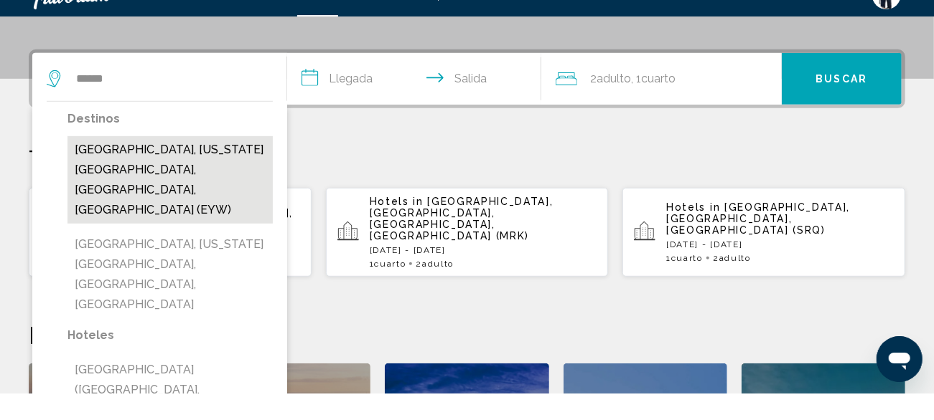
click at [173, 169] on button "Key West, Florida Keys, FL, United States (EYW)" at bounding box center [169, 207] width 205 height 88
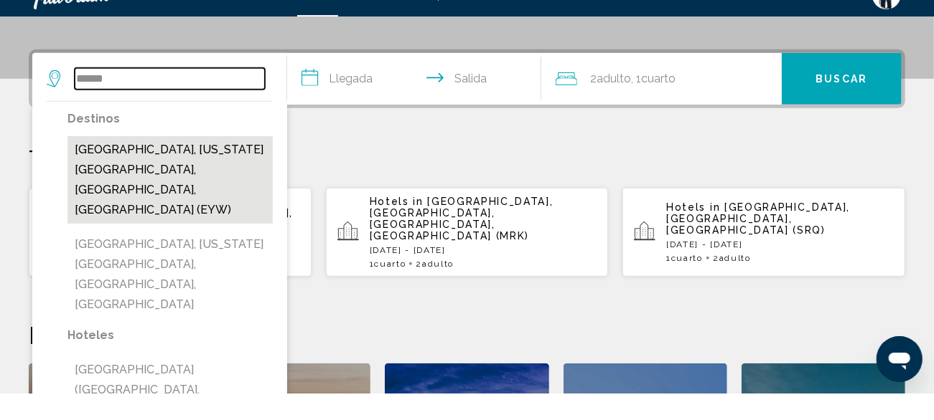
type input "**********"
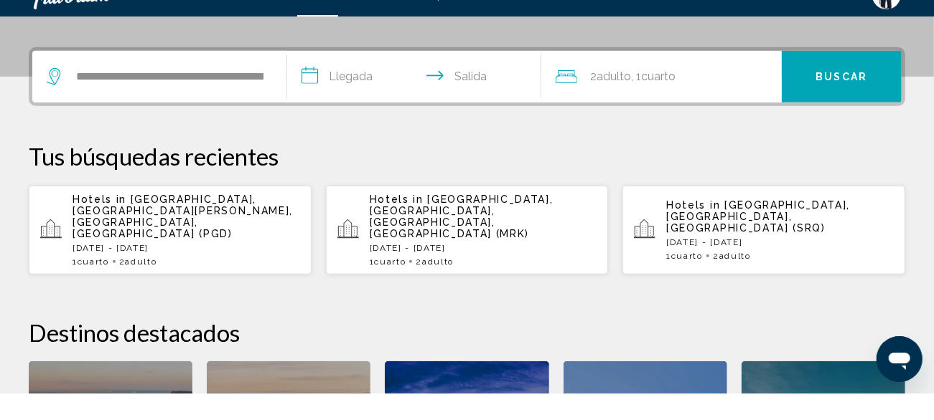
click at [344, 102] on input "**********" at bounding box center [417, 105] width 260 height 56
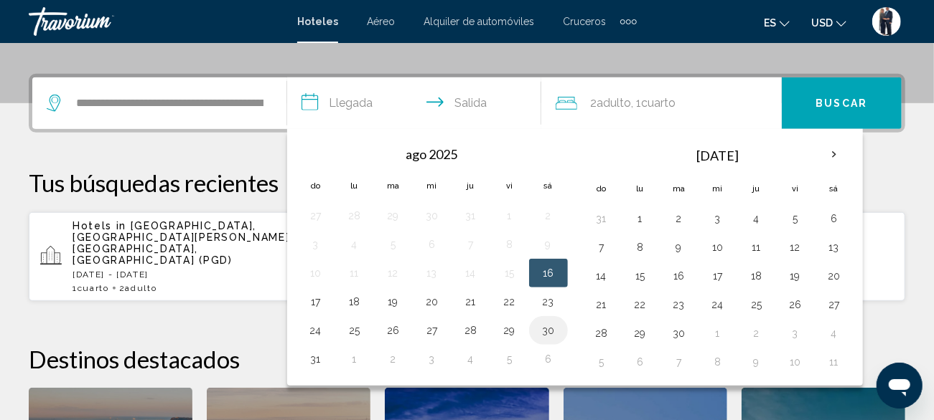
click at [554, 329] on button "30" at bounding box center [548, 331] width 23 height 20
click at [353, 354] on button "1" at bounding box center [354, 359] width 23 height 20
type input "**********"
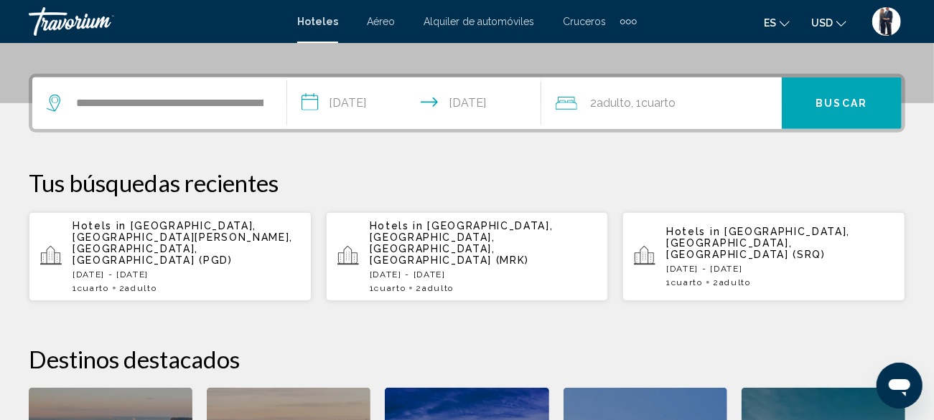
click at [848, 99] on span "Buscar" at bounding box center [842, 103] width 52 height 11
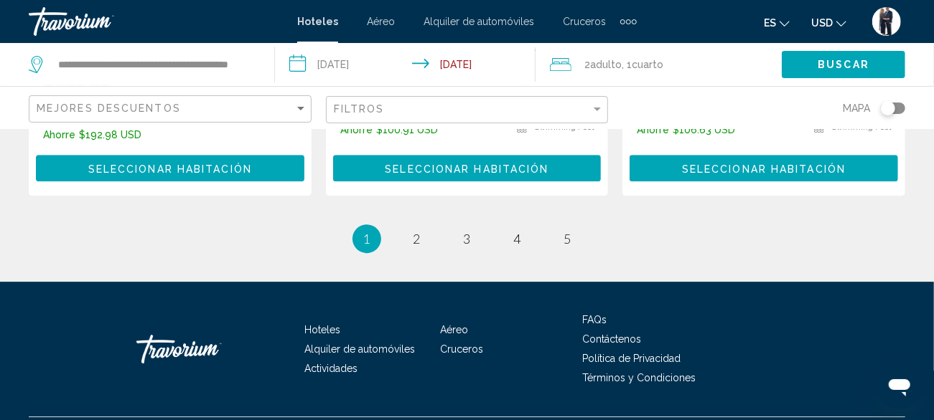
scroll to position [2190, 0]
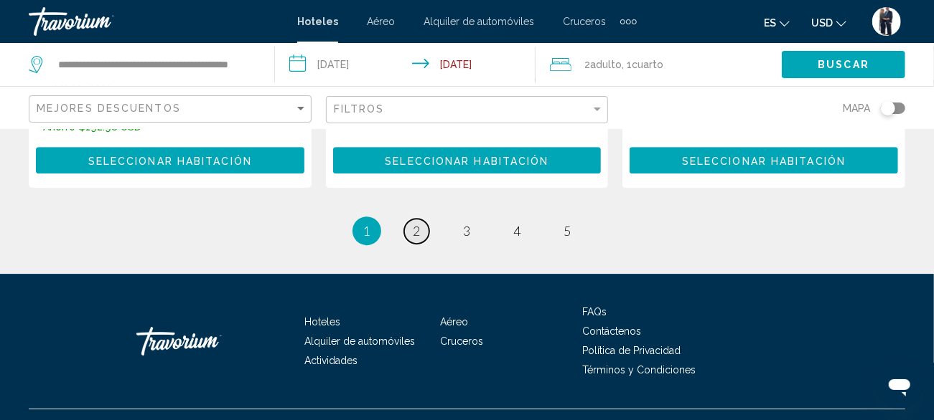
click at [420, 219] on link "page 2" at bounding box center [416, 231] width 25 height 25
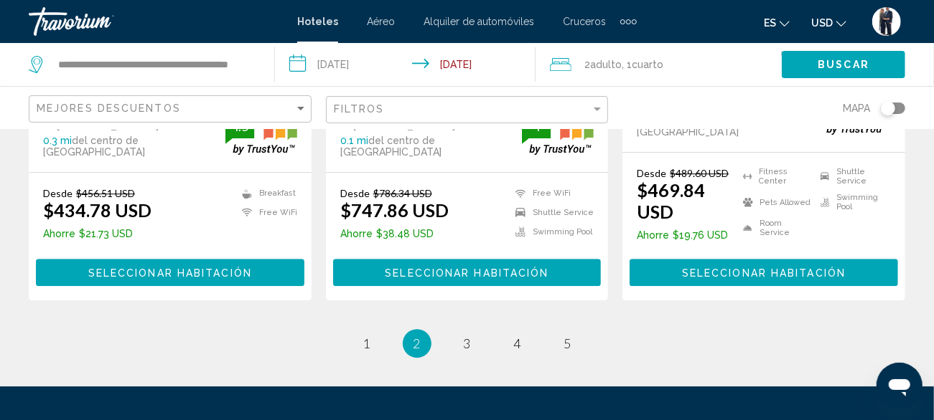
scroll to position [2107, 0]
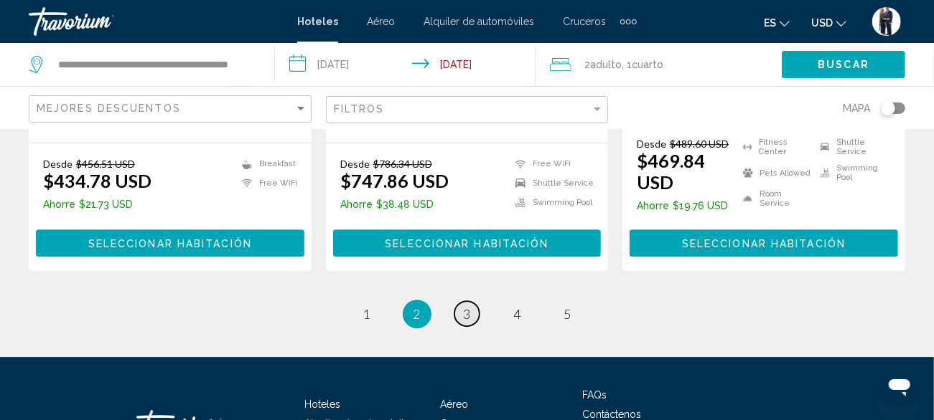
click at [459, 304] on link "page 3" at bounding box center [466, 313] width 25 height 25
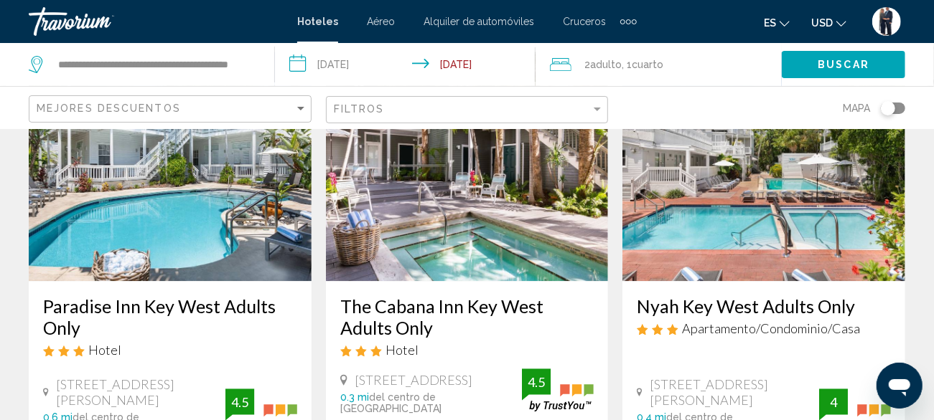
scroll to position [1788, 0]
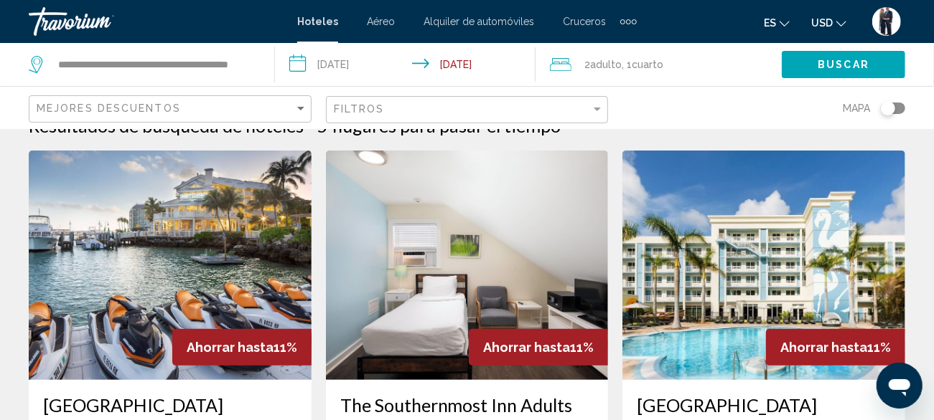
scroll to position [29, 0]
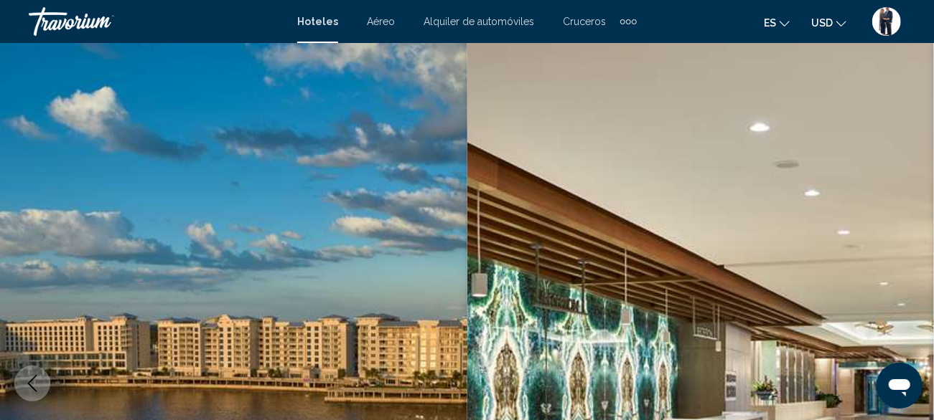
scroll to position [1098, 0]
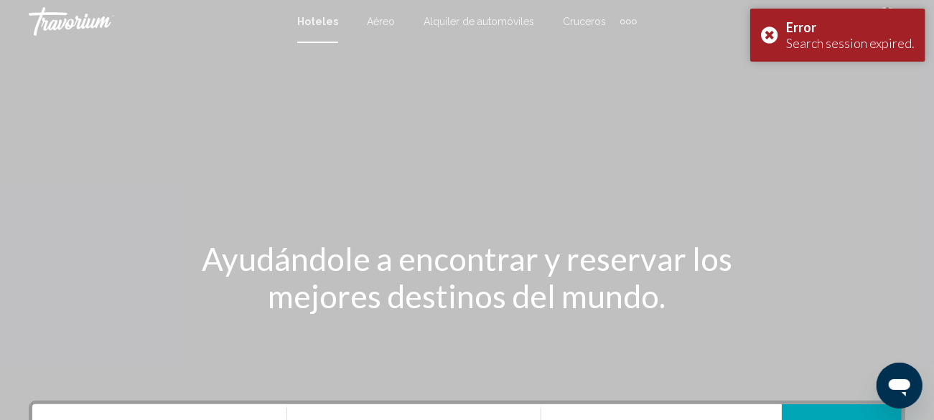
scroll to position [1098, 0]
